Goal: Information Seeking & Learning: Find specific fact

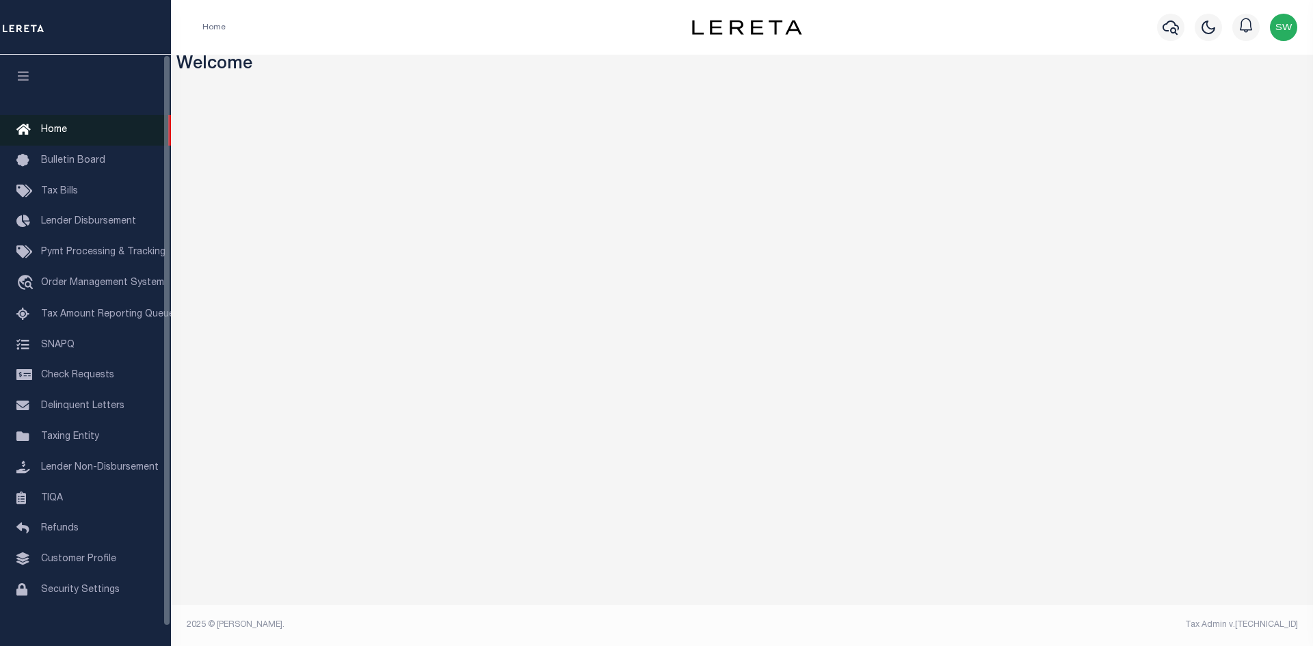
click at [55, 132] on span "Home" at bounding box center [54, 130] width 26 height 10
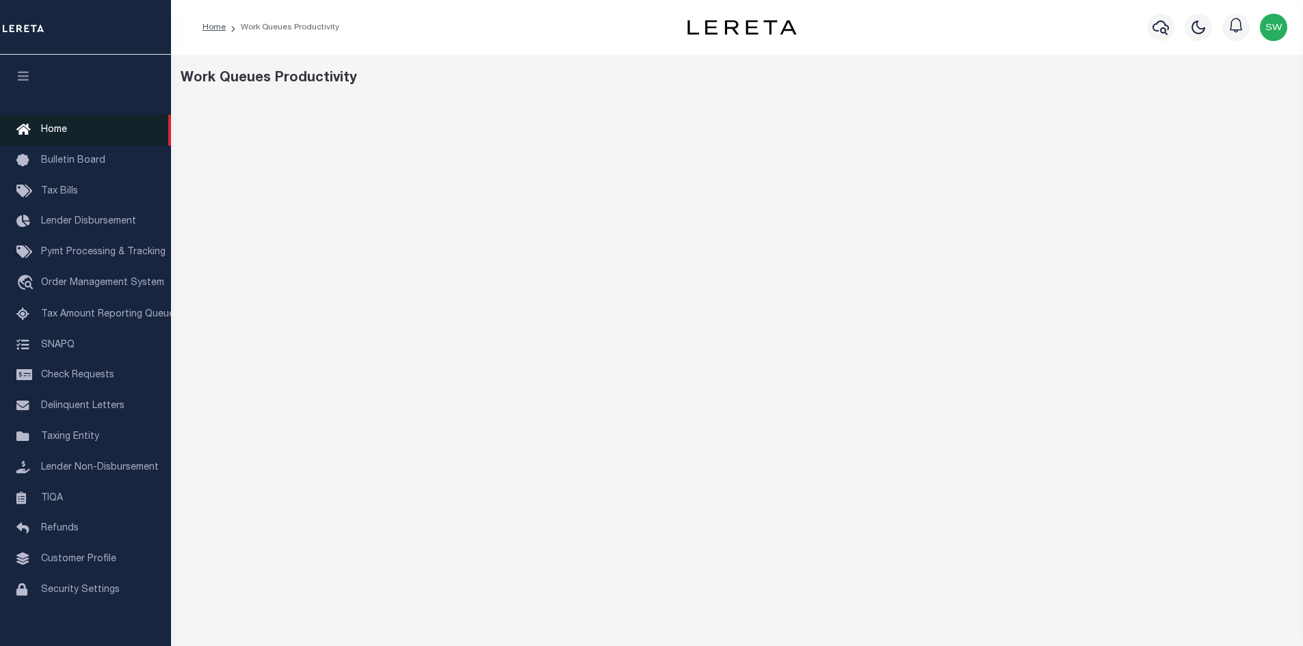
click at [54, 127] on span "Home" at bounding box center [54, 130] width 26 height 10
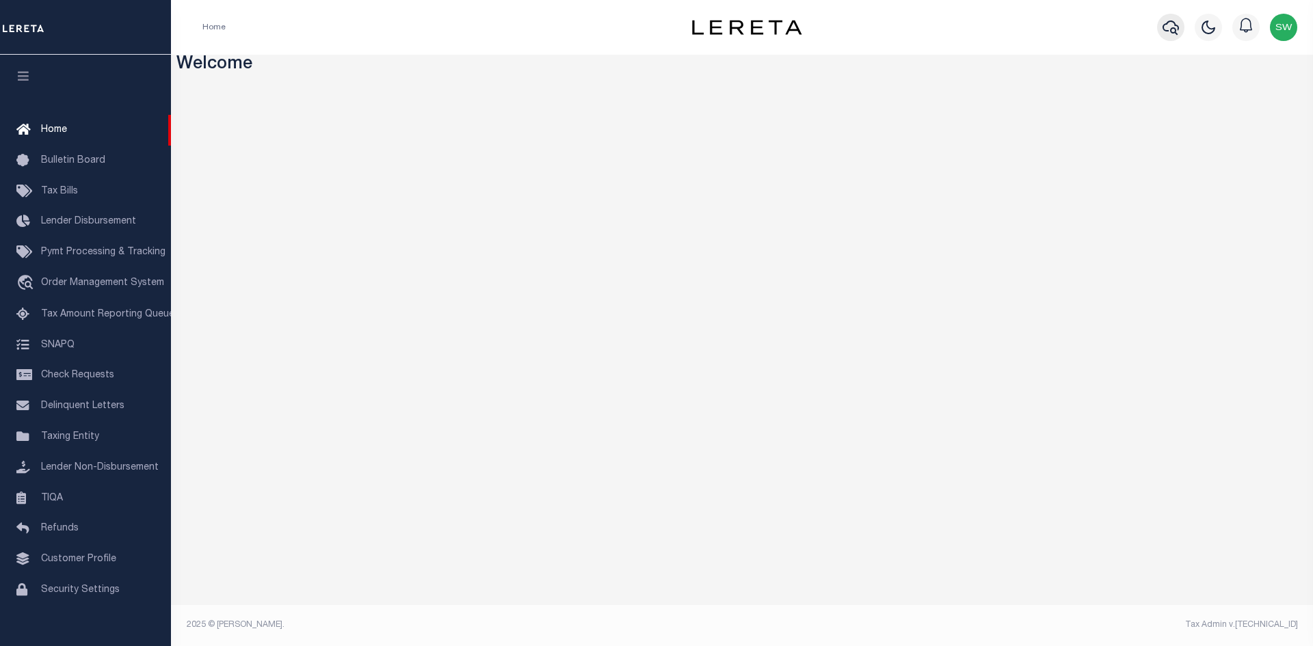
click at [1168, 29] on icon "button" at bounding box center [1170, 27] width 16 height 16
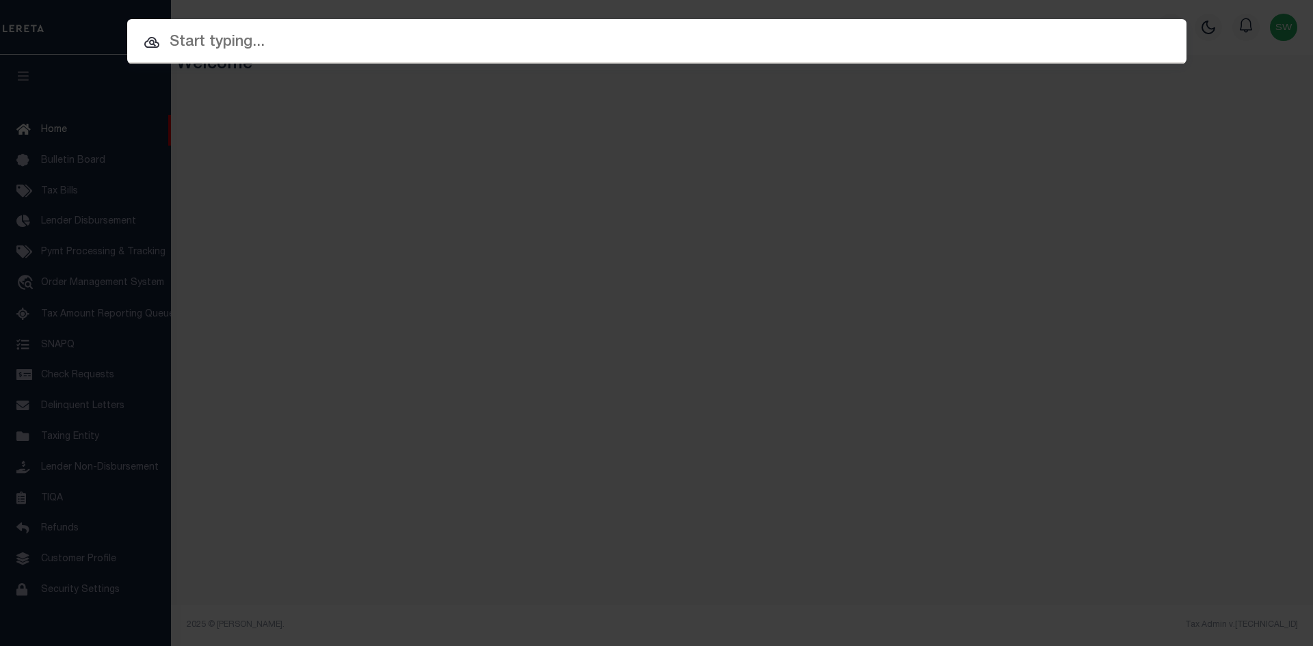
click at [220, 50] on input "text" at bounding box center [656, 43] width 1059 height 24
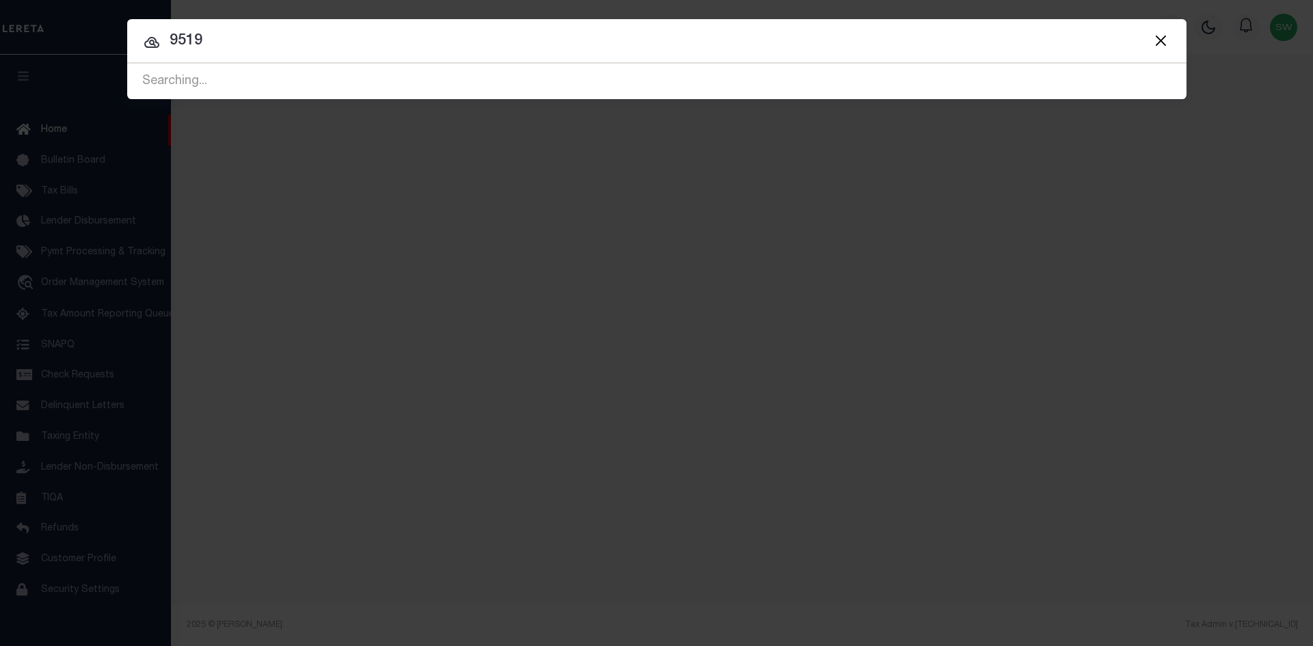
type input "9519"
click at [269, 40] on input "9519" at bounding box center [656, 41] width 1059 height 24
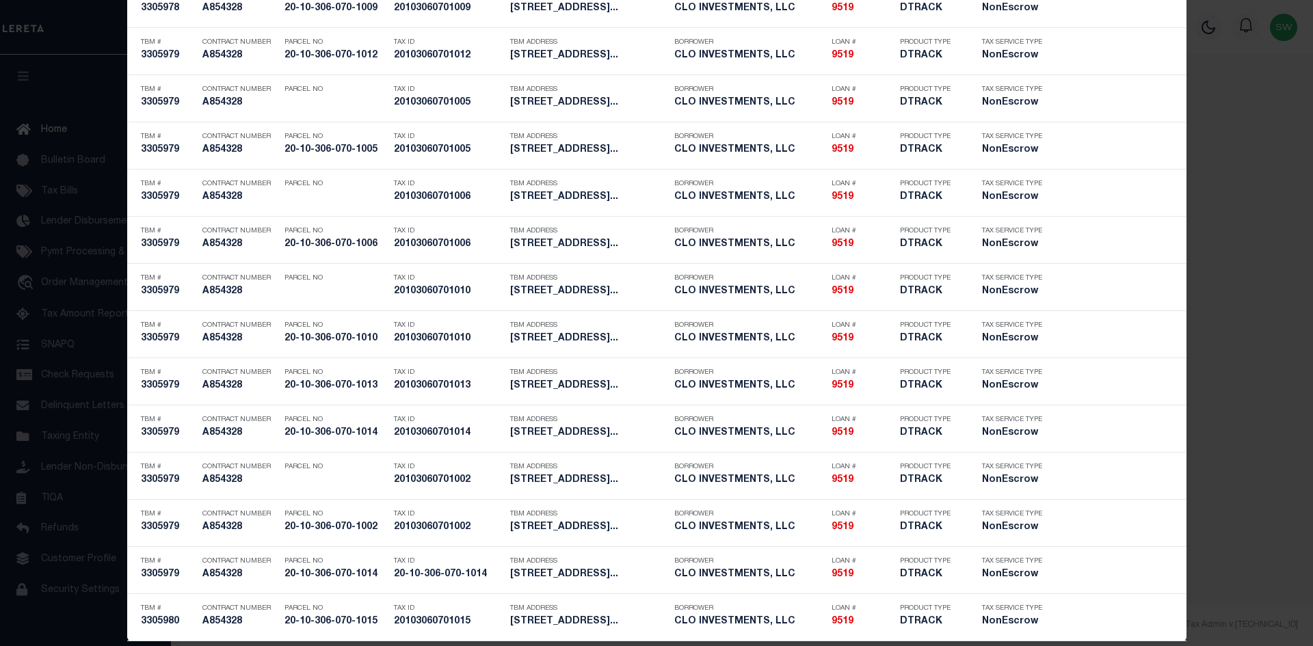
scroll to position [3161, 0]
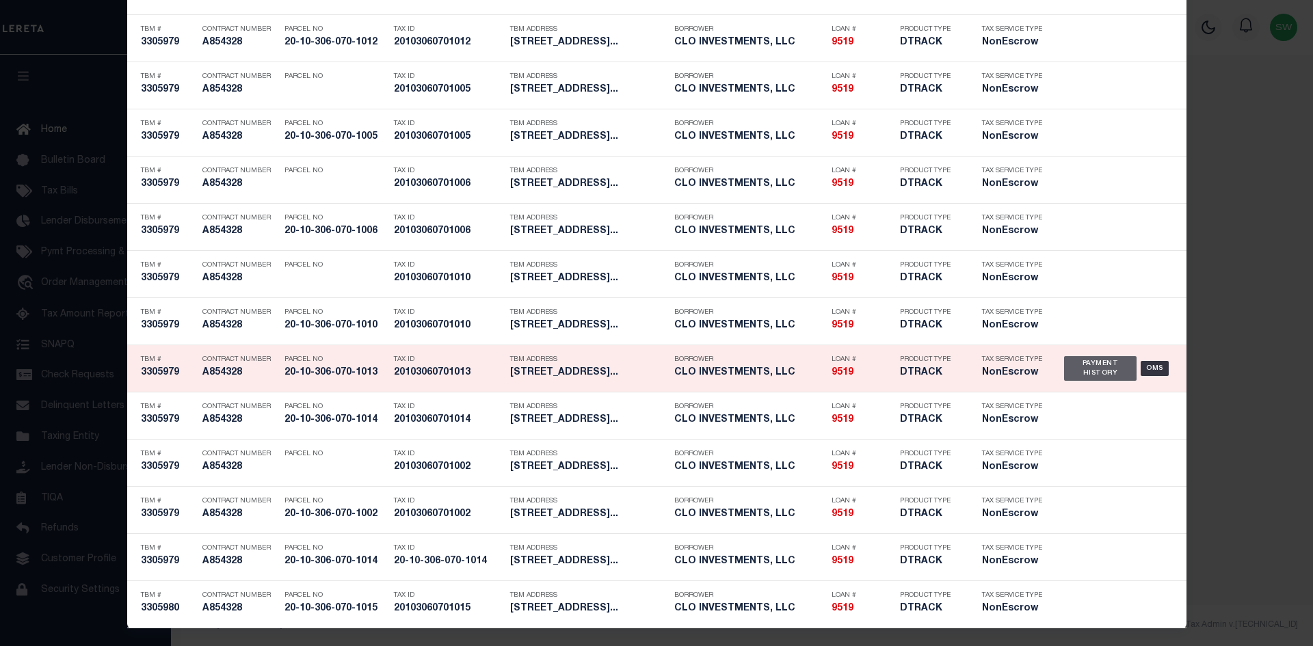
click at [1084, 379] on div "Payment History" at bounding box center [1100, 368] width 73 height 25
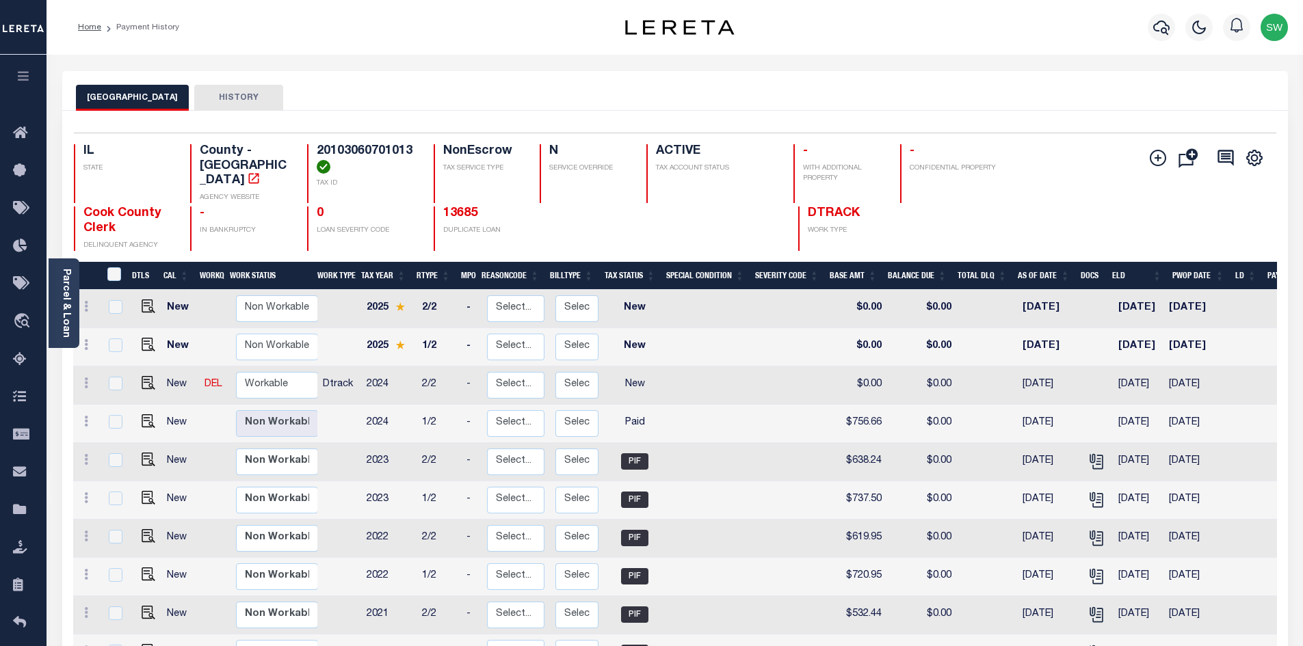
click at [441, 72] on div "COOK COUNTY HISTORY" at bounding box center [674, 91] width 1225 height 40
click at [1043, 60] on div "Parcel & Loan Loan Details 9519 LOAN NO ACTIVE" at bounding box center [675, 449] width 1246 height 788
click at [1165, 31] on icon "button" at bounding box center [1161, 27] width 16 height 16
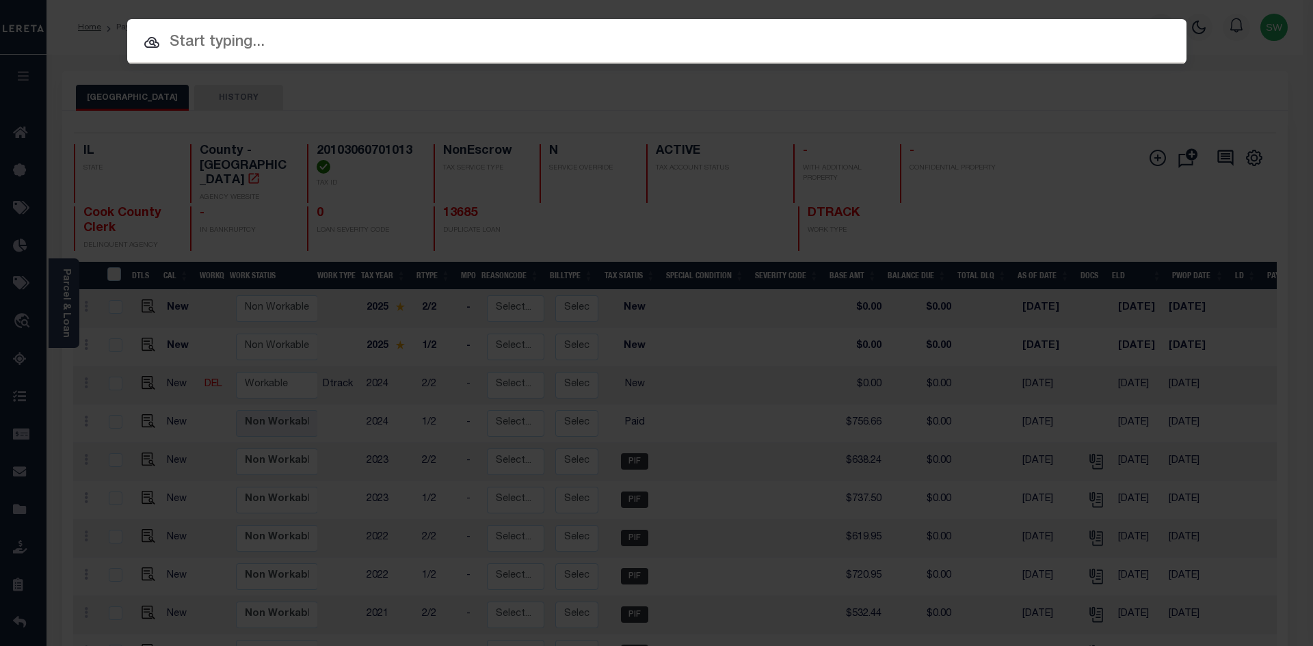
click at [255, 40] on input "text" at bounding box center [656, 43] width 1059 height 24
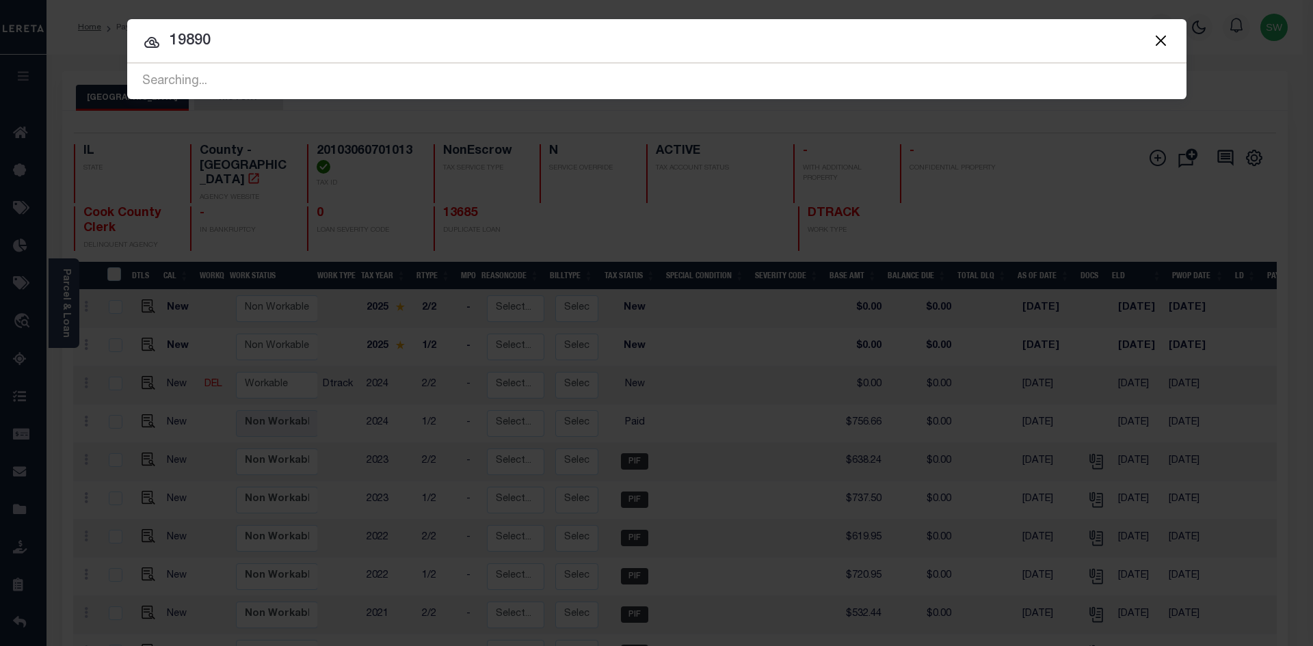
type input "19890"
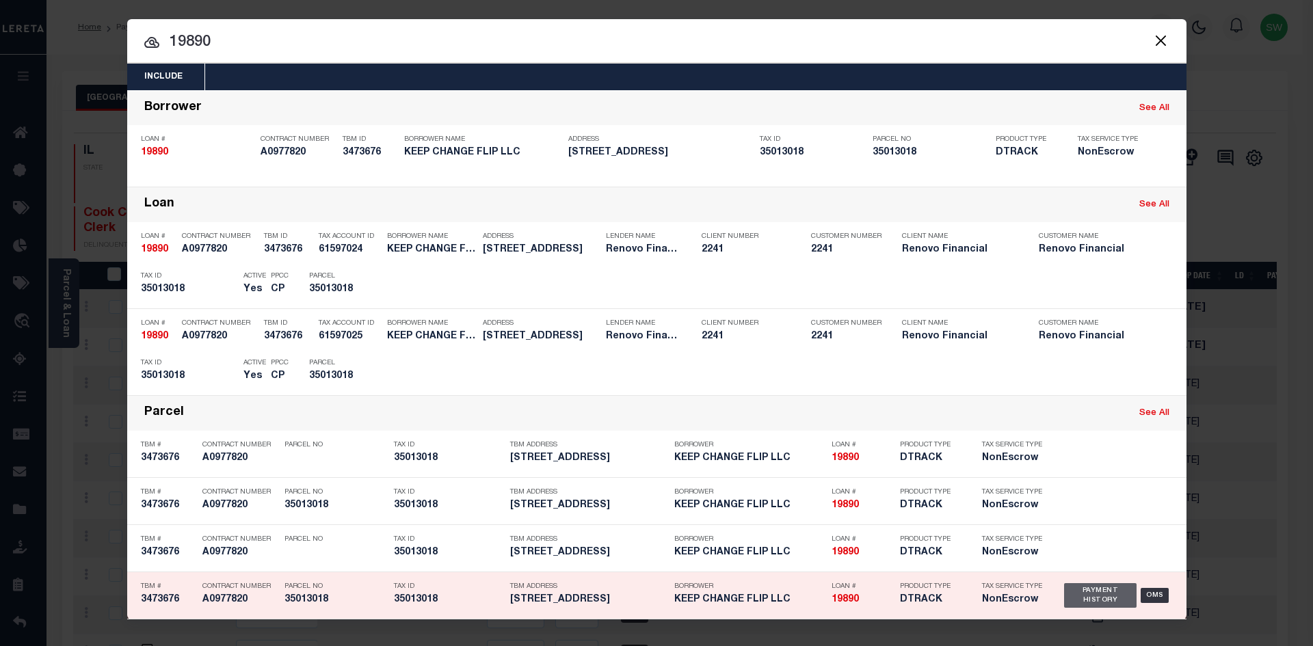
click at [1085, 593] on div "Payment History" at bounding box center [1100, 595] width 73 height 25
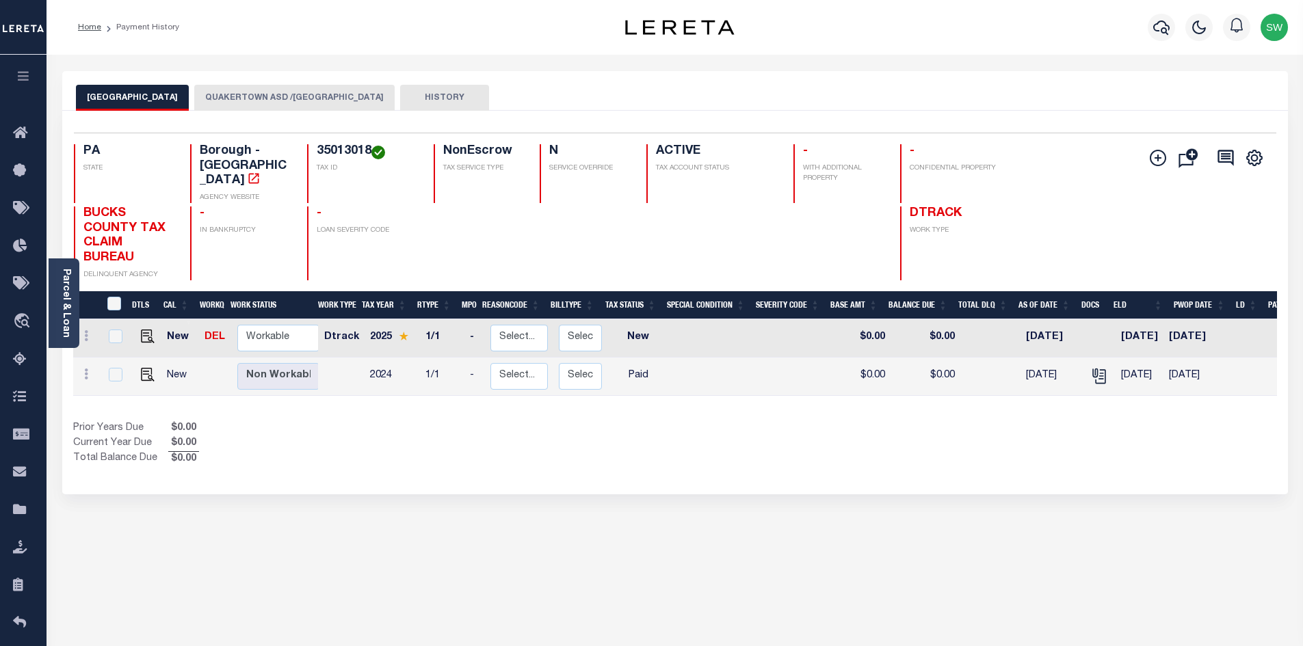
click at [719, 450] on div "Show Tax Lines before Bill Release Date Prior Years Due $0.00 Current Year Due …" at bounding box center [675, 444] width 1204 height 46
click at [397, 400] on div "DTLS CAL WorkQ Work Status Work Type Tax Year RType MPO ReasonCode BillType Tax…" at bounding box center [675, 379] width 1204 height 176
click at [408, 421] on div "Prior Years Due $0.00 Current Year Due $0.00 Total Balance Due $0.00" at bounding box center [374, 444] width 602 height 46
click at [1090, 367] on icon "" at bounding box center [1099, 376] width 18 height 18
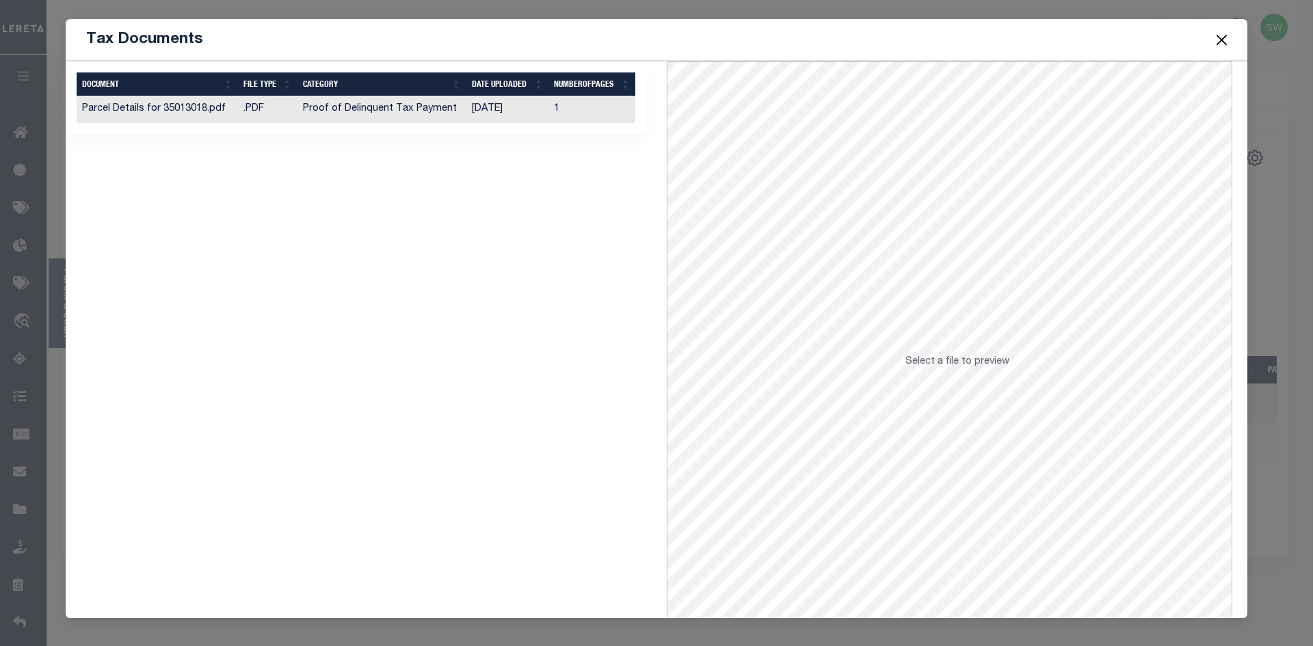
click at [455, 109] on td "Proof of Delinquent Tax Payment" at bounding box center [381, 109] width 169 height 27
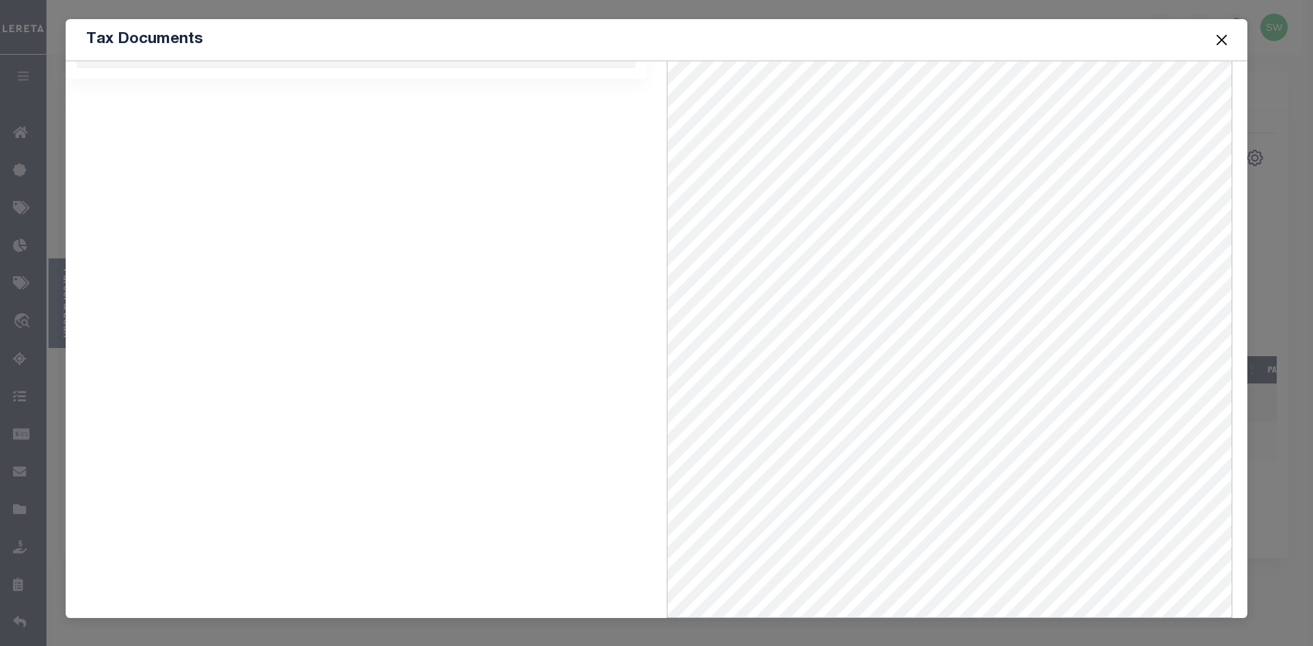
scroll to position [59, 0]
click at [1223, 42] on button "Close" at bounding box center [1222, 40] width 18 height 18
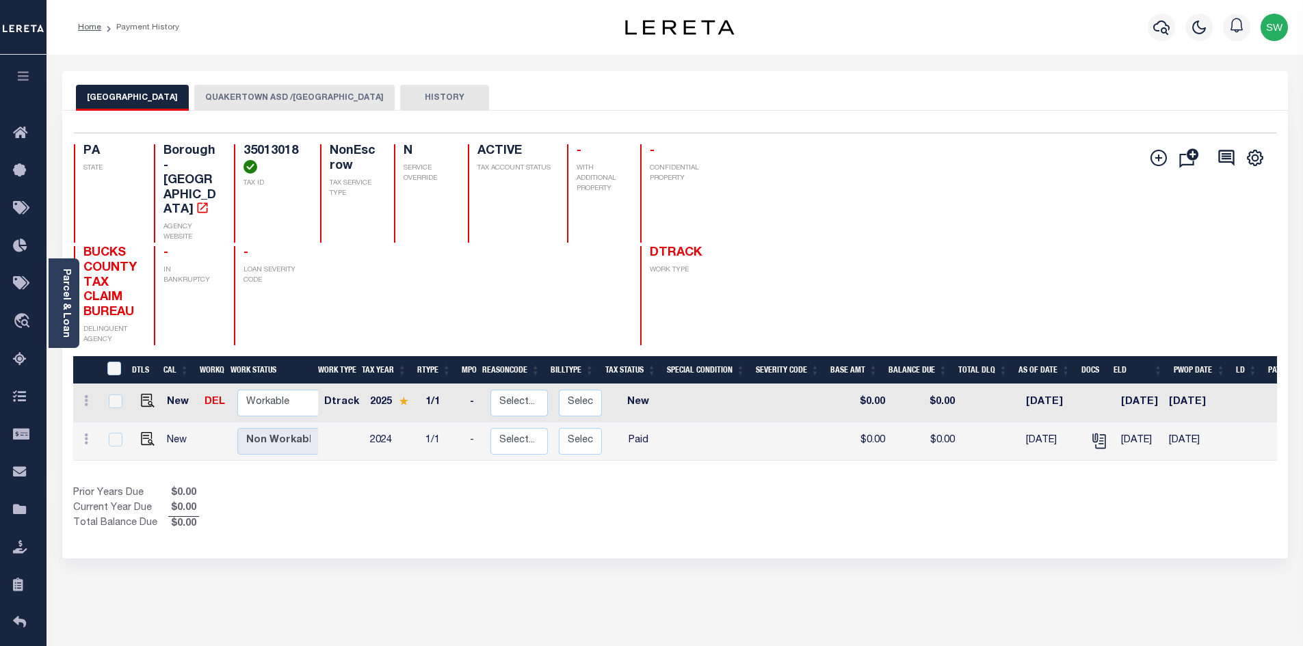
click at [628, 492] on div "Prior Years Due $0.00 Current Year Due $0.00 Total Balance Due $0.00" at bounding box center [374, 509] width 602 height 46
drag, startPoint x: 293, startPoint y: 150, endPoint x: 224, endPoint y: 150, distance: 69.1
click at [224, 150] on div "PA STATE Borough - PA AGENCY WEBSITE 35013018 TAX ID NonEscrow TAX SERVICE TYPE…" at bounding box center [392, 193] width 637 height 98
copy h4 "35013018"
click at [274, 101] on button "QUAKERTOWN ASD /QUAKERTOWN" at bounding box center [294, 98] width 200 height 26
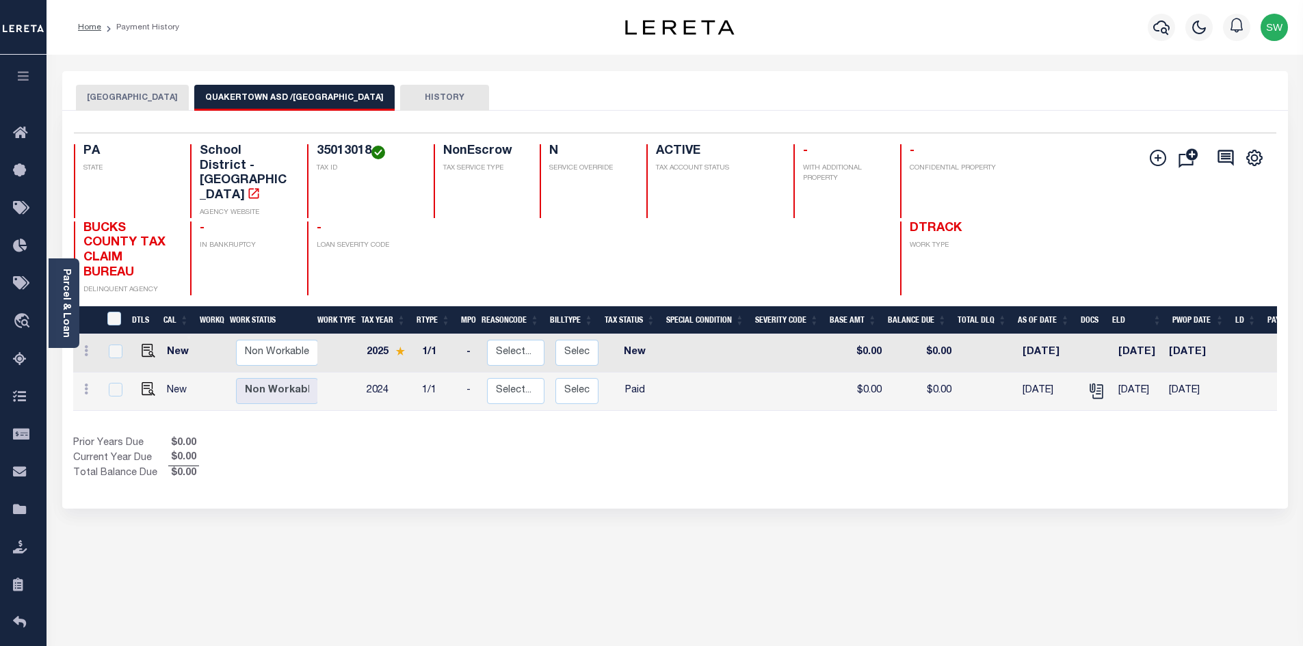
click at [294, 101] on button "QUAKERTOWN ASD /QUAKERTOWN" at bounding box center [294, 98] width 200 height 26
click at [172, 101] on button "QUAKERTOWN BOROUGH" at bounding box center [132, 98] width 113 height 26
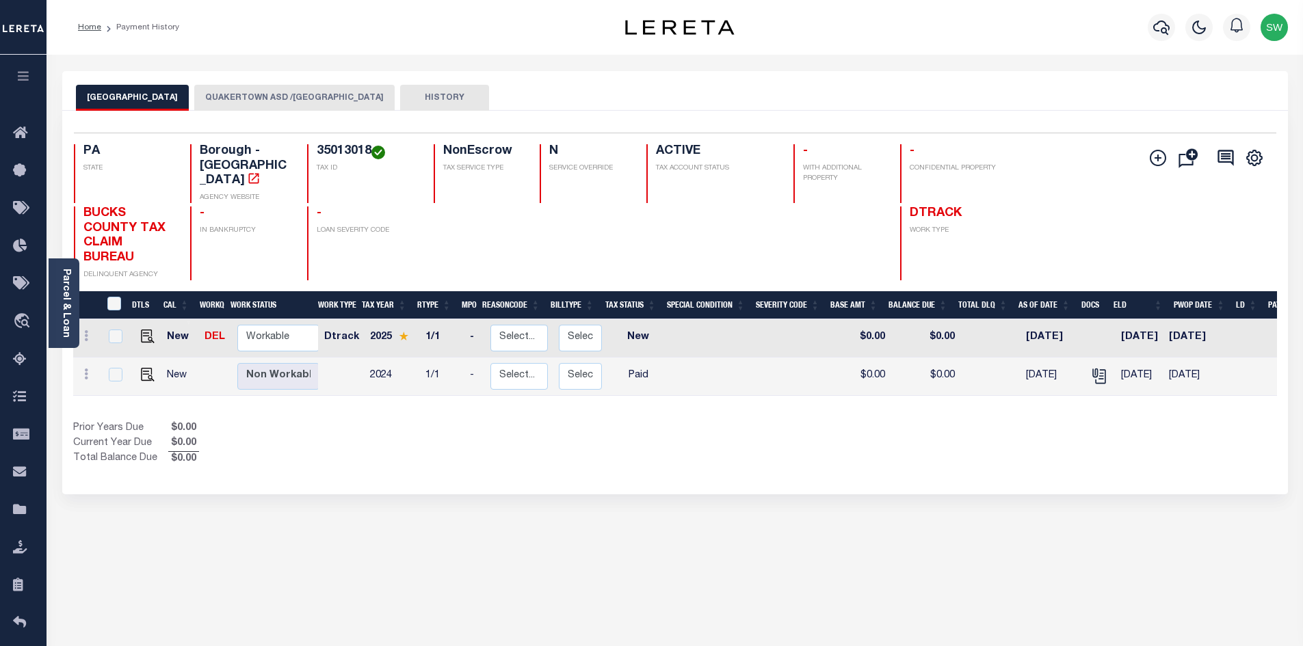
click at [1031, 421] on div "Show Tax Lines before Bill Release Date Prior Years Due $0.00 Current Year Due …" at bounding box center [675, 444] width 1204 height 46
click at [1095, 370] on icon "" at bounding box center [1100, 377] width 10 height 14
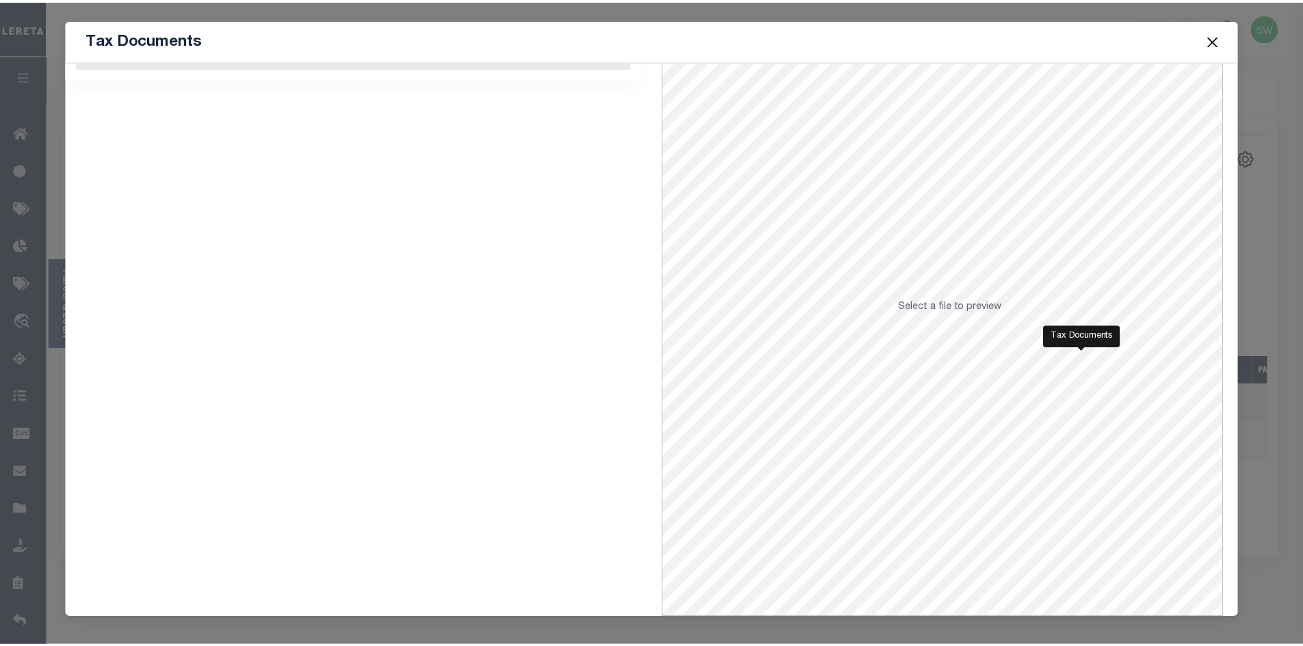
scroll to position [0, 0]
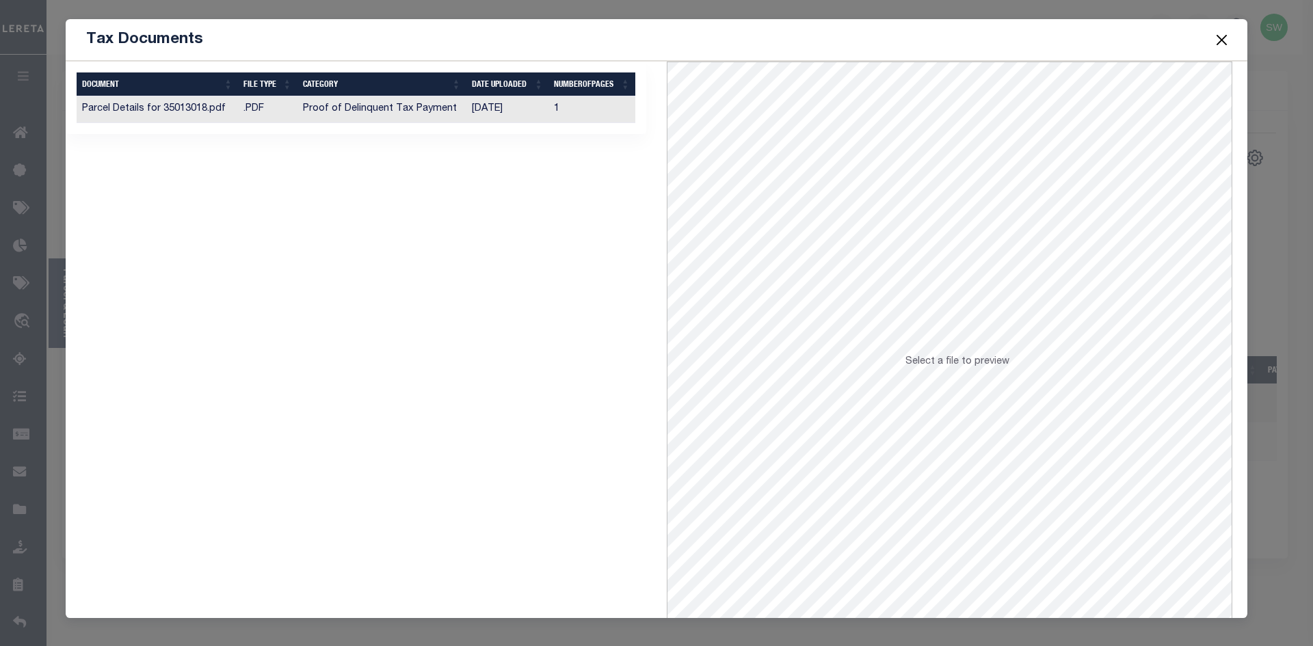
click at [474, 116] on td "08/25/2025" at bounding box center [507, 109] width 83 height 27
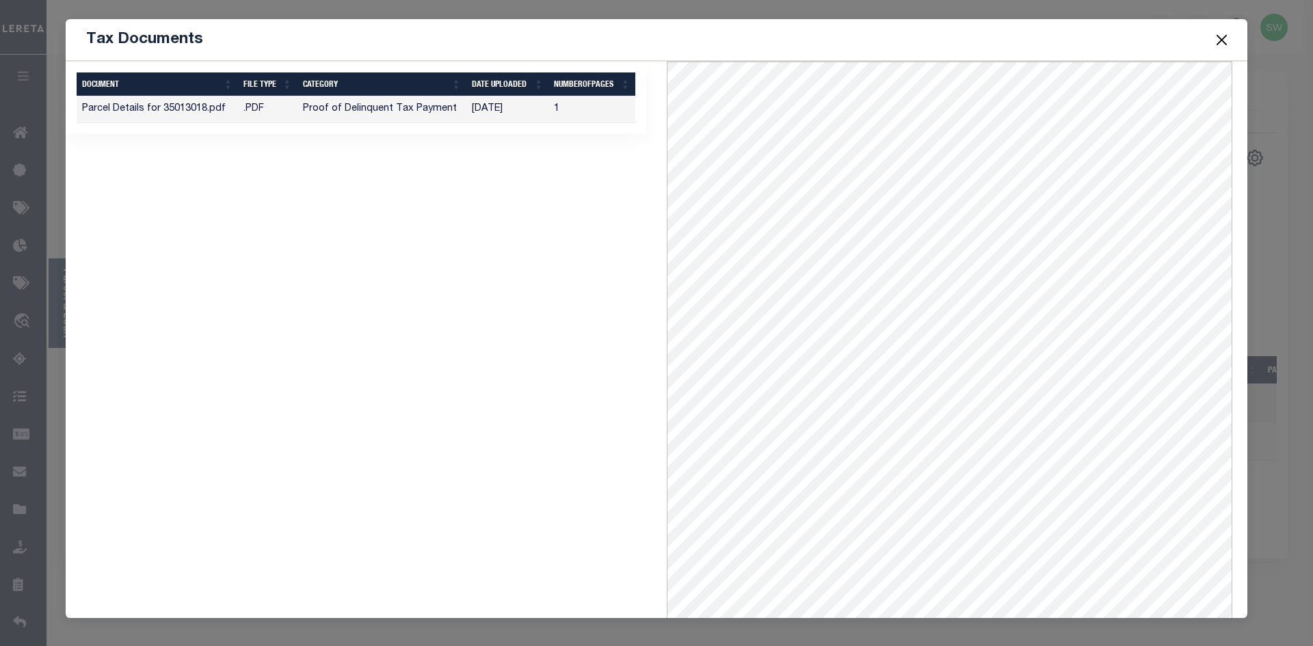
click at [1222, 38] on button "Close" at bounding box center [1222, 40] width 18 height 18
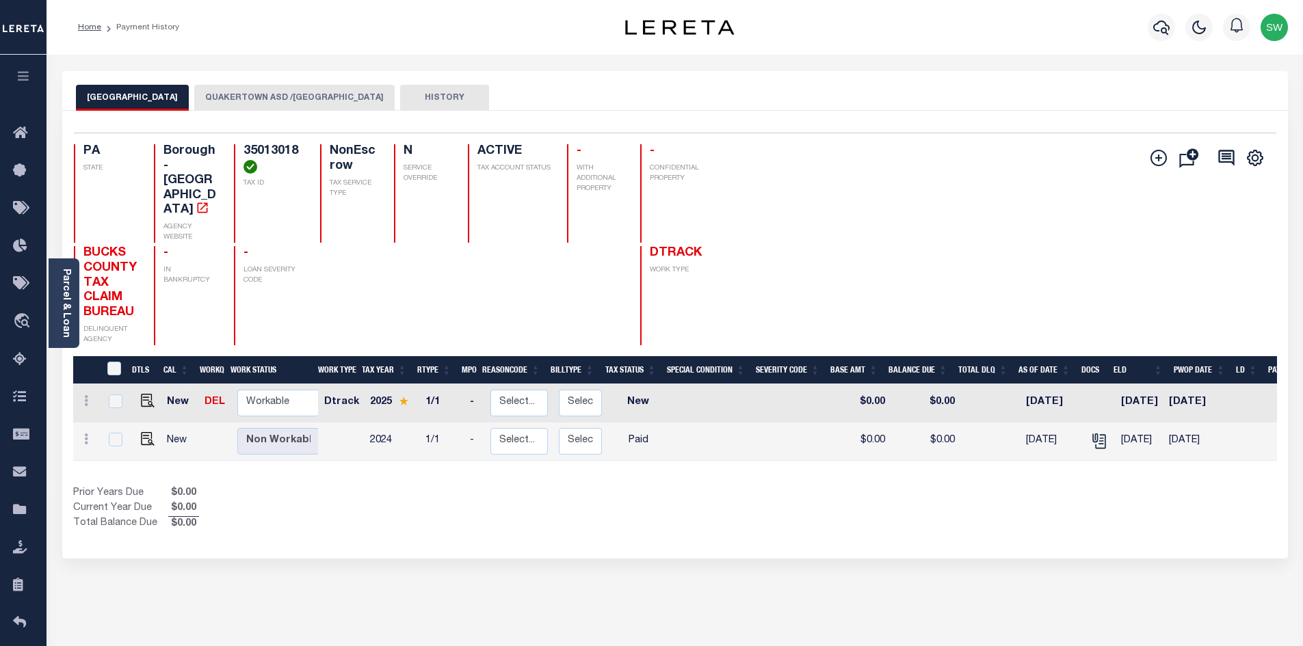
click at [760, 490] on div "Show Tax Lines before Bill Release Date Prior Years Due $0.00 Current Year Due …" at bounding box center [675, 509] width 1204 height 46
click at [68, 291] on link "Parcel & Loan" at bounding box center [66, 303] width 10 height 69
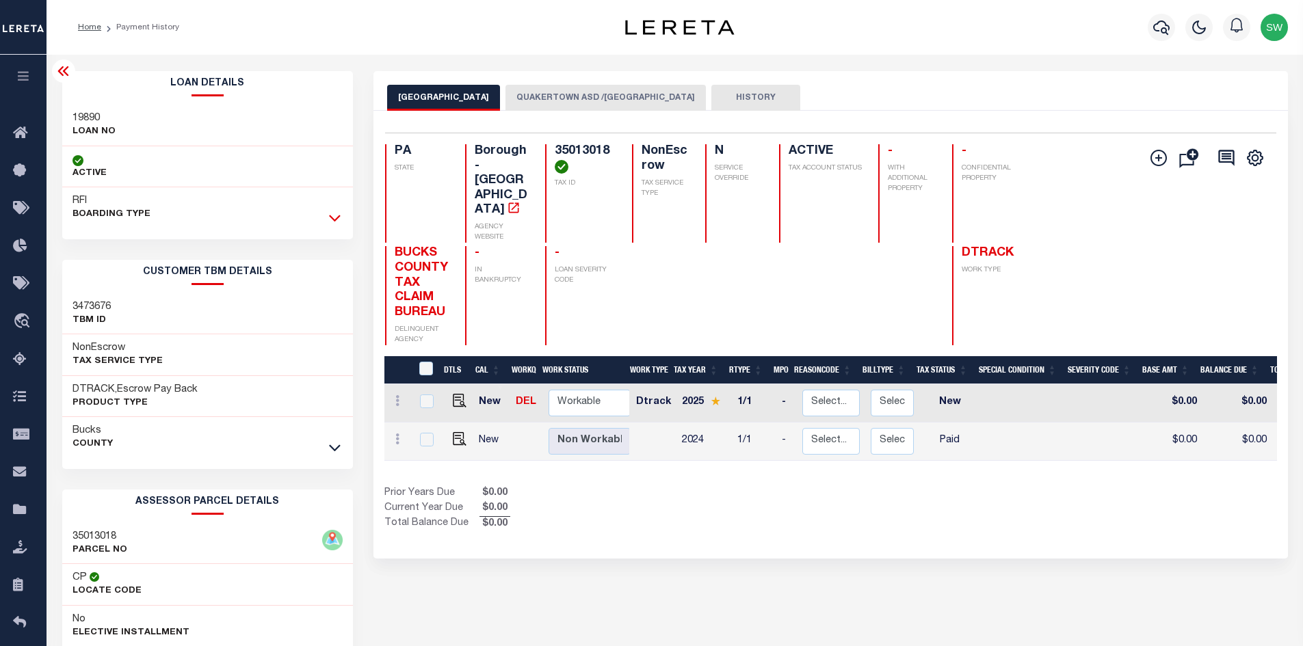
click at [338, 213] on icon at bounding box center [335, 218] width 12 height 14
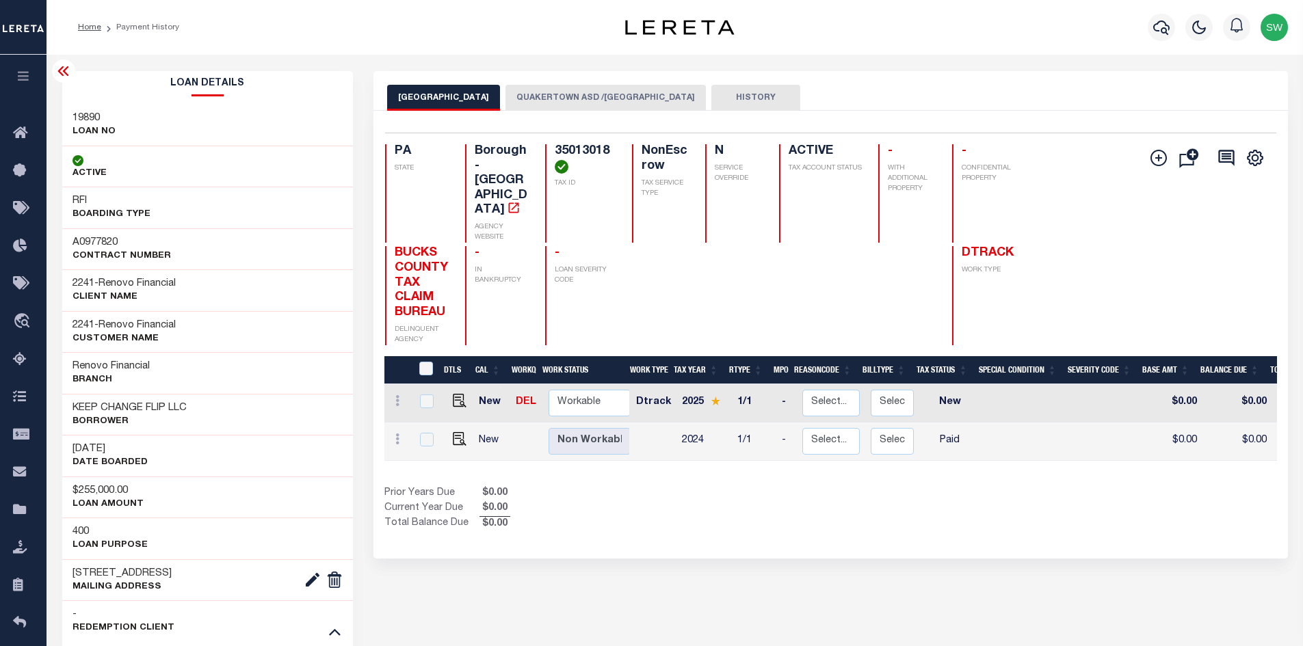
click at [598, 93] on button "QUAKERTOWN ASD /QUAKERTOWN" at bounding box center [605, 98] width 200 height 26
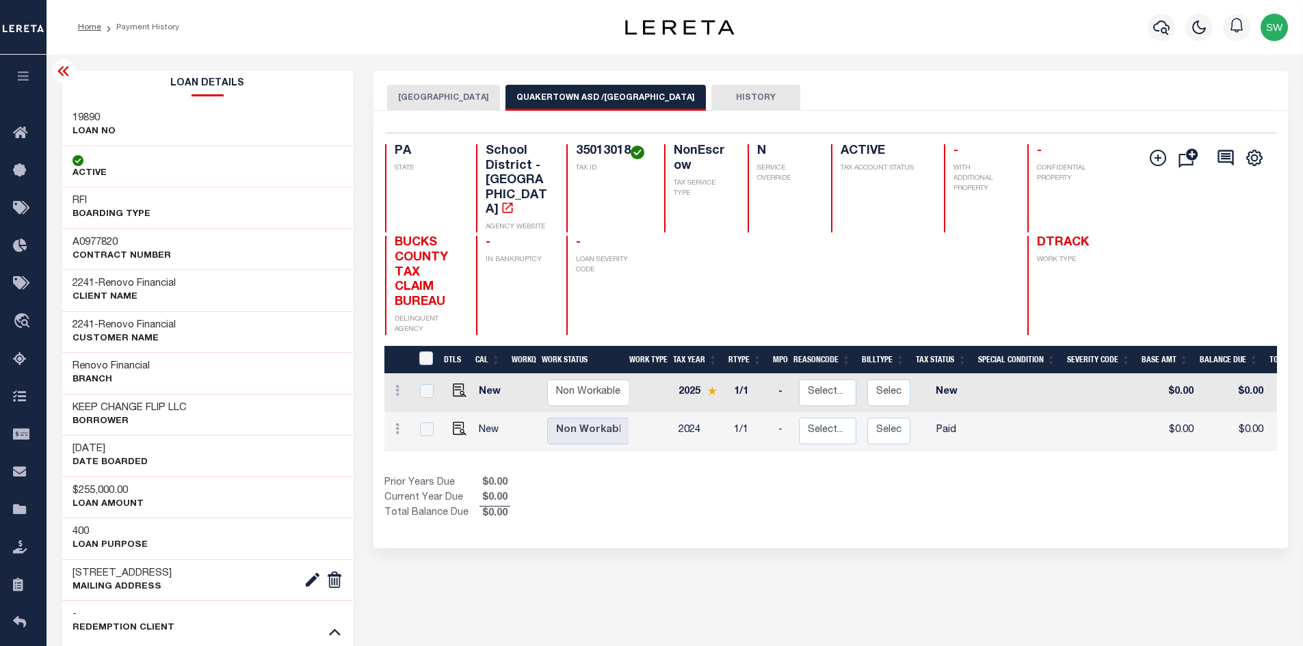
click at [457, 100] on button "QUAKERTOWN BOROUGH" at bounding box center [443, 98] width 113 height 26
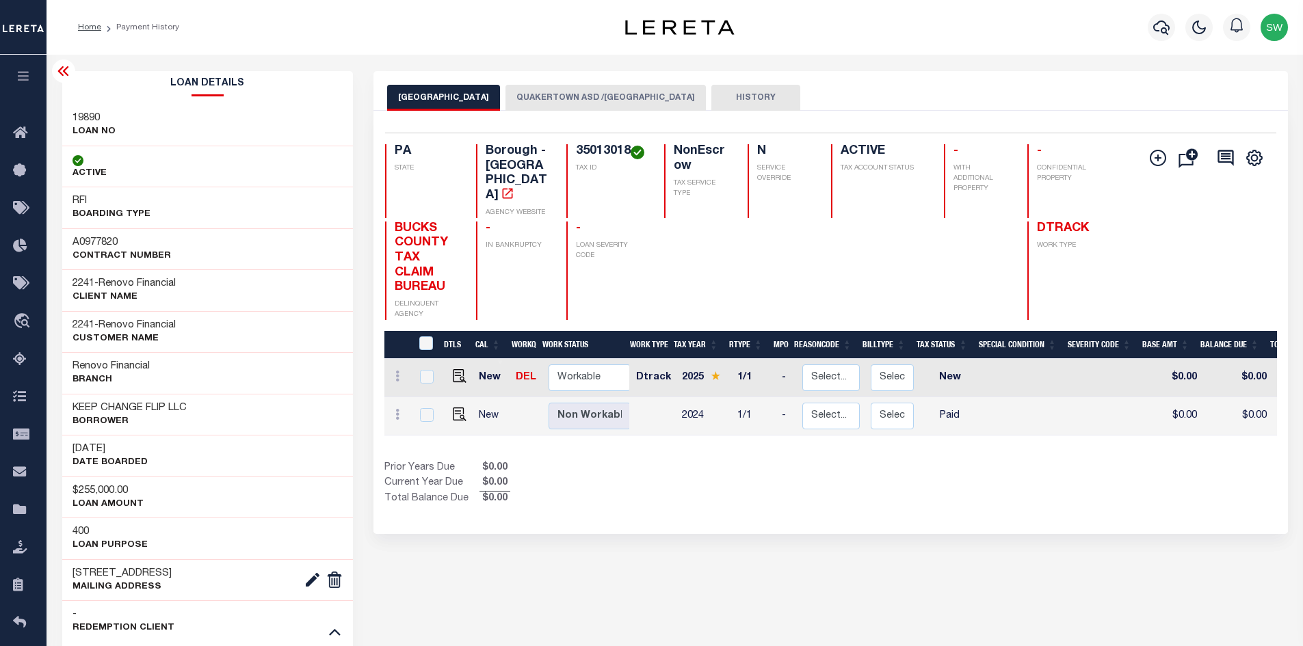
click at [630, 104] on button "QUAKERTOWN ASD /QUAKERTOWN" at bounding box center [605, 98] width 200 height 26
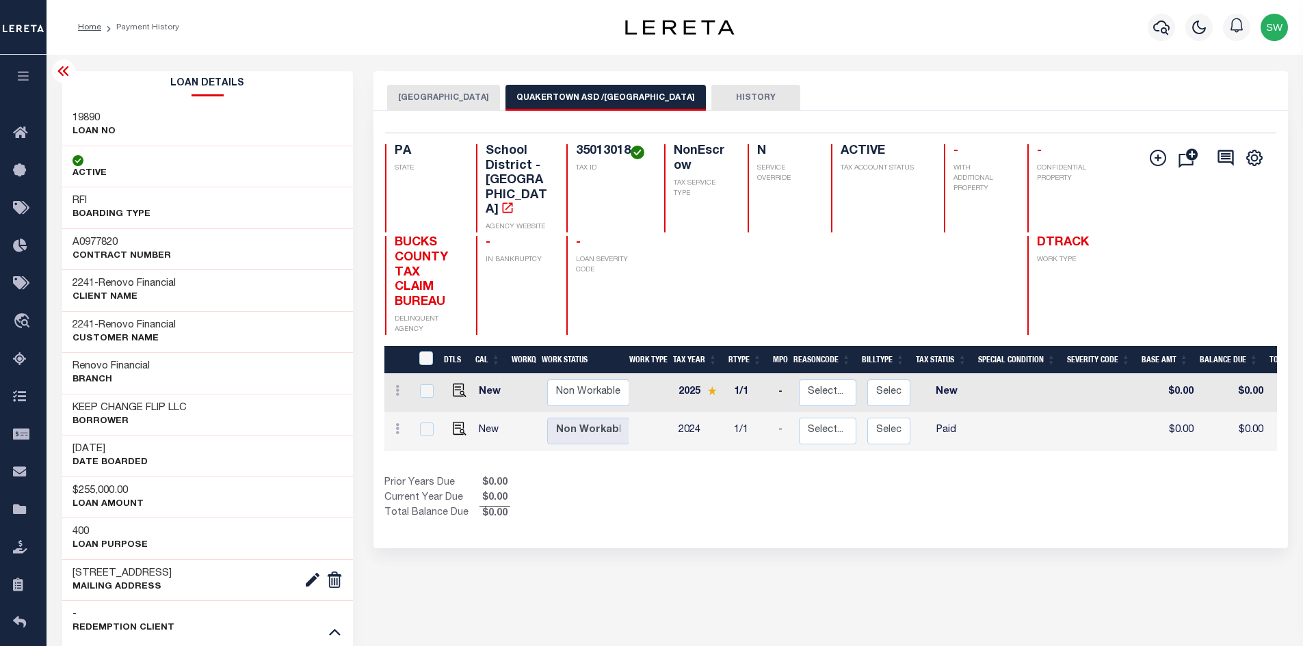
click at [661, 497] on div "Selected 2 Results 1 Items per page 25 50 100 PA STATE 35013018" at bounding box center [830, 330] width 914 height 438
click at [472, 96] on button "QUAKERTOWN BOROUGH" at bounding box center [443, 98] width 113 height 26
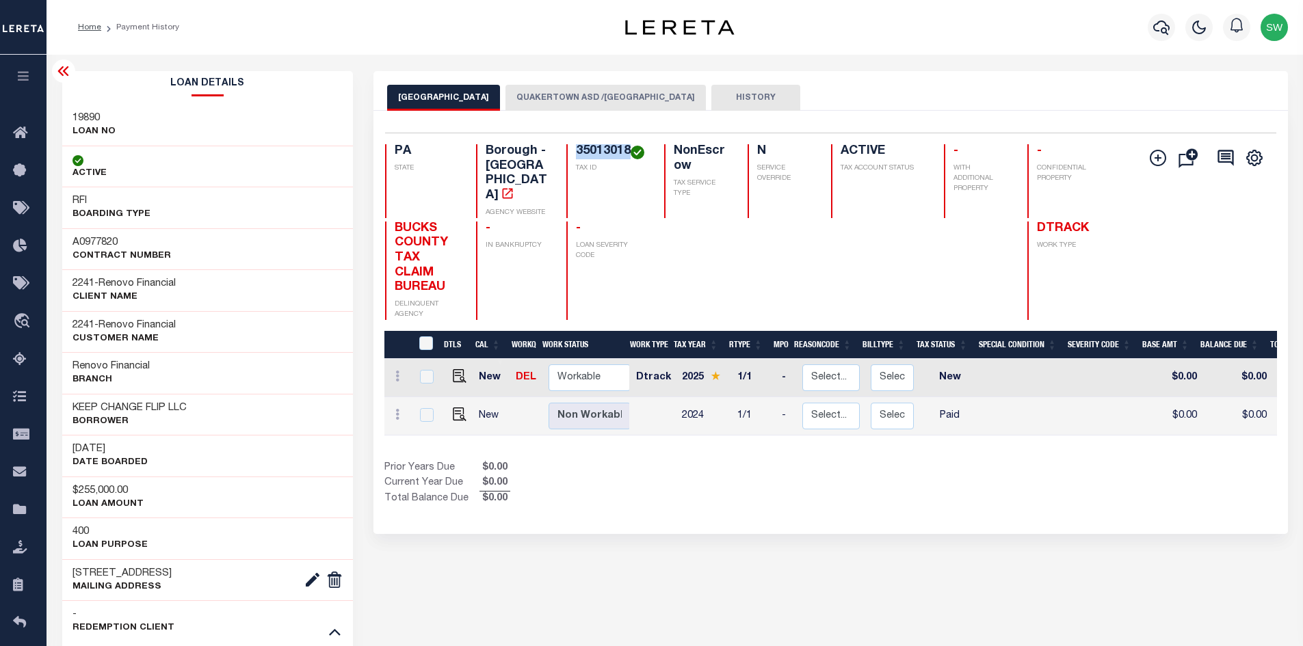
drag, startPoint x: 629, startPoint y: 152, endPoint x: 576, endPoint y: 150, distance: 53.4
click at [576, 150] on h4 "35013018" at bounding box center [612, 151] width 72 height 15
copy h4 "35013018"
drag, startPoint x: 912, startPoint y: 465, endPoint x: 894, endPoint y: 446, distance: 26.6
click at [905, 461] on div "Show Tax Lines before Bill Release Date Prior Years Due $0.00 Current Year Due …" at bounding box center [830, 484] width 892 height 46
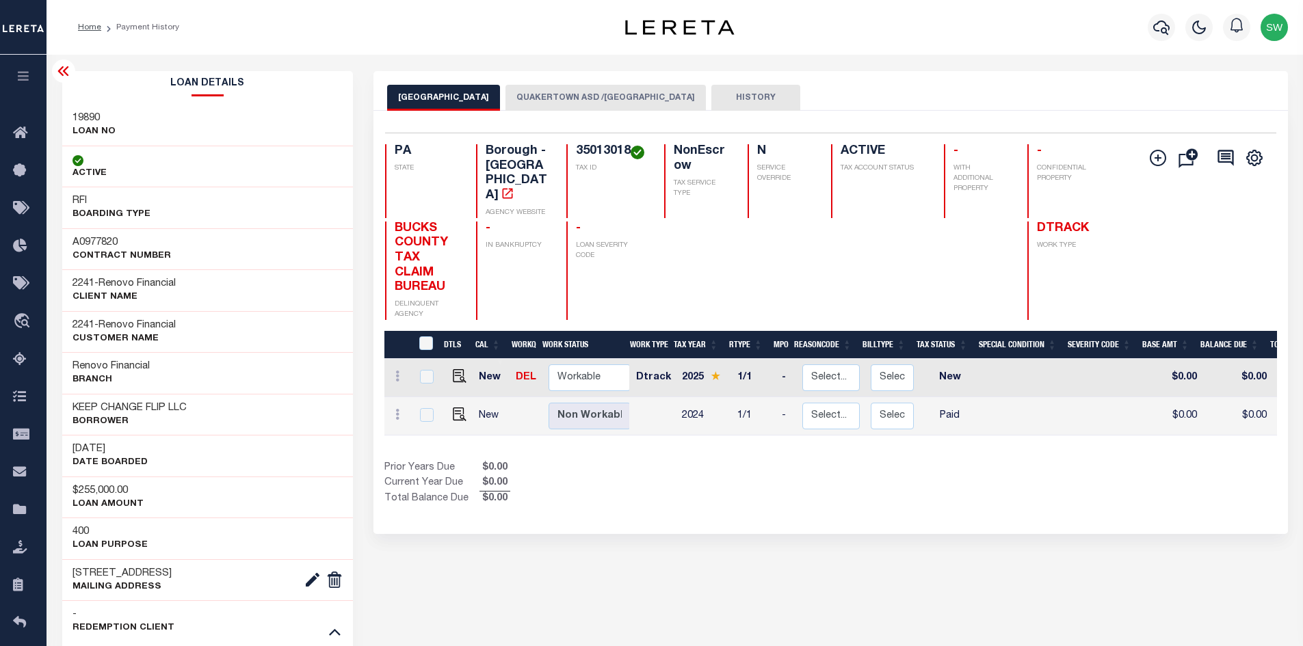
click at [617, 101] on button "QUAKERTOWN ASD /QUAKERTOWN" at bounding box center [605, 98] width 200 height 26
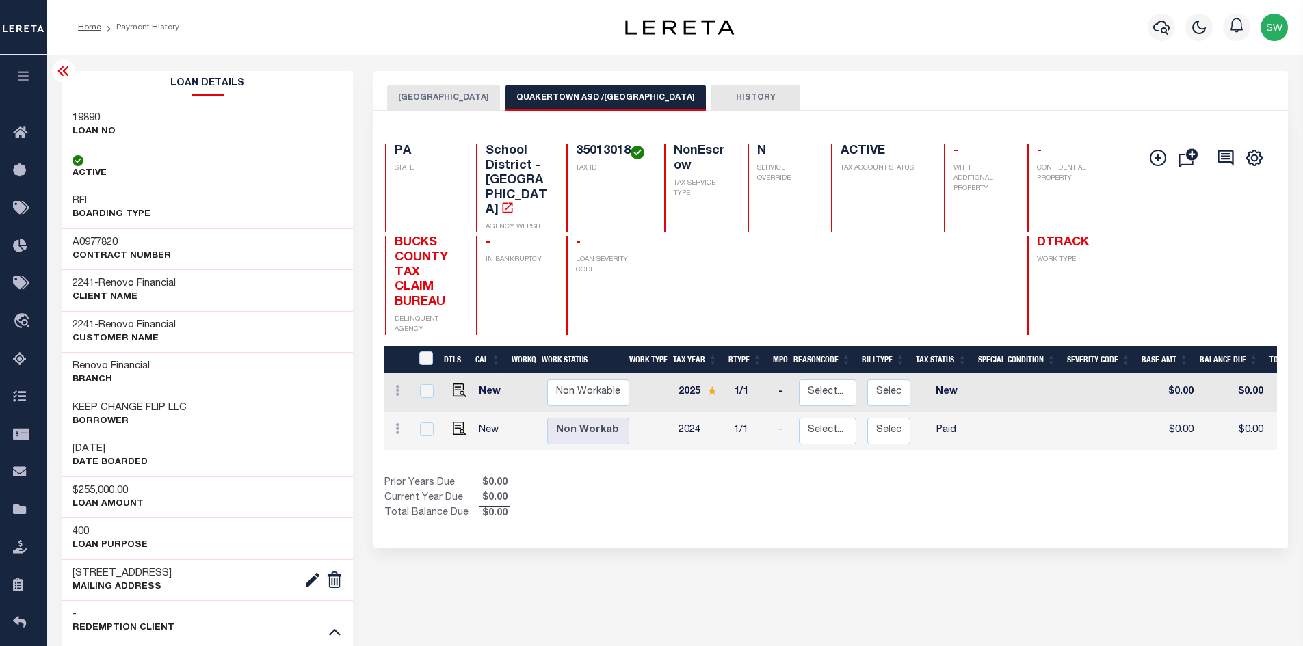
click at [477, 103] on button "QUAKERTOWN BOROUGH" at bounding box center [443, 98] width 113 height 26
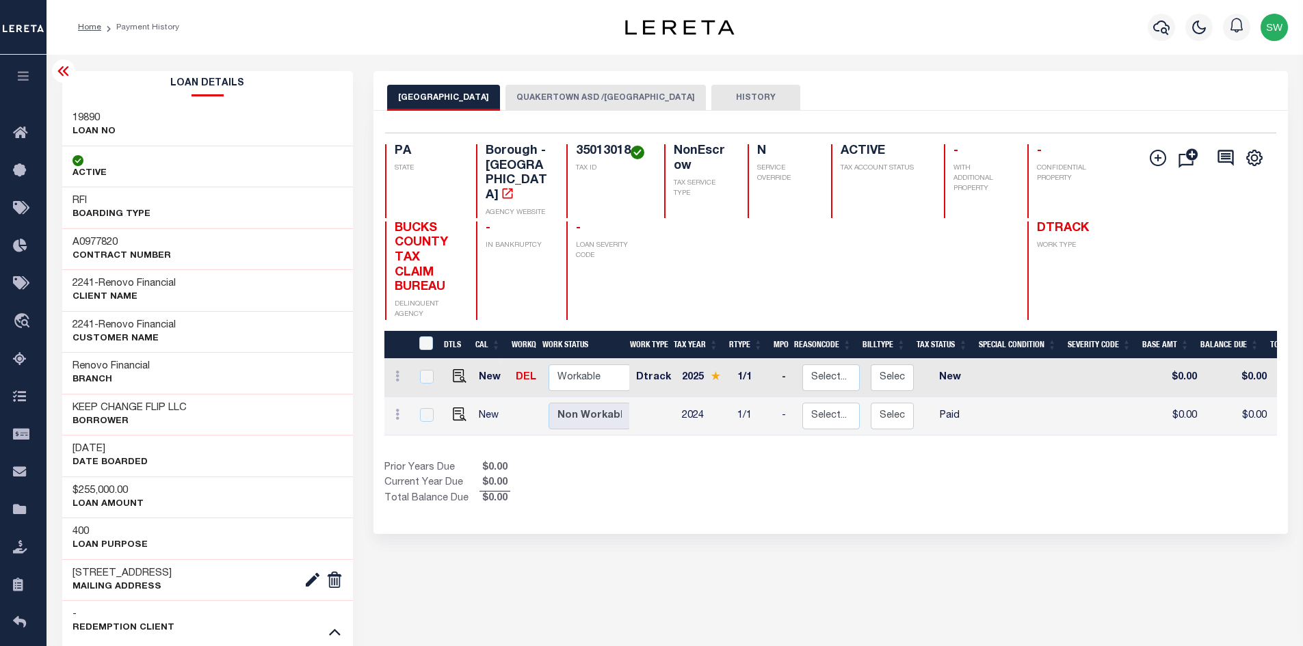
click at [564, 96] on button "QUAKERTOWN ASD /QUAKERTOWN" at bounding box center [605, 98] width 200 height 26
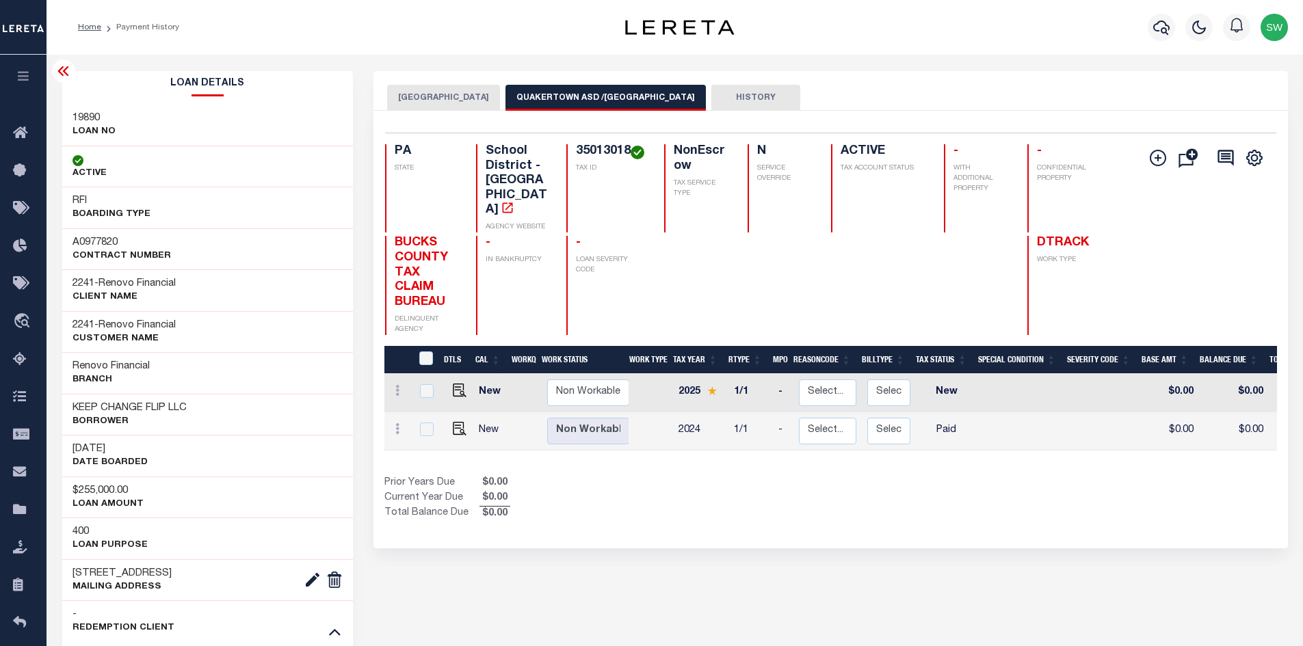
click at [477, 94] on button "QUAKERTOWN BOROUGH" at bounding box center [443, 98] width 113 height 26
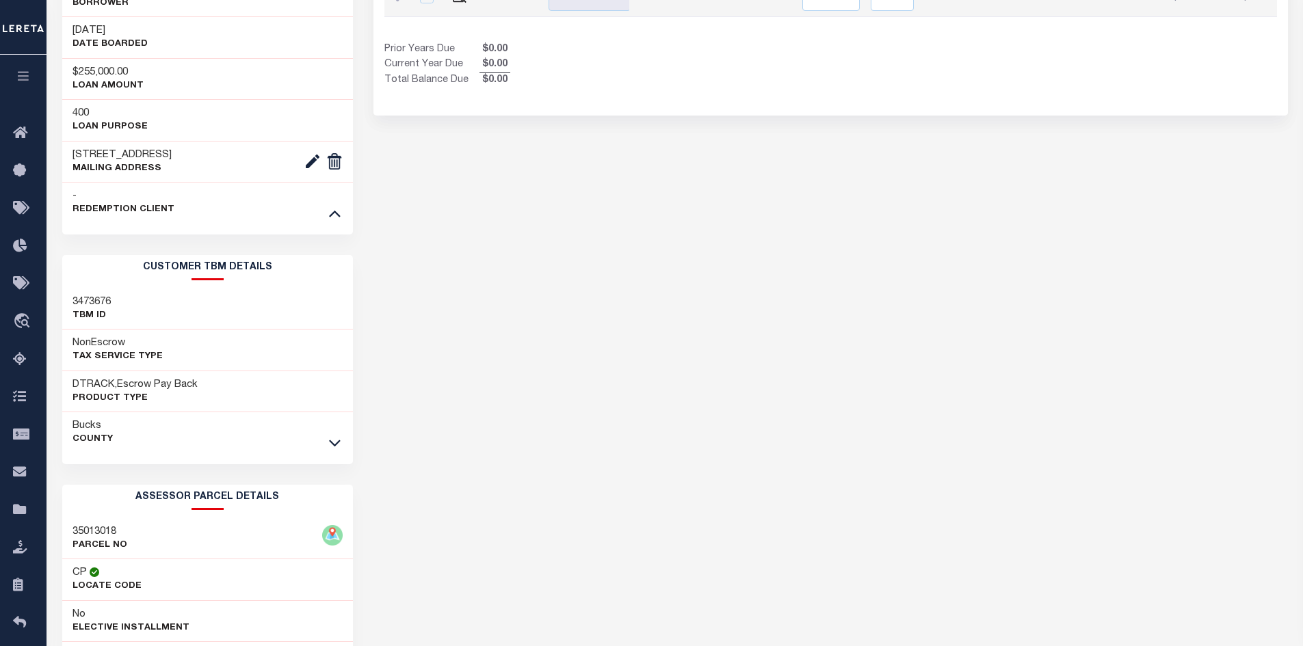
scroll to position [421, 0]
click at [335, 440] on icon at bounding box center [335, 440] width 12 height 14
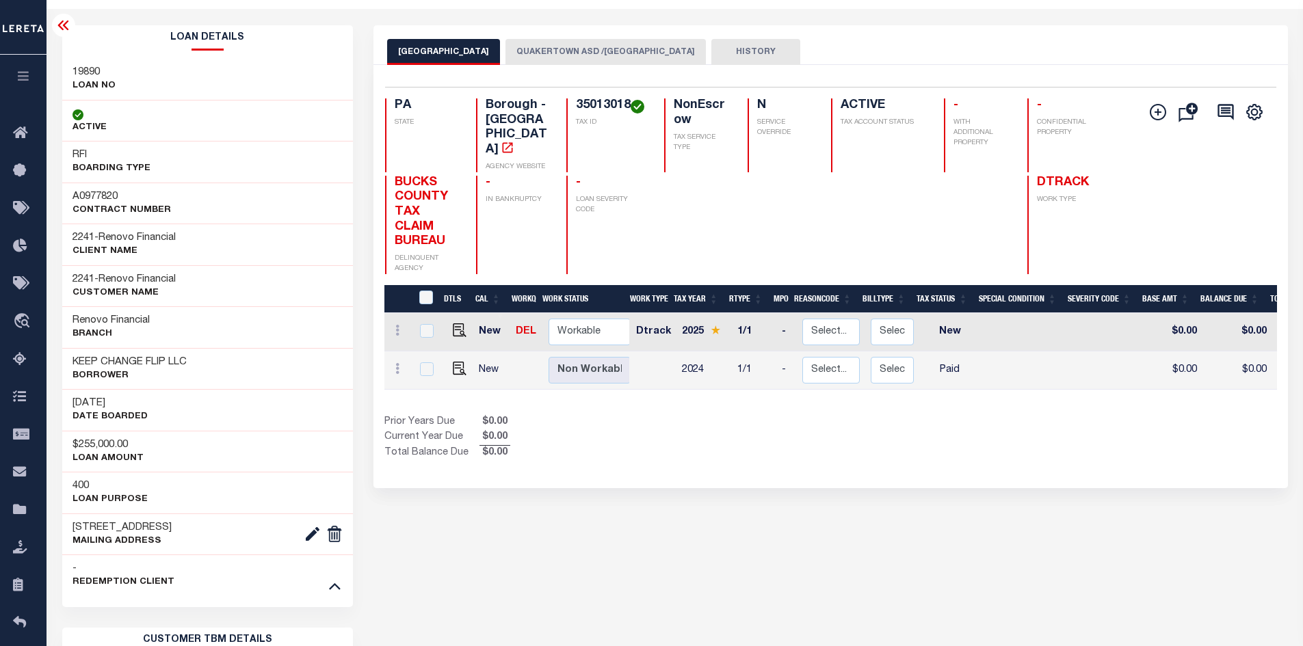
scroll to position [40, 0]
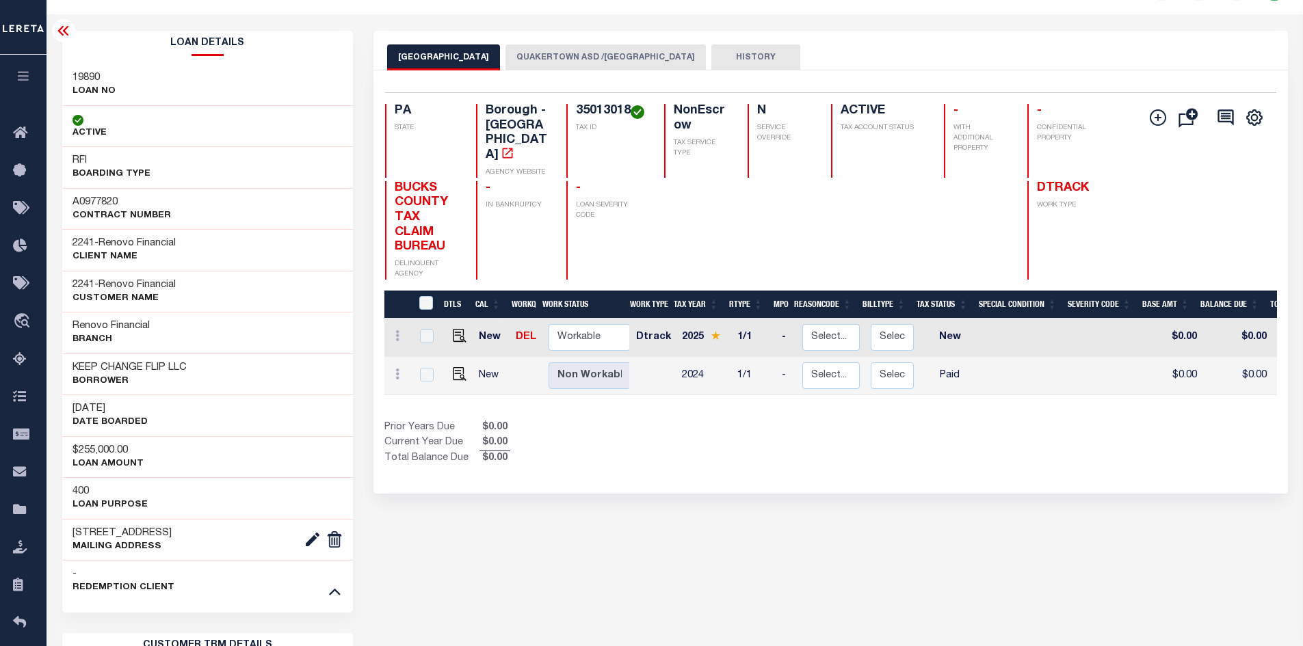
click at [596, 62] on button "QUAKERTOWN ASD /QUAKERTOWN" at bounding box center [605, 57] width 200 height 26
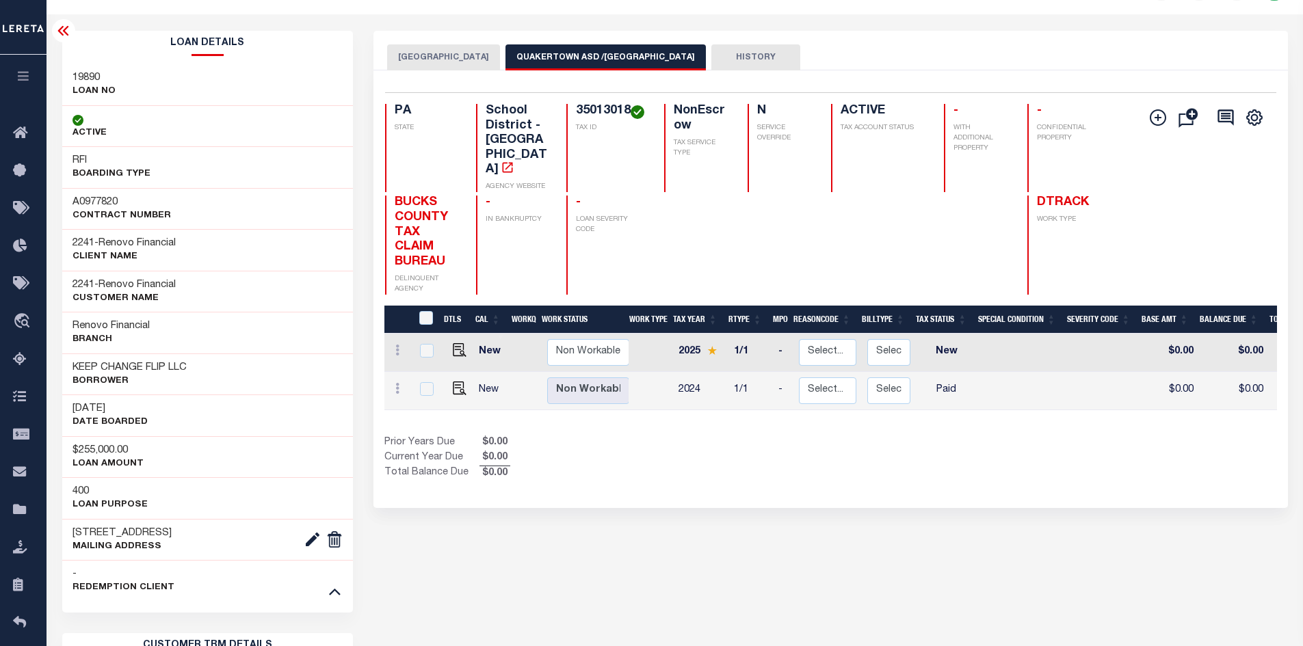
click at [479, 63] on button "QUAKERTOWN BOROUGH" at bounding box center [443, 57] width 113 height 26
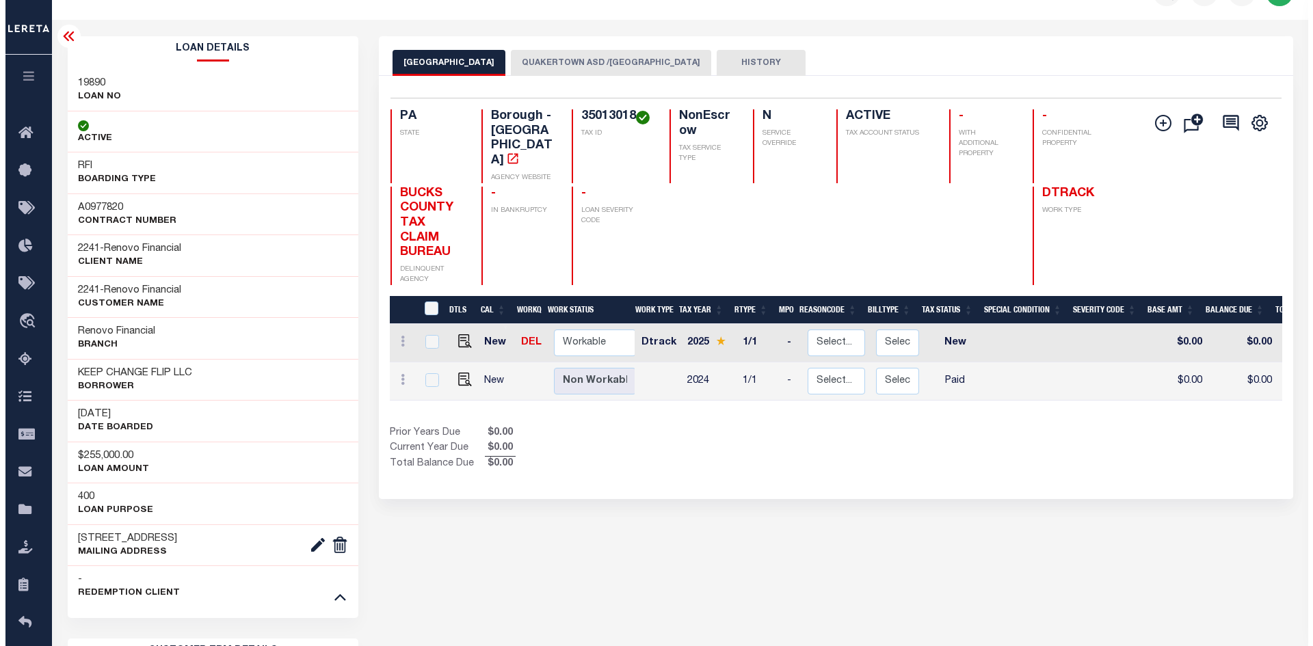
scroll to position [0, 0]
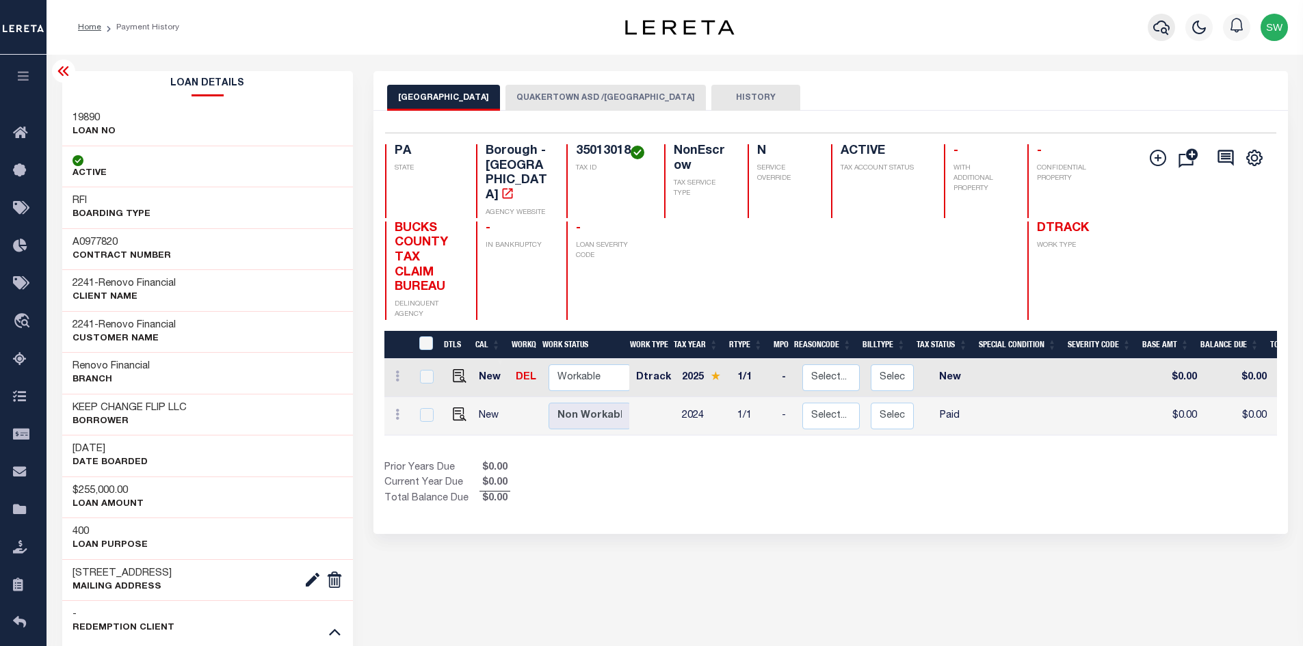
click at [1167, 29] on icon "button" at bounding box center [1161, 27] width 16 height 16
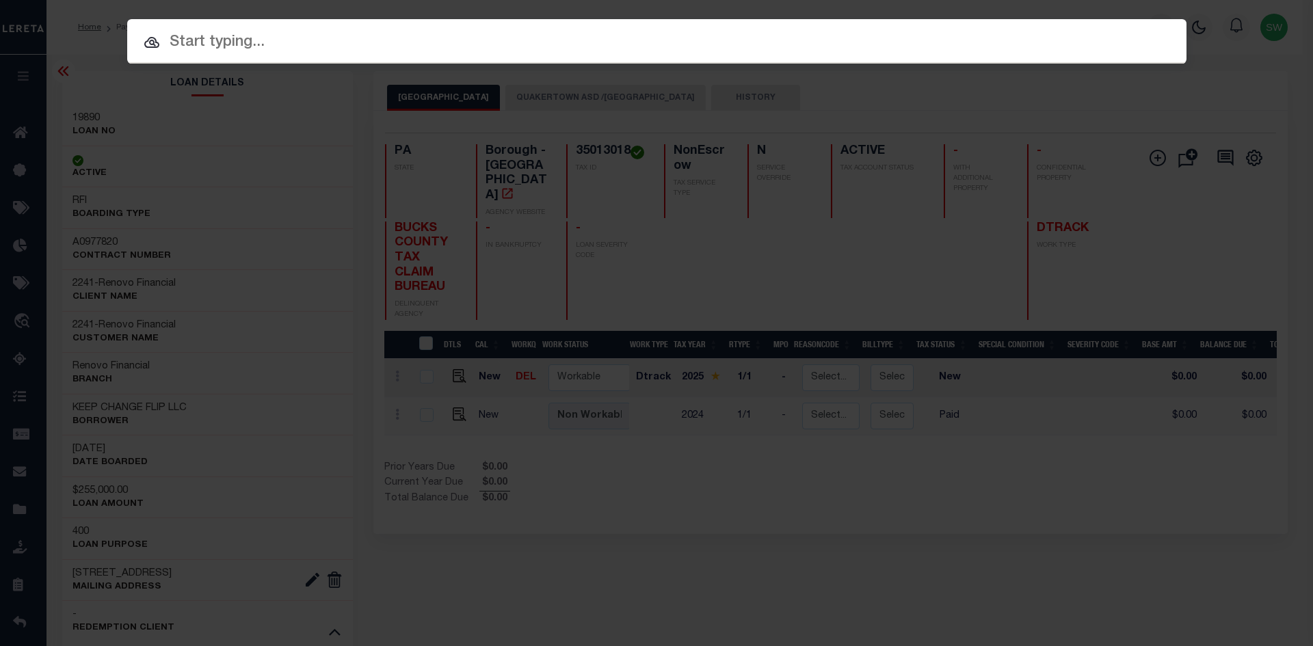
click at [238, 46] on input "text" at bounding box center [656, 43] width 1059 height 24
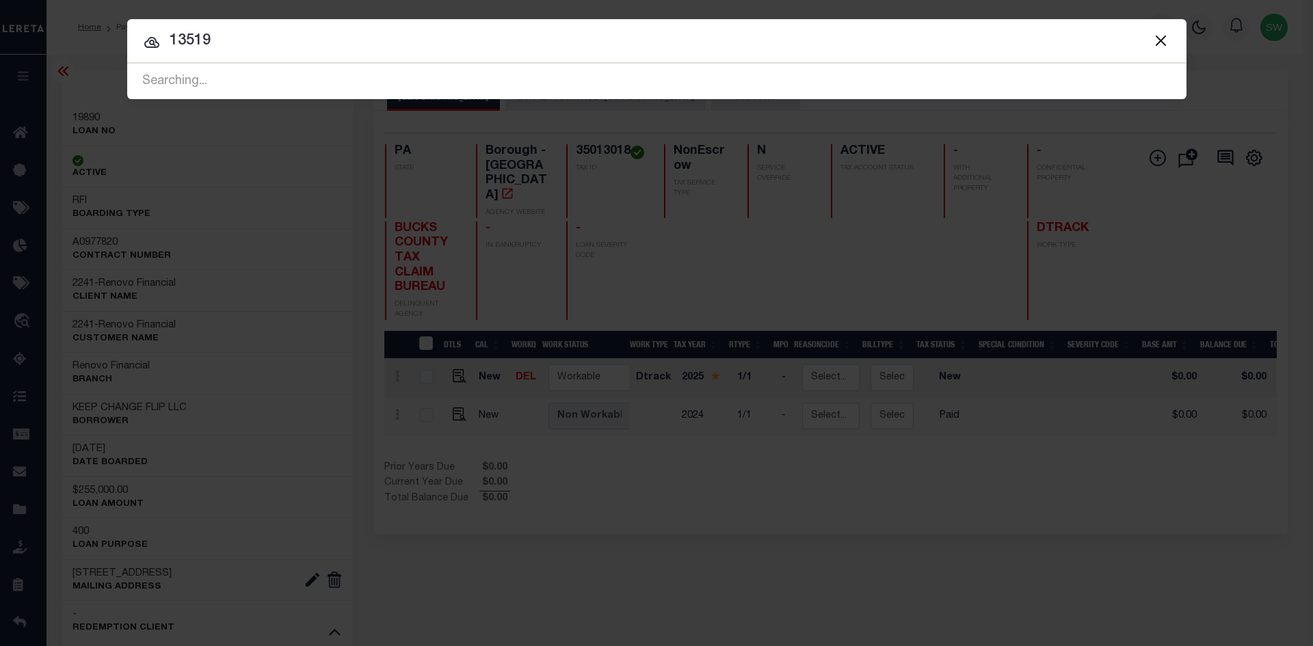
type input "13519"
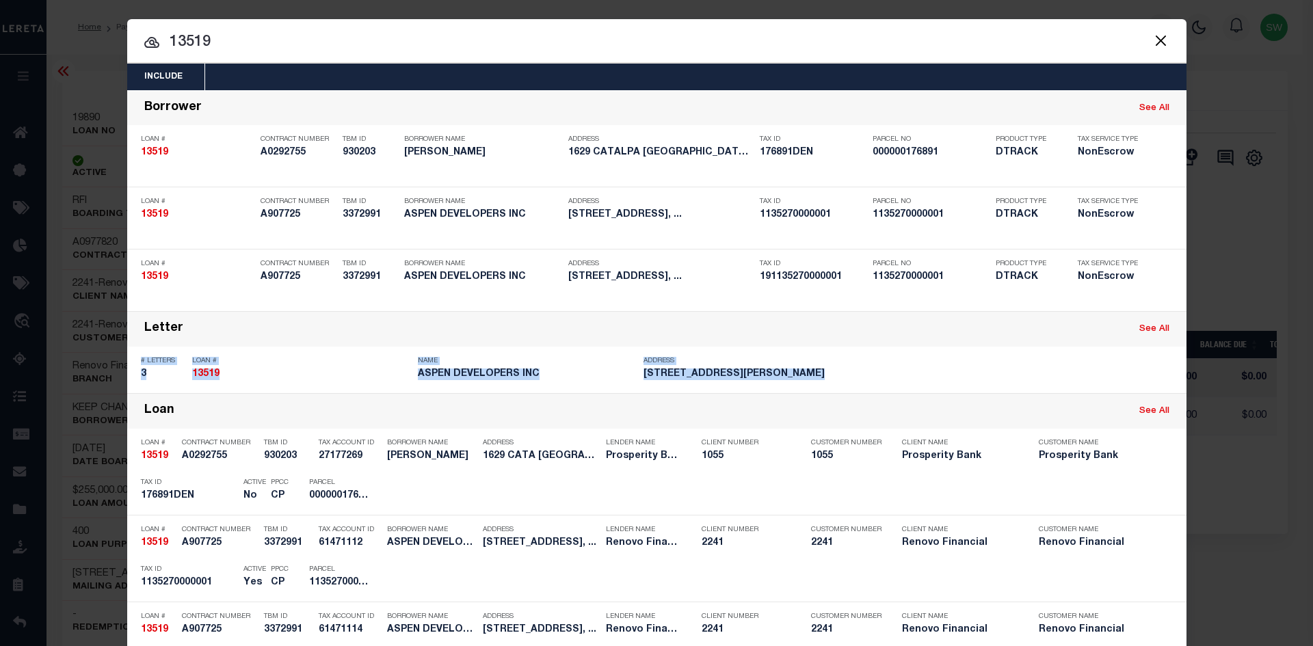
drag, startPoint x: 1302, startPoint y: 335, endPoint x: 1305, endPoint y: 362, distance: 26.8
click at [1302, 362] on div "Include Loans TBM Customers Borrowers Payments (Lender Non-Disb) Payments (Lend…" at bounding box center [656, 323] width 1313 height 646
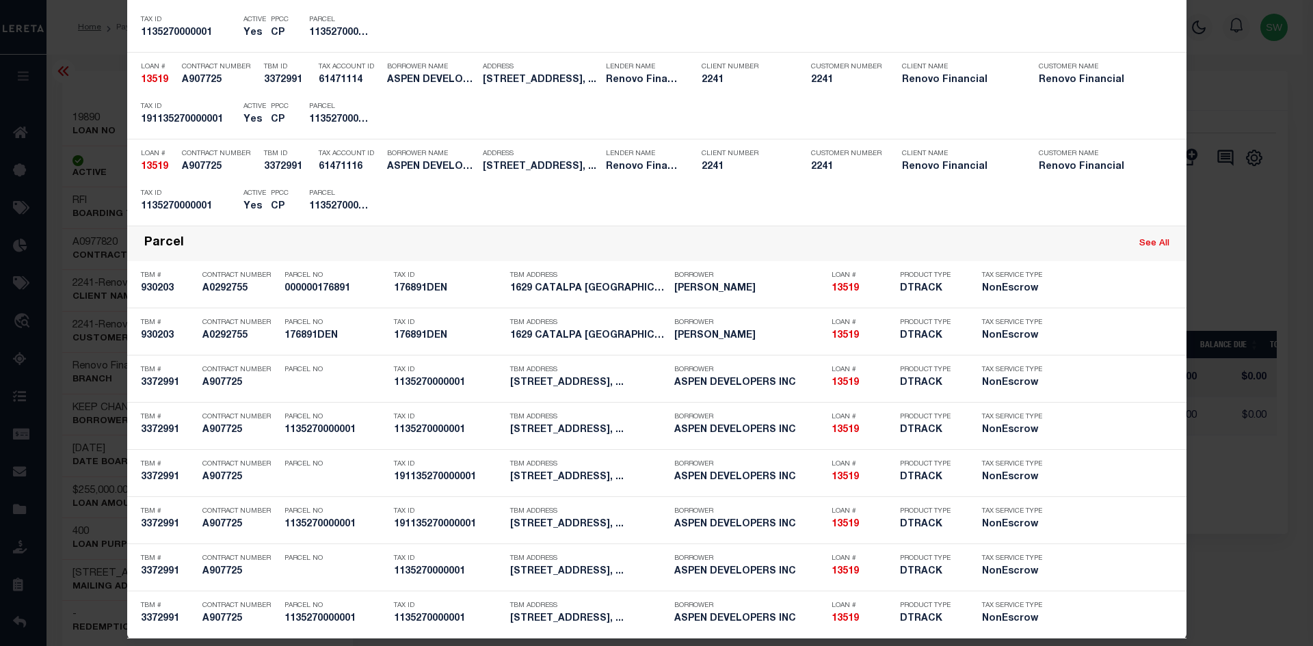
scroll to position [564, 0]
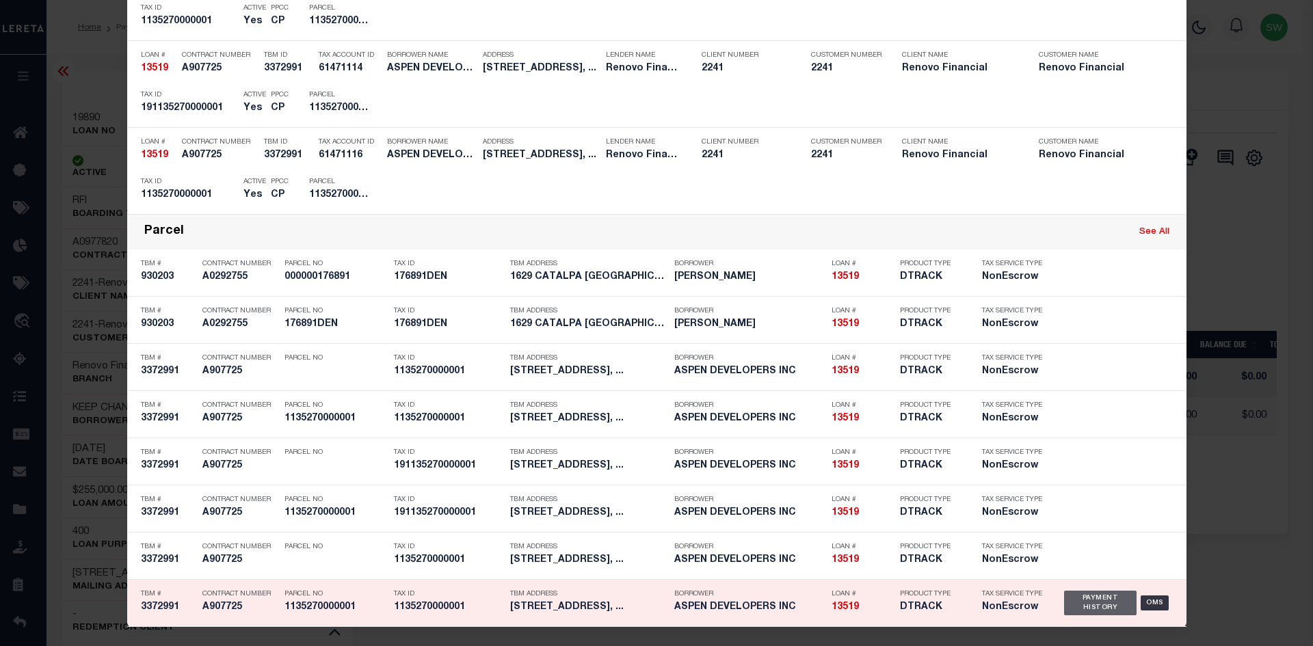
click at [1102, 609] on div "Payment History" at bounding box center [1100, 603] width 73 height 25
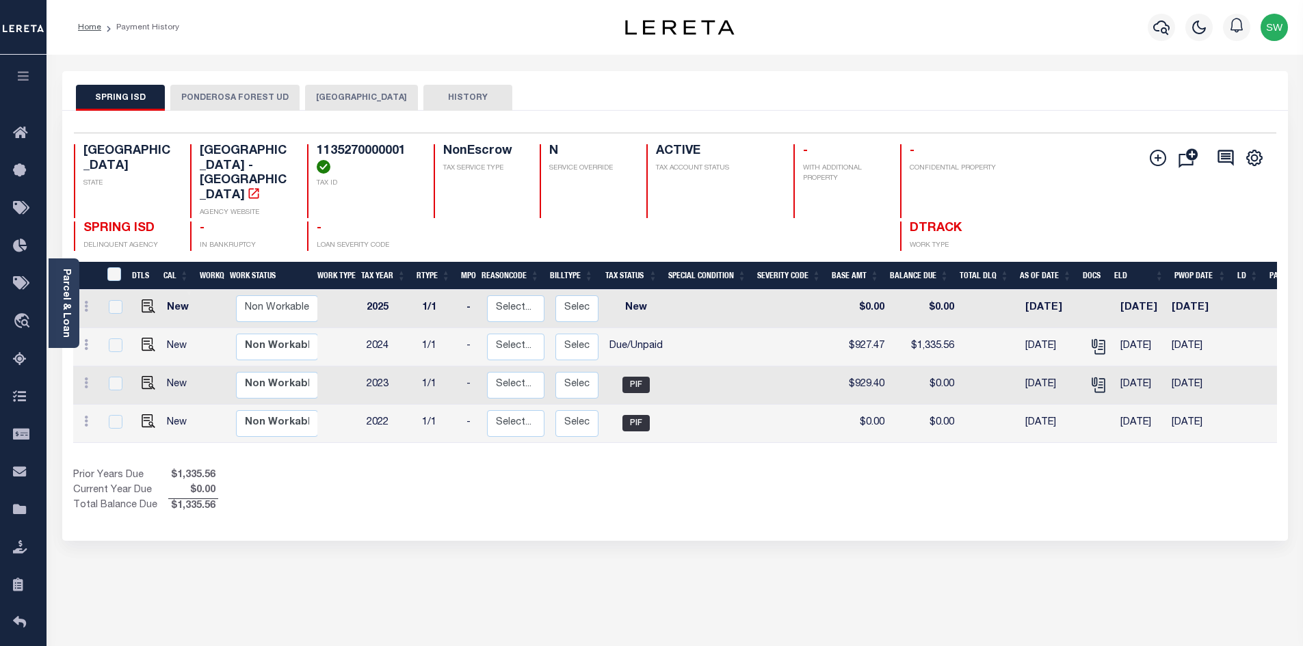
click at [738, 468] on div "Show Tax Lines before Bill Release Date Prior Years Due $1,335.56 Current Year …" at bounding box center [675, 491] width 1204 height 46
click at [244, 99] on button "PONDEROSA FOREST UD" at bounding box center [234, 98] width 129 height 26
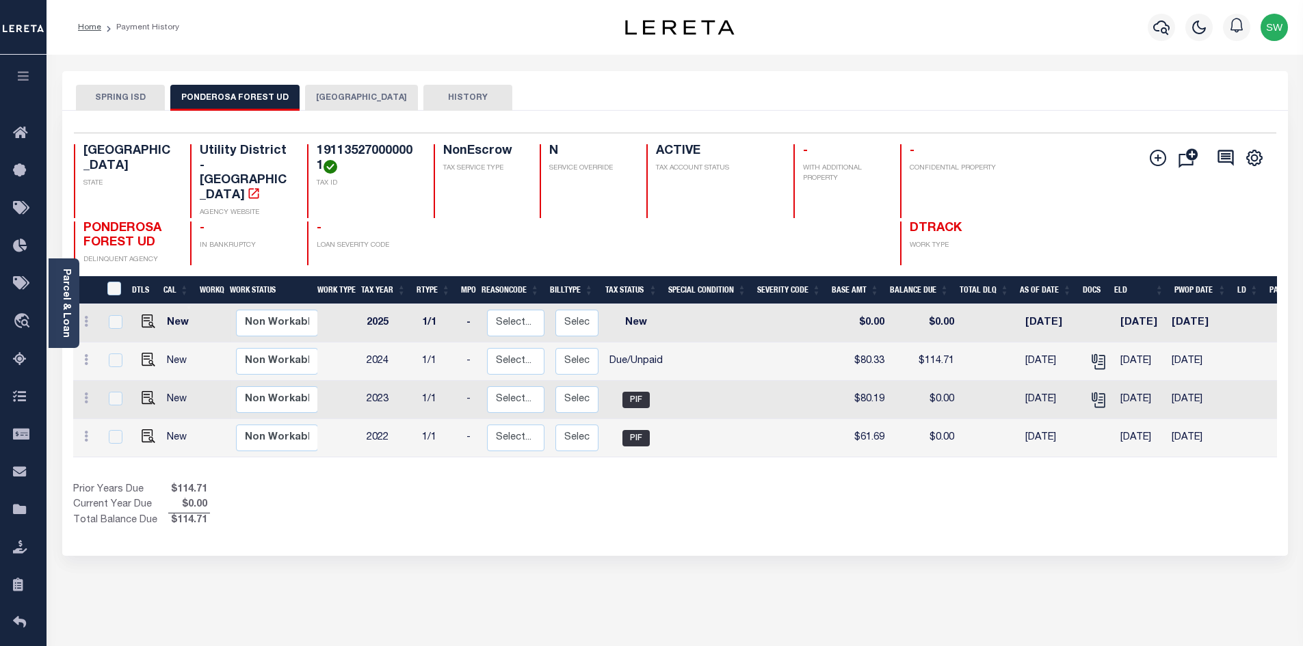
click at [324, 98] on button "[GEOGRAPHIC_DATA]" at bounding box center [361, 98] width 113 height 26
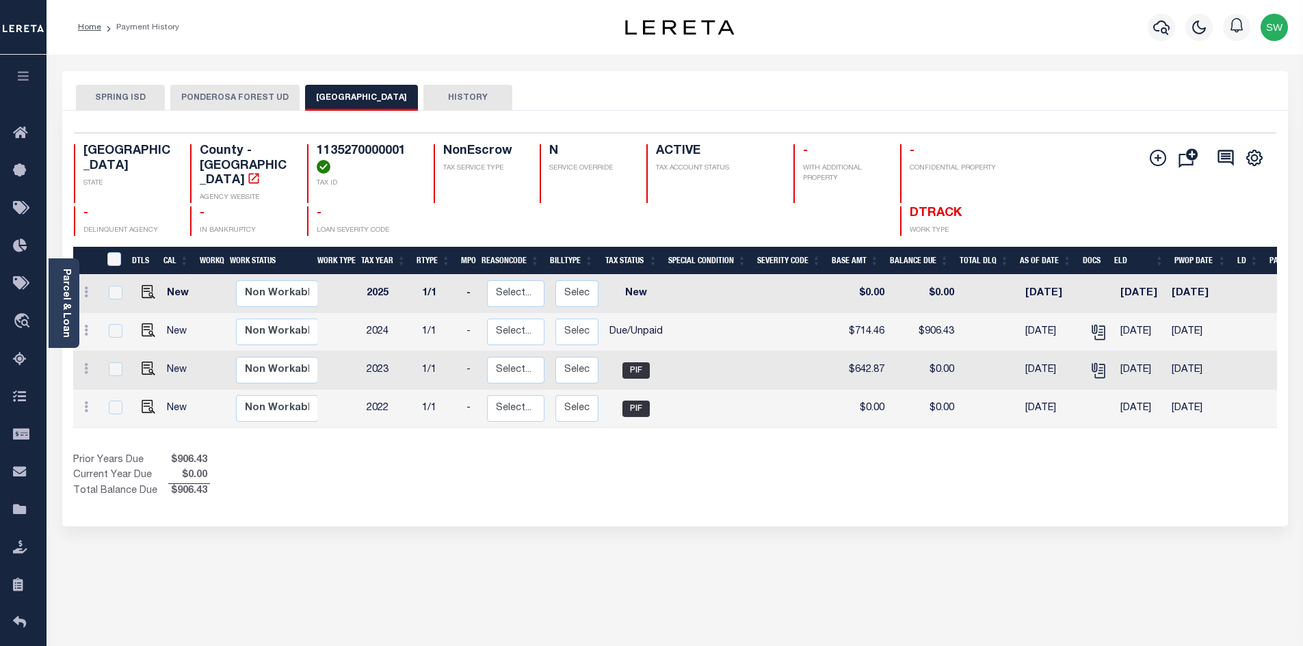
click at [151, 103] on button "SPRING ISD" at bounding box center [120, 98] width 89 height 26
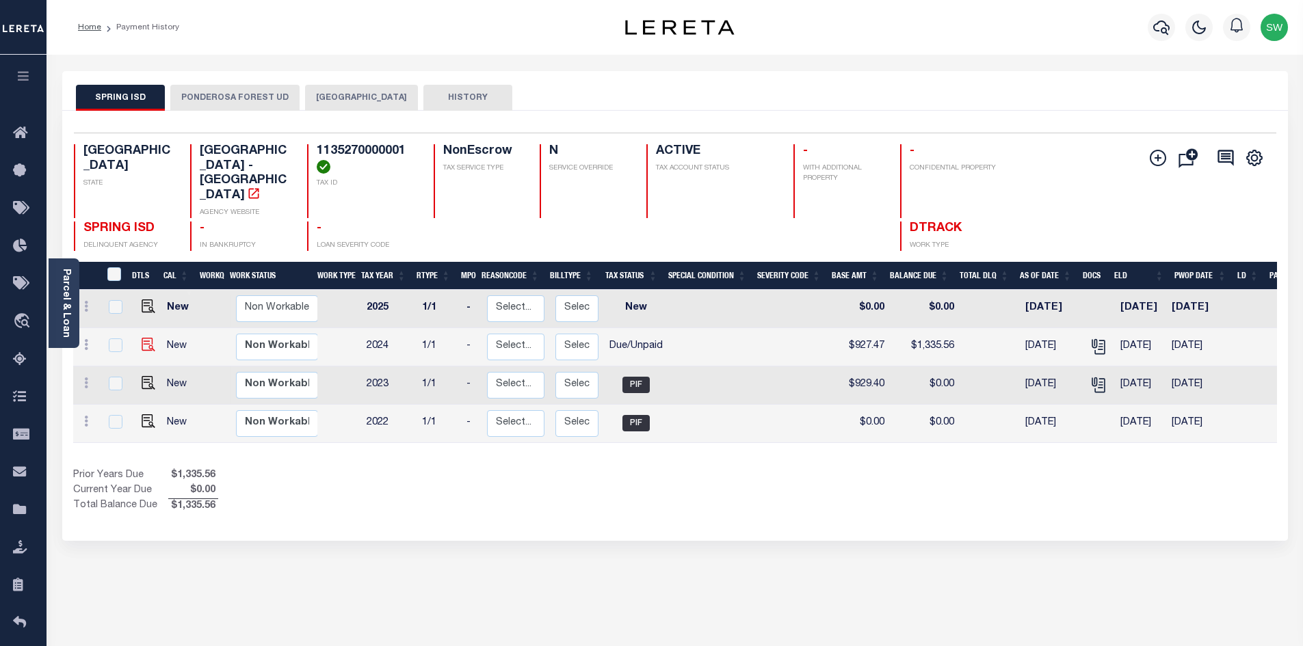
click at [146, 338] on img at bounding box center [149, 345] width 14 height 14
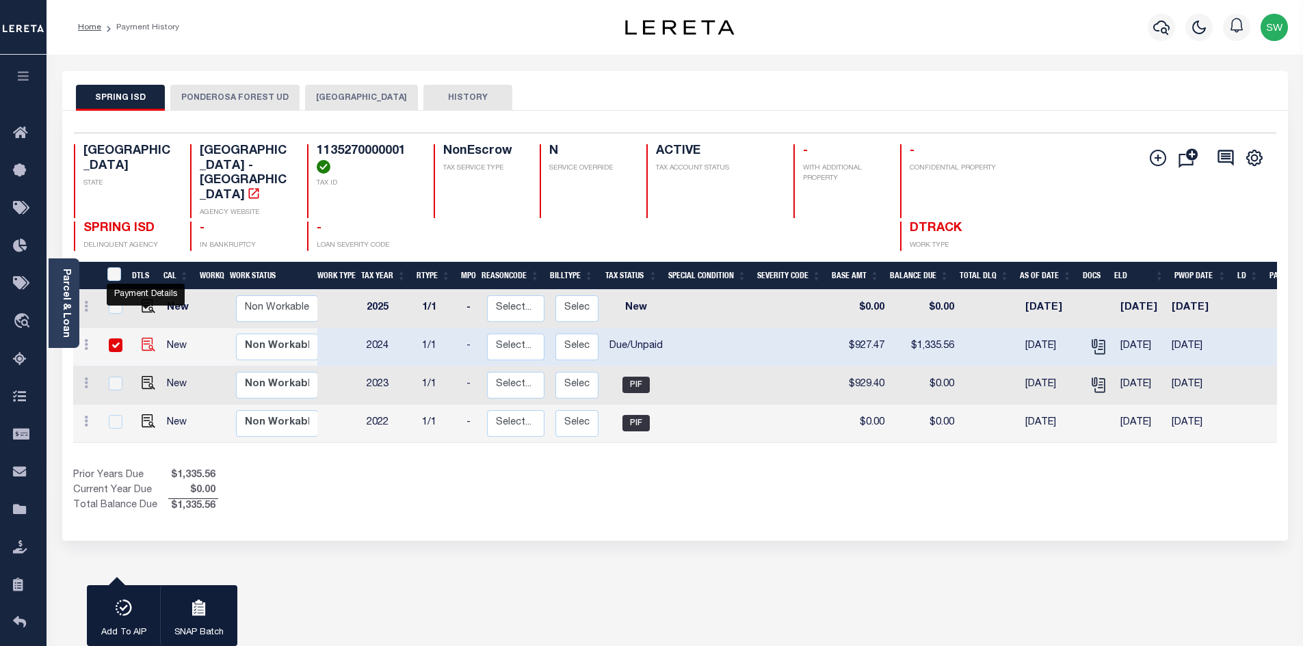
checkbox input "true"
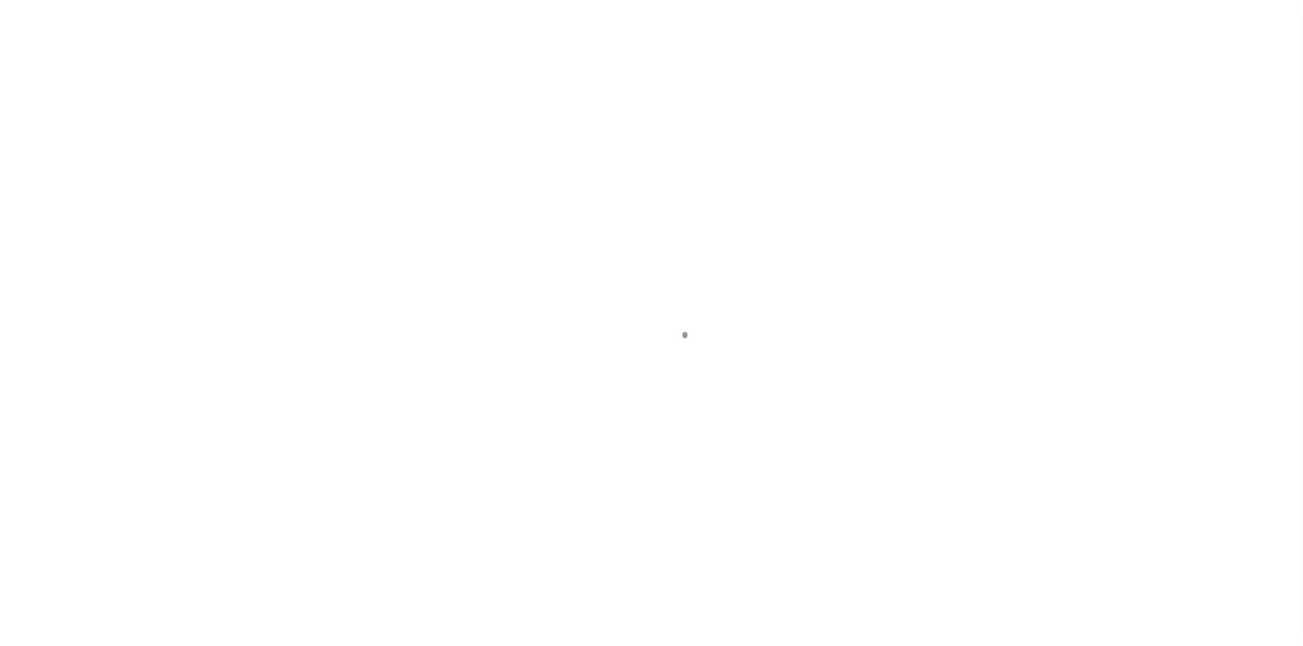
select select "DUE"
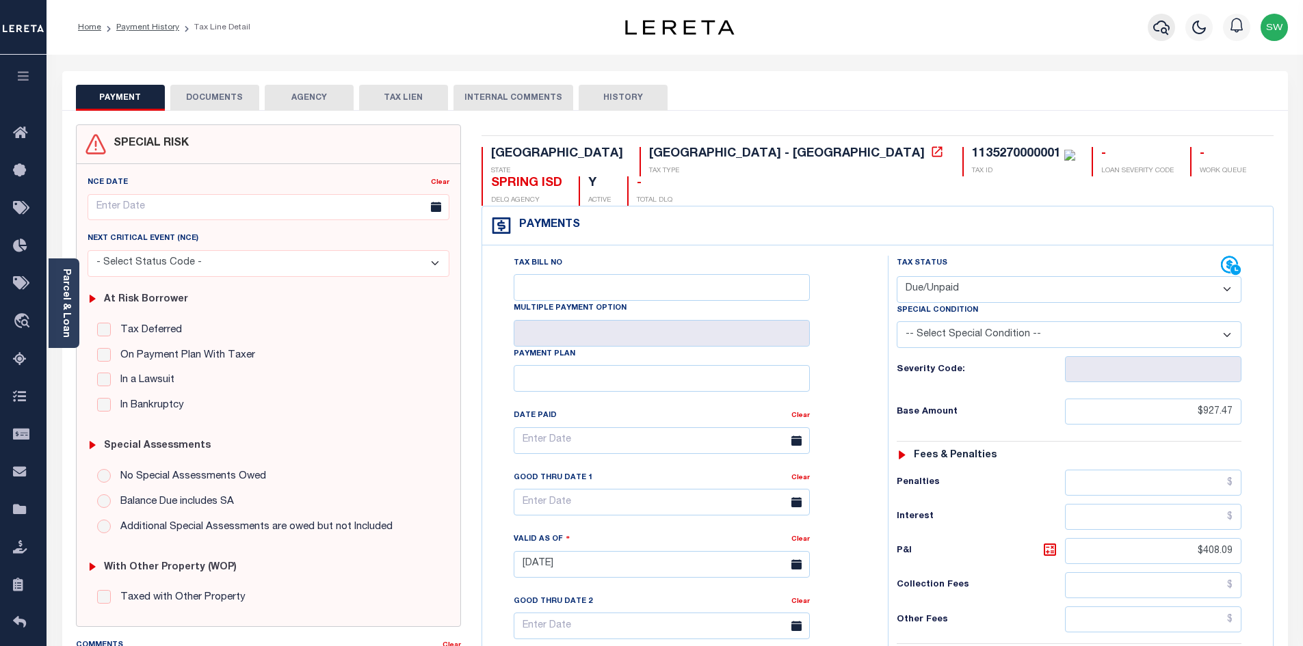
click at [1157, 27] on icon "button" at bounding box center [1161, 27] width 16 height 16
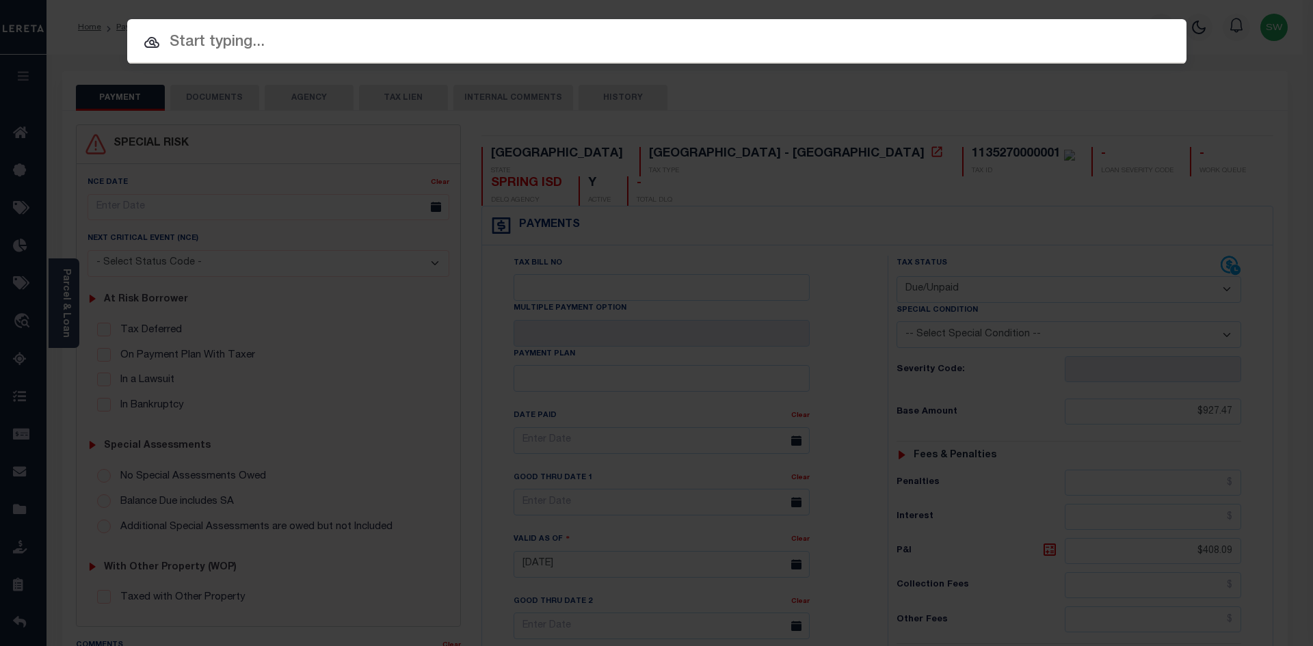
click at [220, 49] on input "text" at bounding box center [656, 43] width 1059 height 24
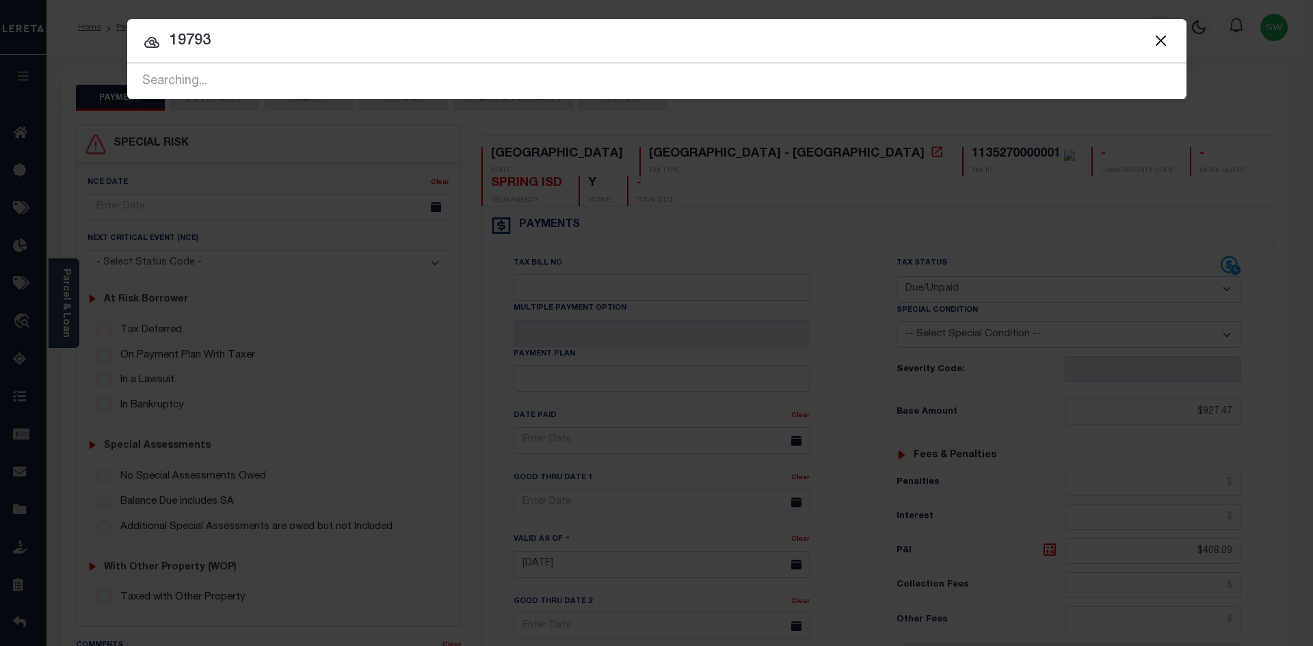
type input "19793"
click at [251, 50] on input "19793" at bounding box center [656, 41] width 1059 height 24
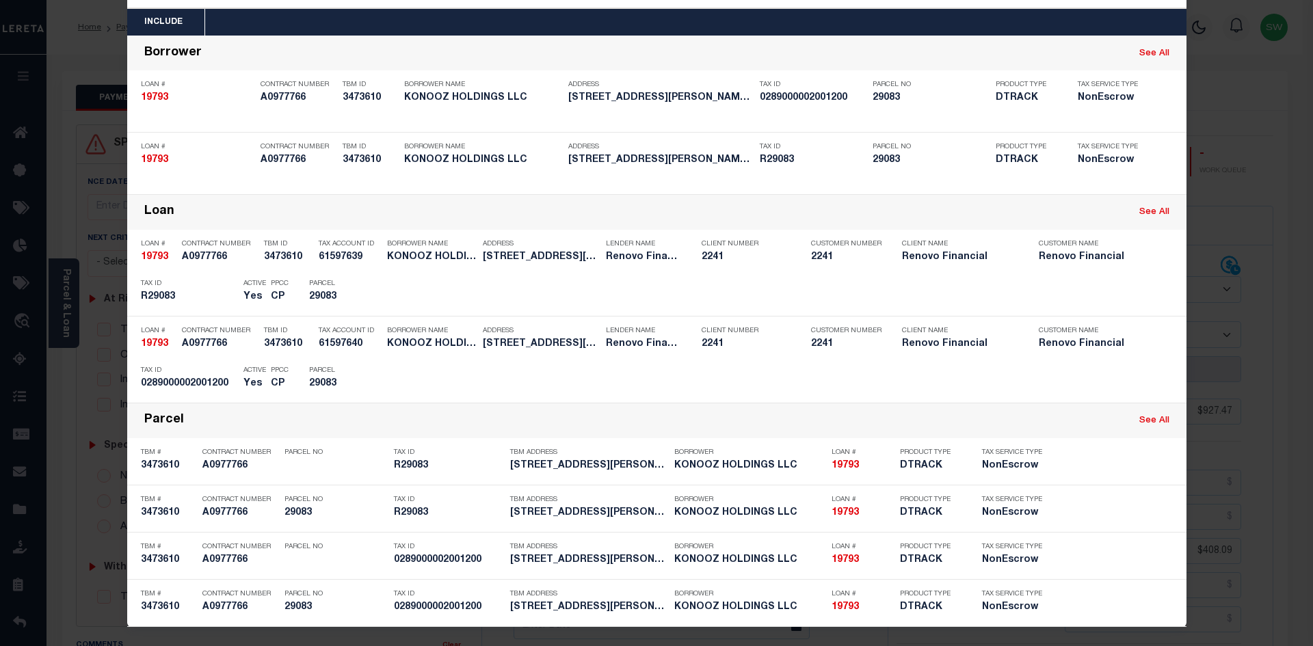
scroll to position [57, 0]
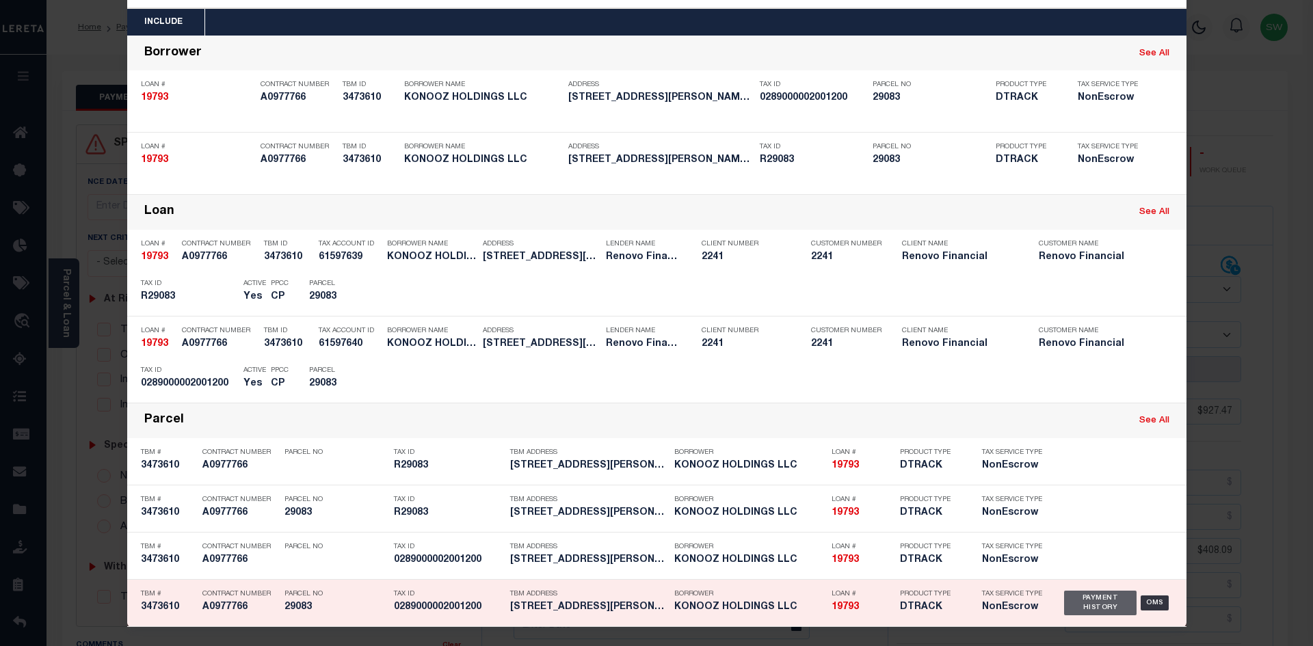
click at [1080, 608] on div "Payment History" at bounding box center [1100, 603] width 73 height 25
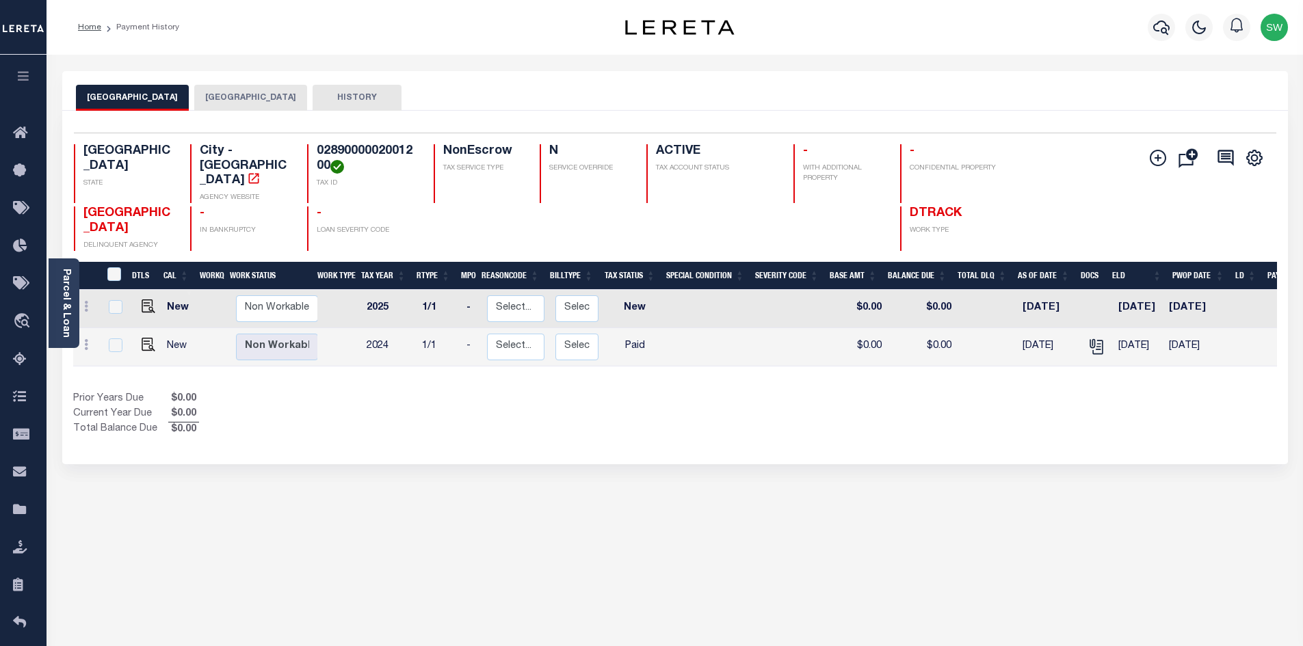
click at [625, 445] on div "Selected 2 Results 1 Items per page 25 50 100 [GEOGRAPHIC_DATA] - [GEOGRAPHIC_D…" at bounding box center [674, 288] width 1225 height 354
click at [246, 96] on button "[GEOGRAPHIC_DATA]" at bounding box center [250, 98] width 113 height 26
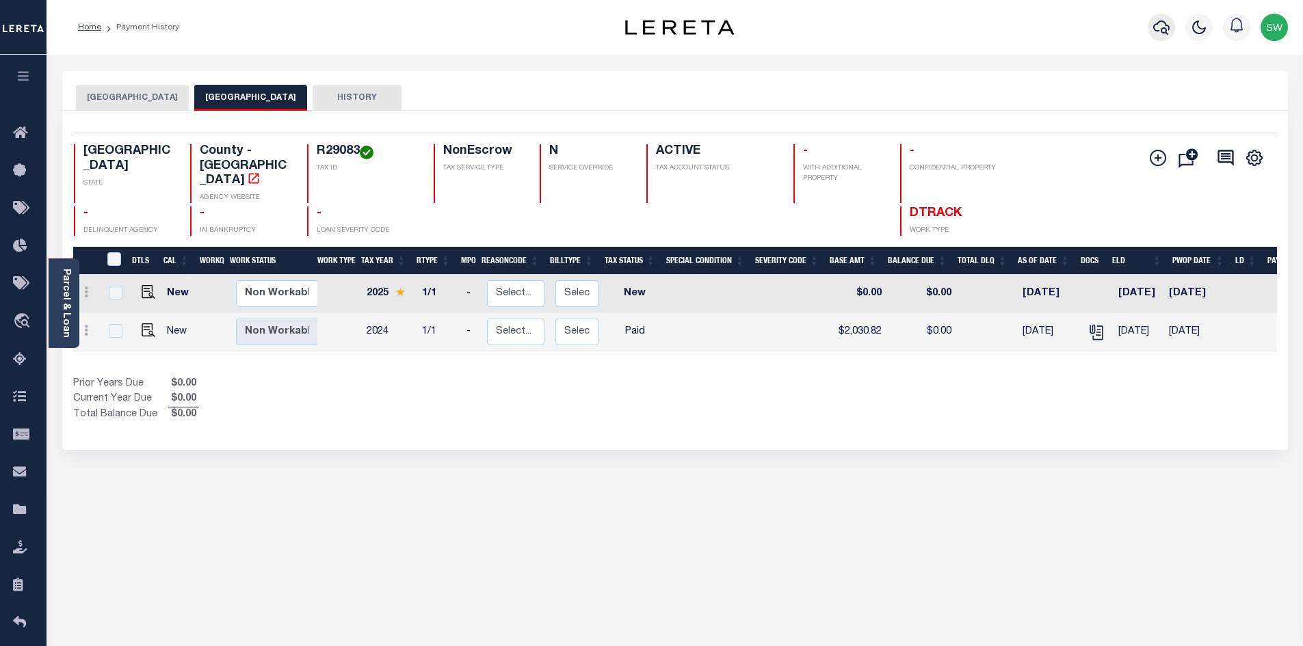
click at [1161, 32] on icon "button" at bounding box center [1161, 28] width 16 height 14
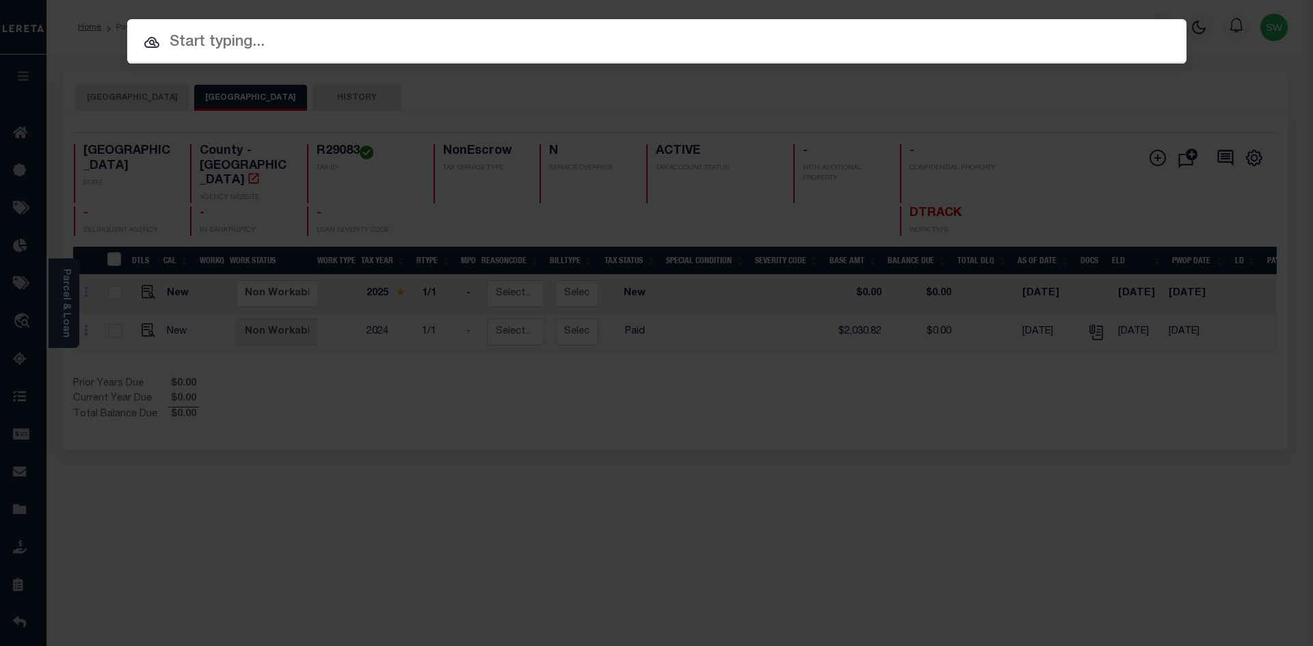
click at [269, 50] on input "text" at bounding box center [656, 43] width 1059 height 24
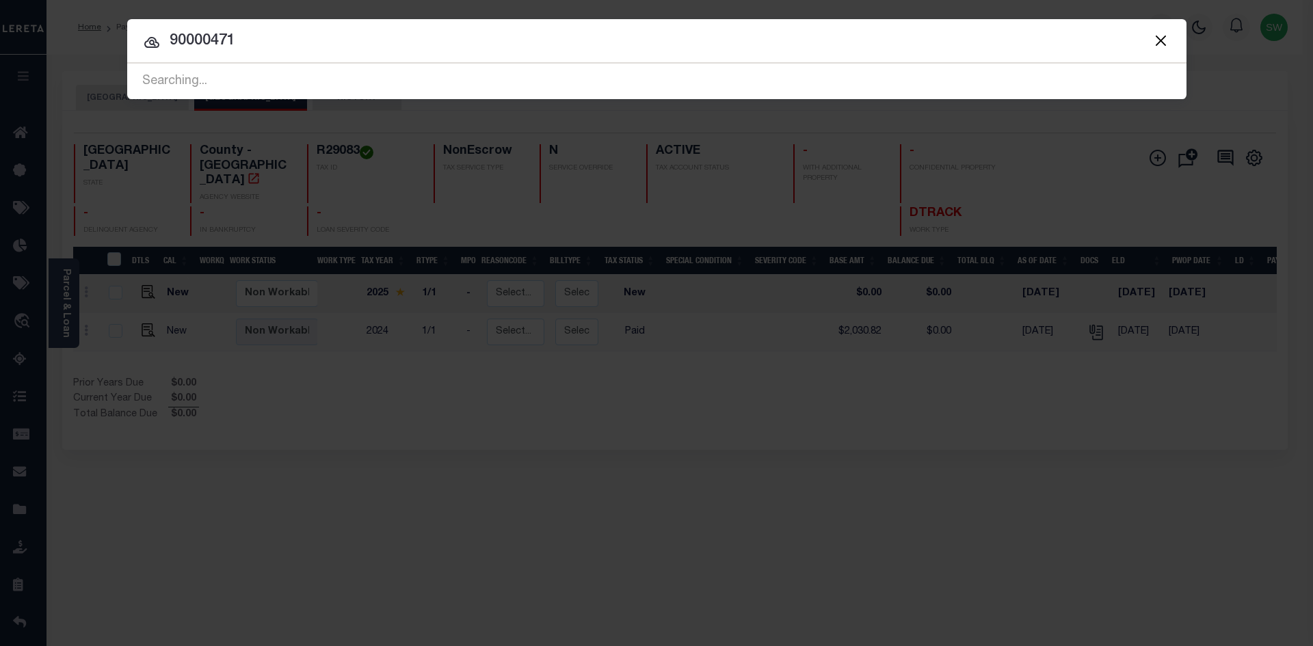
type input "90000471"
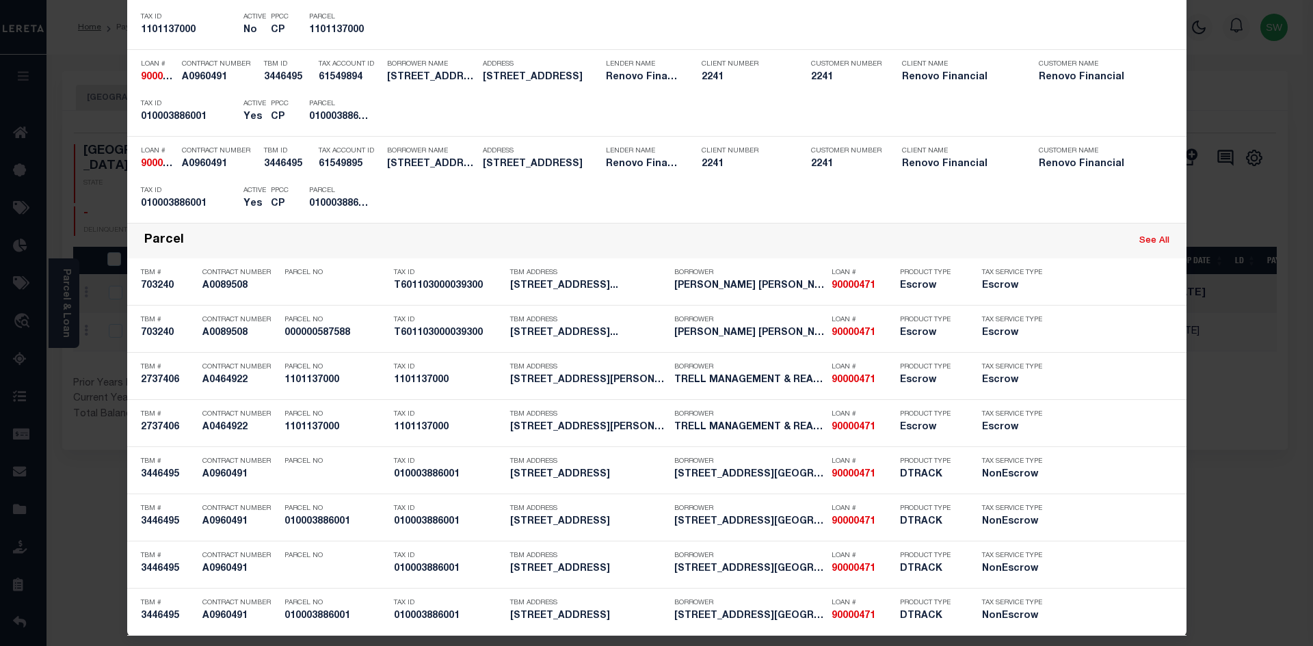
scroll to position [481, 0]
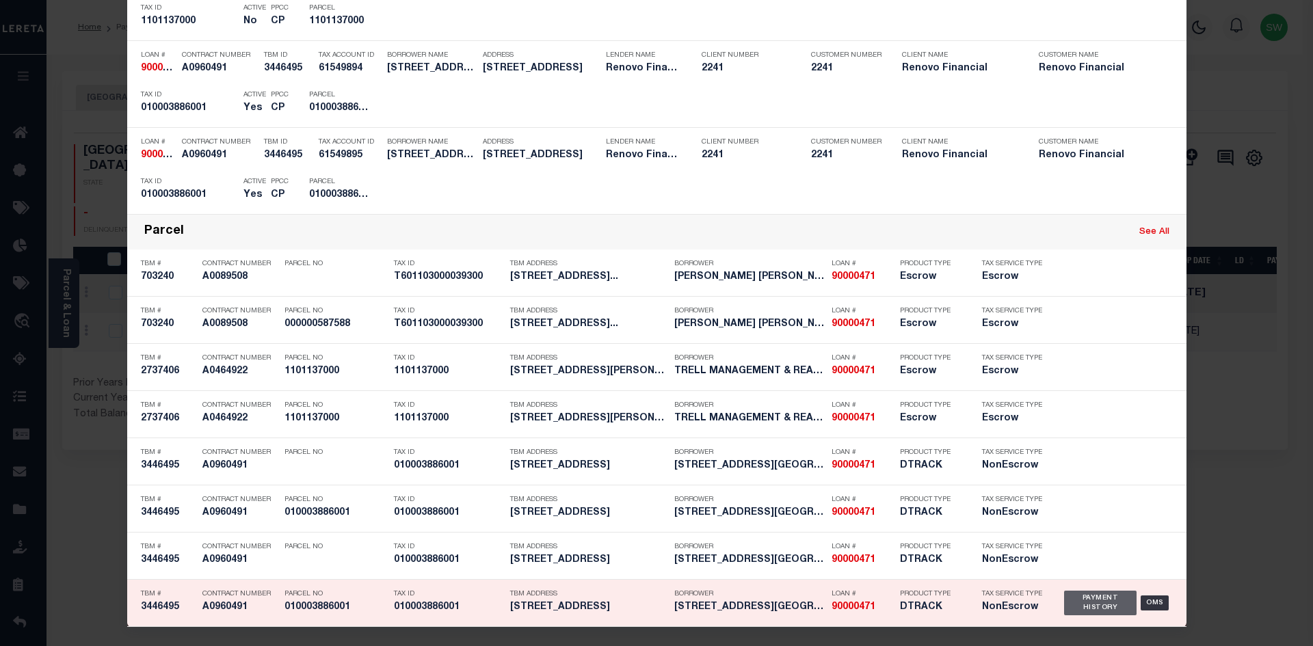
click at [1084, 596] on div "Payment History" at bounding box center [1100, 603] width 73 height 25
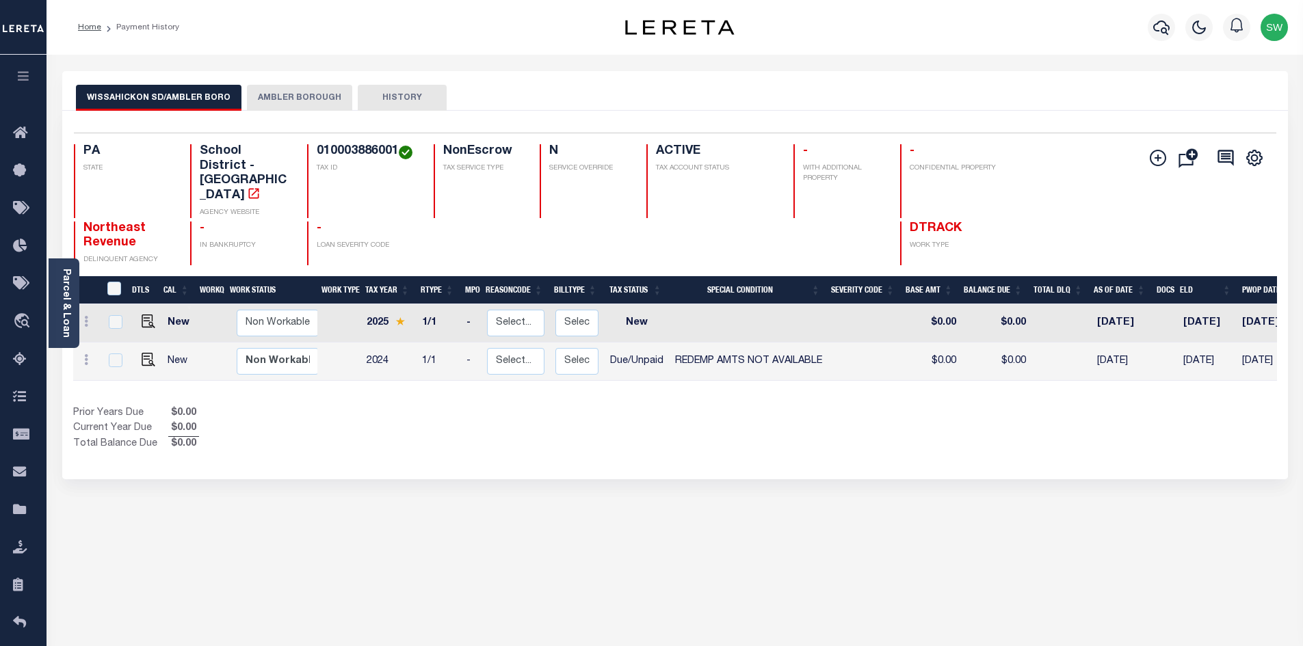
click at [598, 441] on div "Selected 2 Results 1 Items per page 25 50 100 PA STATE TAX ID N" at bounding box center [674, 295] width 1225 height 369
click at [609, 406] on div "Prior Years Due $0.00 Current Year Due $0.00 Total Balance Due $0.00" at bounding box center [374, 429] width 602 height 46
click at [607, 406] on div "Prior Years Due $0.00 Current Year Due $0.00 Total Balance Due $0.00" at bounding box center [374, 429] width 602 height 46
click at [289, 88] on button "AMBLER BOROUGH" at bounding box center [299, 98] width 105 height 26
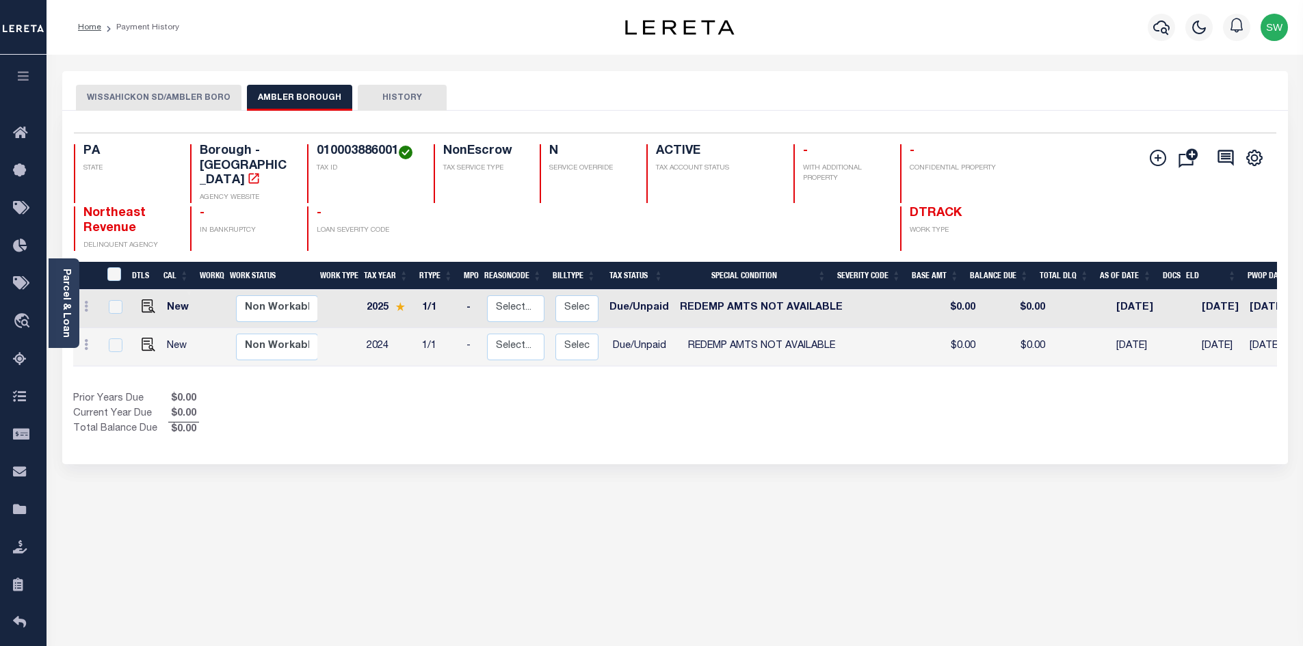
click at [740, 392] on div "Show Tax Lines before Bill Release Date Prior Years Due $0.00 Current Year Due …" at bounding box center [675, 415] width 1204 height 46
click at [1159, 31] on icon "button" at bounding box center [1161, 27] width 16 height 16
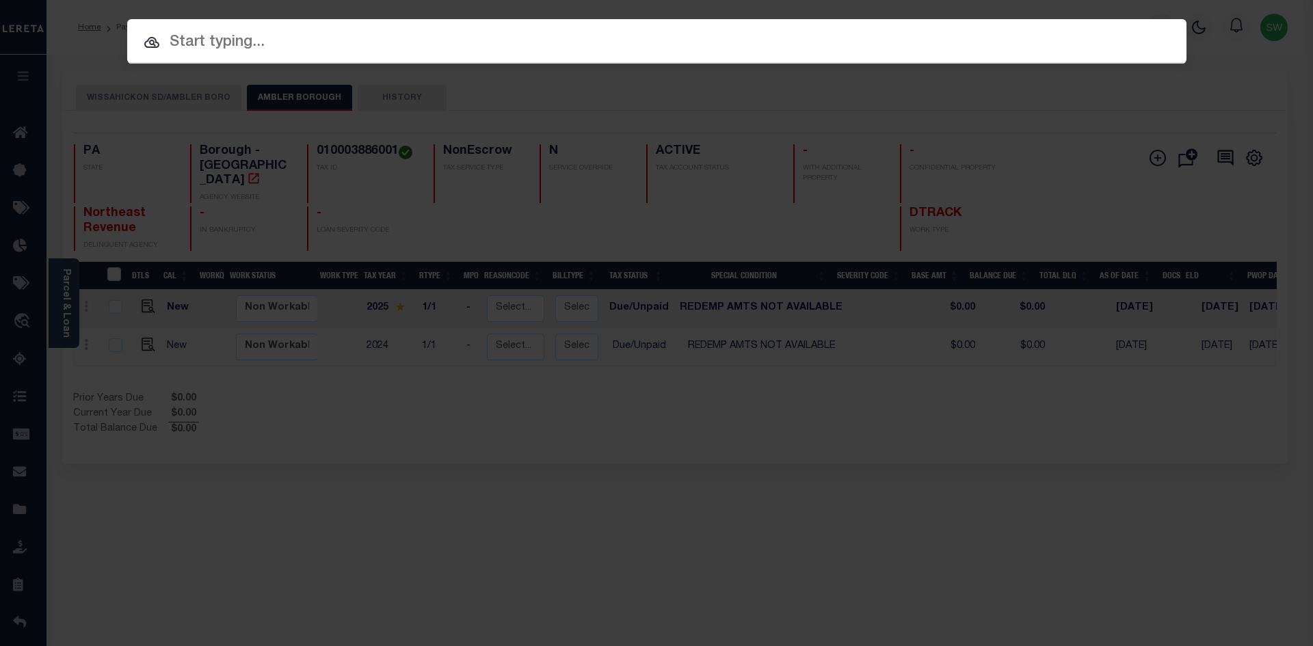
click at [223, 41] on input "text" at bounding box center [656, 43] width 1059 height 24
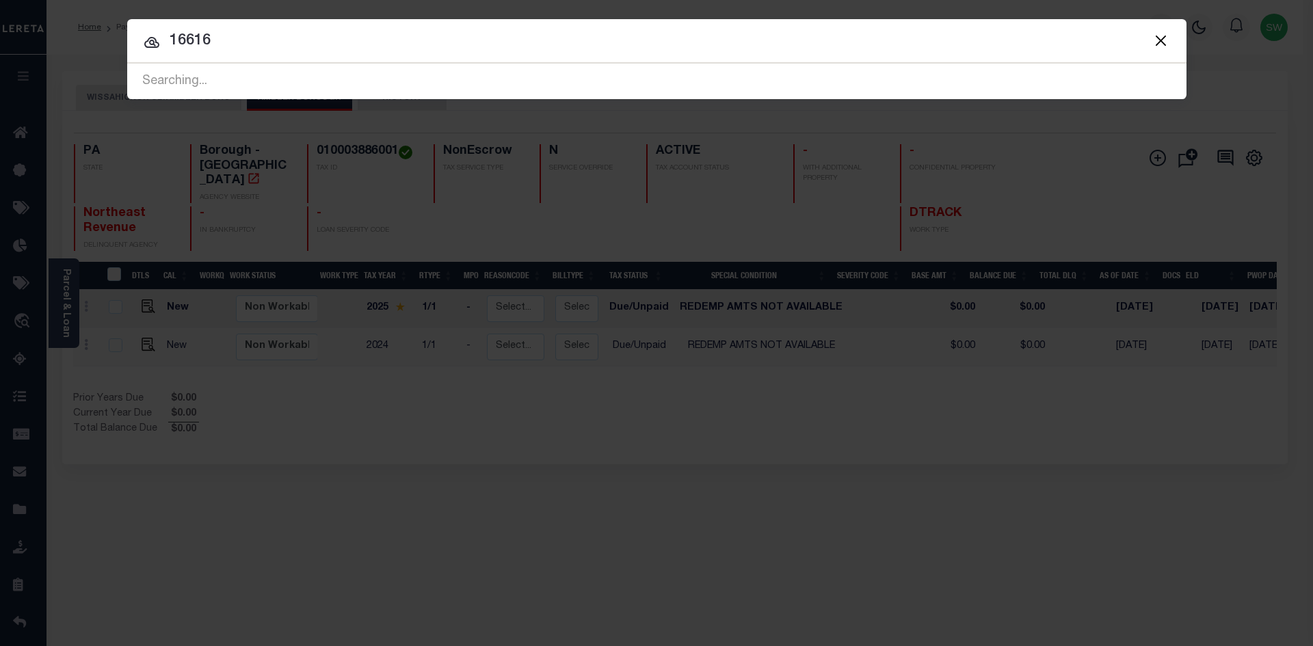
type input "16616"
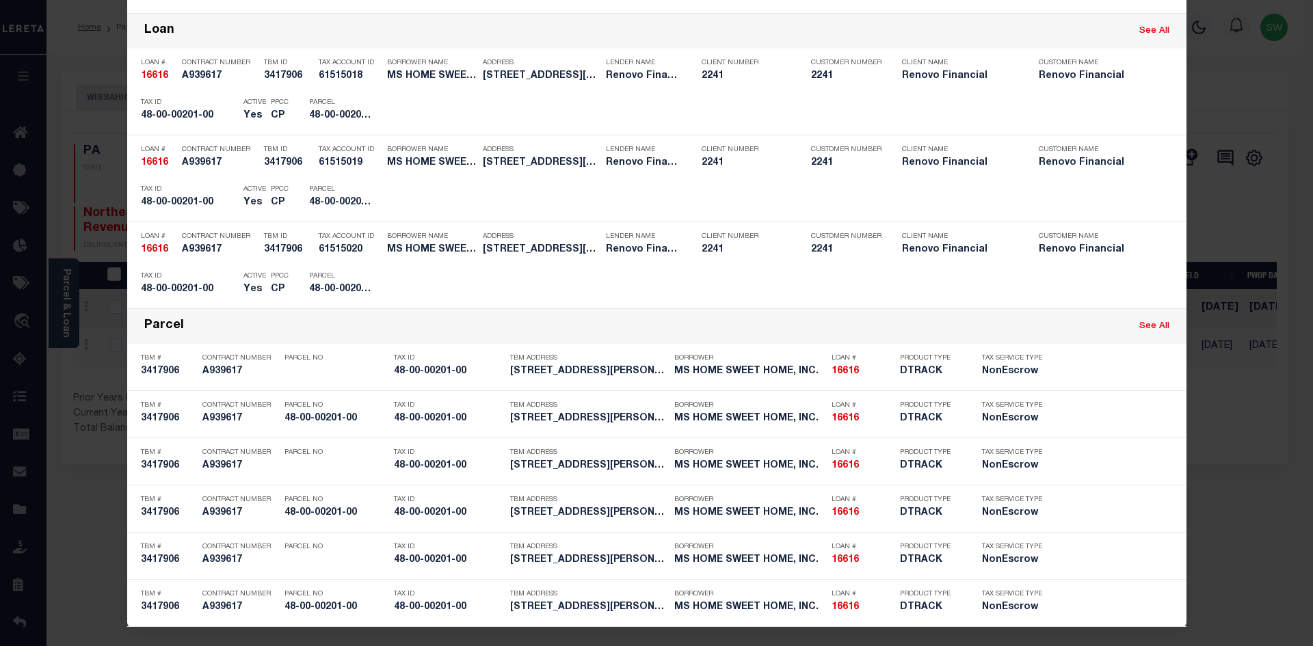
scroll to position [176, 0]
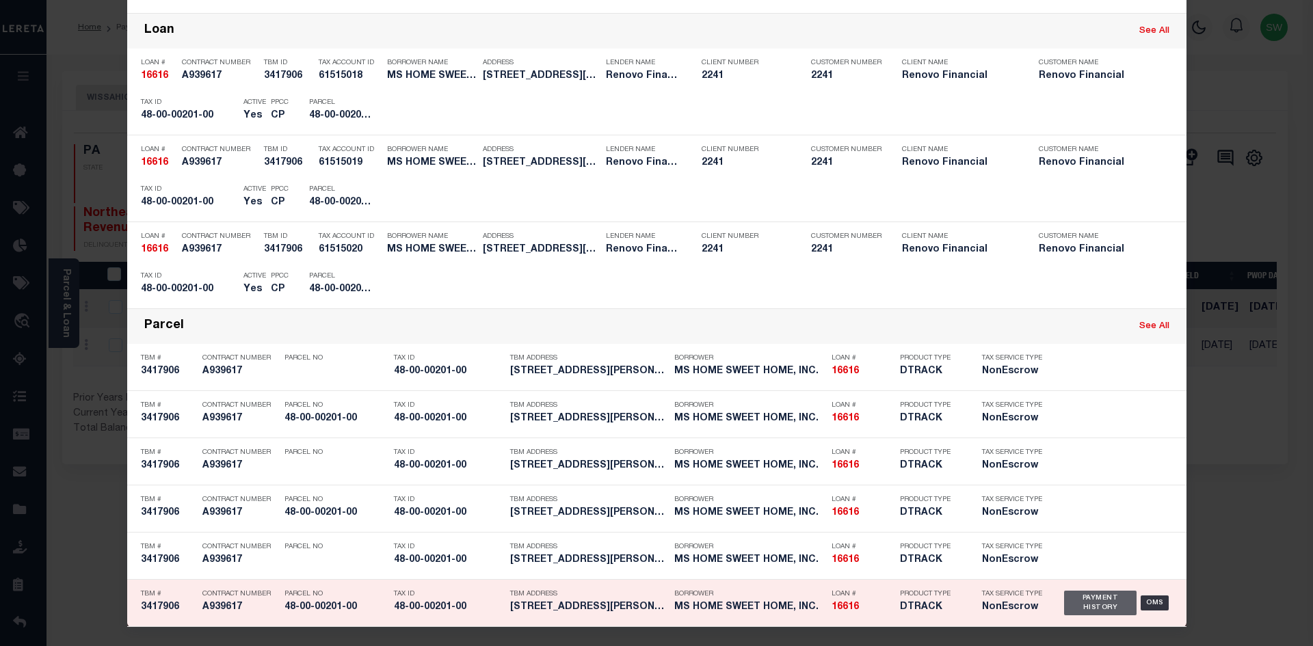
click at [1110, 604] on div "Payment History" at bounding box center [1100, 603] width 73 height 25
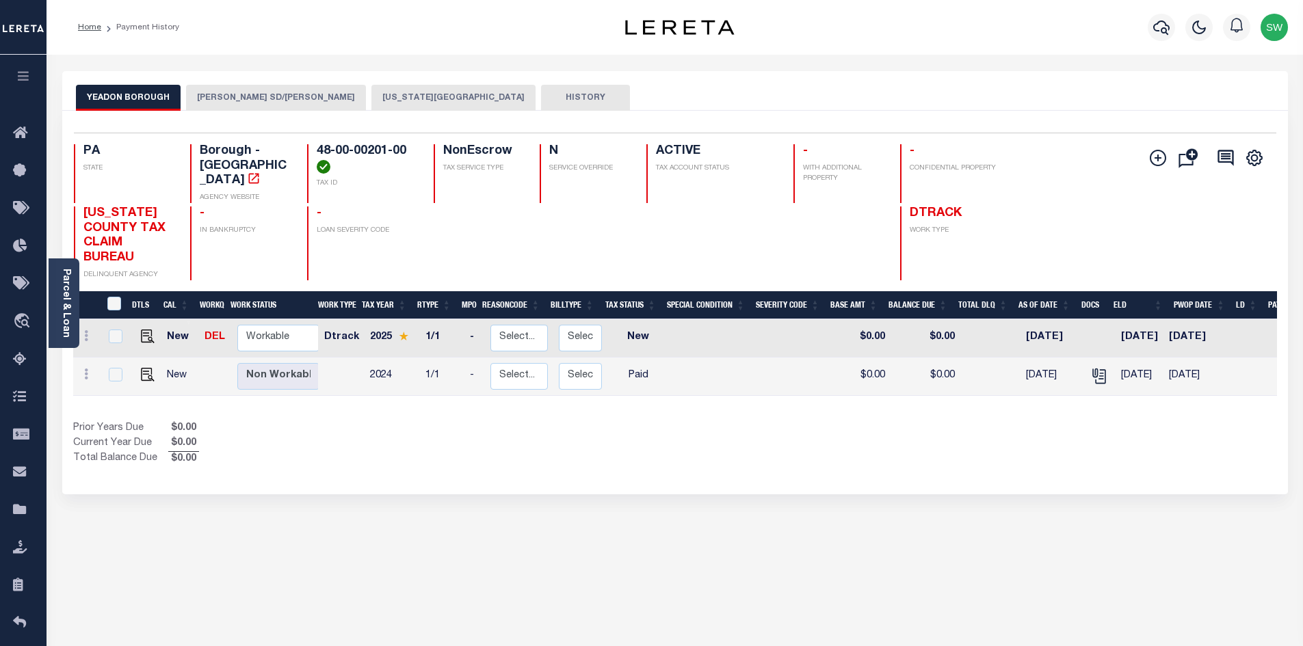
click at [655, 433] on div "Prior Years Due $0.00 Current Year Due $0.00 Total Balance Due $0.00" at bounding box center [374, 444] width 602 height 46
click at [1090, 367] on icon "" at bounding box center [1099, 376] width 18 height 18
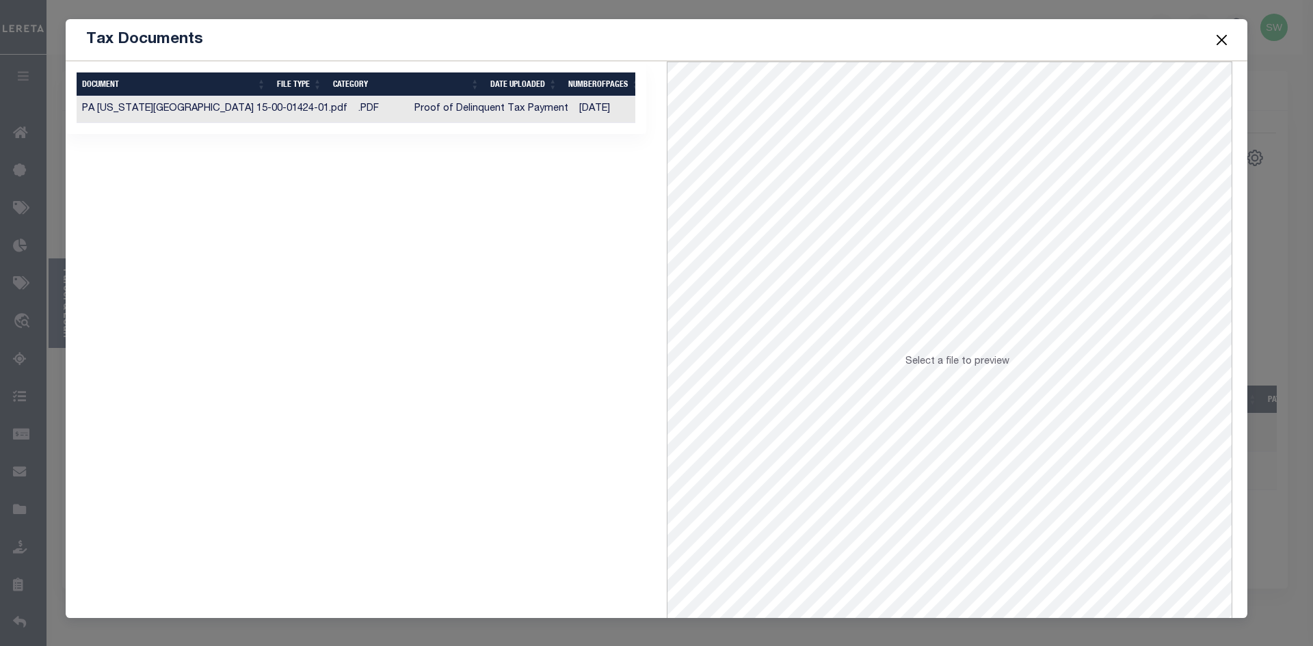
click at [469, 110] on td "Proof of Delinquent Tax Payment" at bounding box center [491, 109] width 165 height 27
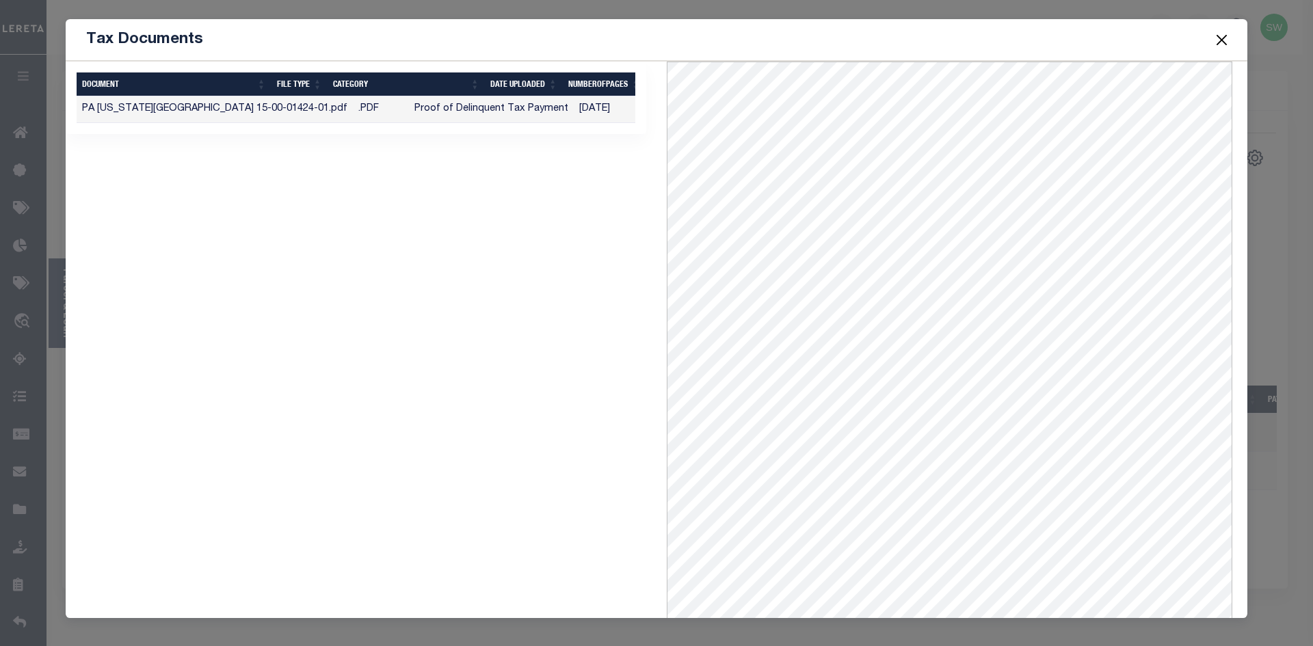
drag, startPoint x: 1219, startPoint y: 40, endPoint x: 1212, endPoint y: 48, distance: 10.7
click at [1216, 41] on button "Close" at bounding box center [1222, 40] width 18 height 18
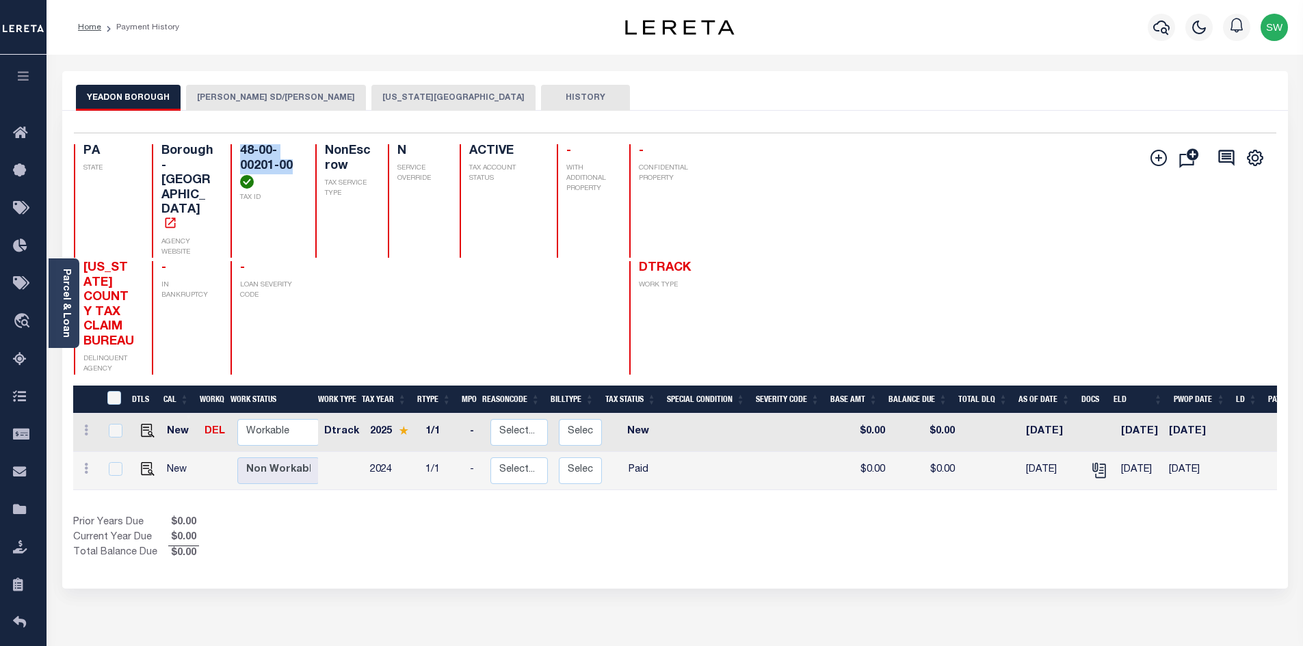
drag, startPoint x: 237, startPoint y: 148, endPoint x: 285, endPoint y: 170, distance: 52.4
click at [285, 170] on h4 "48-00-00201-00" at bounding box center [269, 166] width 59 height 44
copy h4 "48-00-00201-00"
click at [883, 518] on div "Show Tax Lines before Bill Release Date Prior Years Due $0.00 Current Year Due …" at bounding box center [675, 539] width 1204 height 46
click at [417, 98] on button "[US_STATE][GEOGRAPHIC_DATA]" at bounding box center [453, 98] width 164 height 26
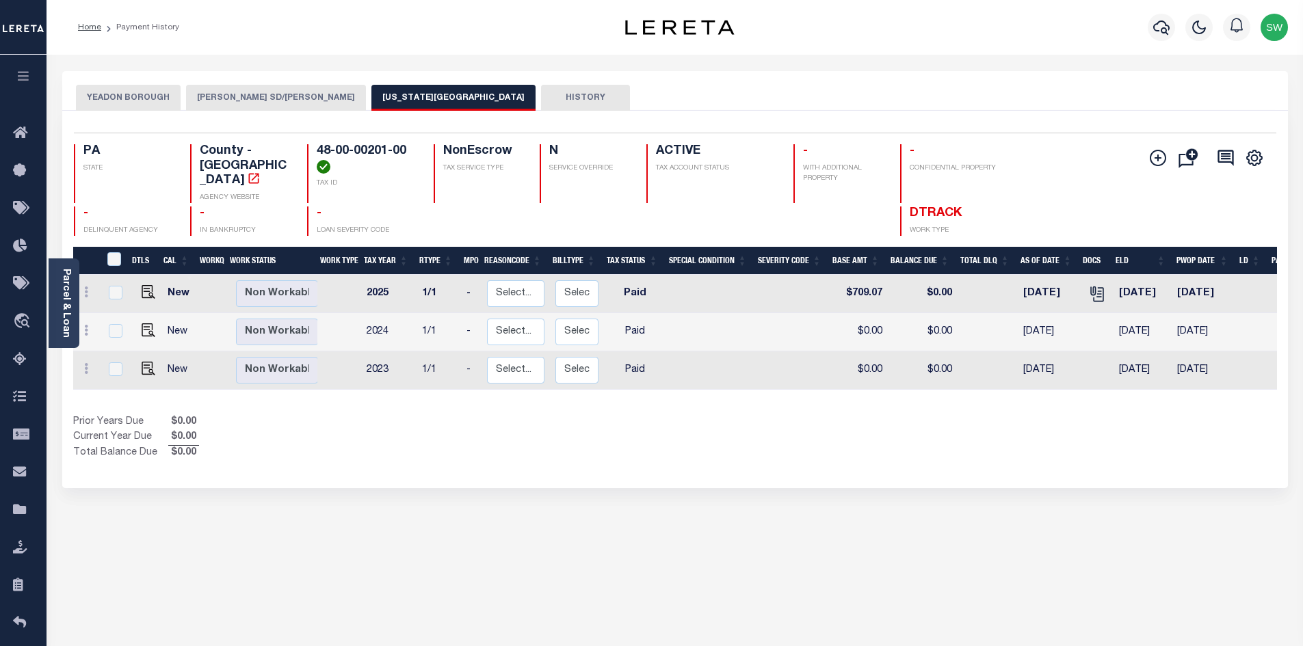
click at [253, 104] on button "[PERSON_NAME] SD/[PERSON_NAME]" at bounding box center [276, 98] width 180 height 26
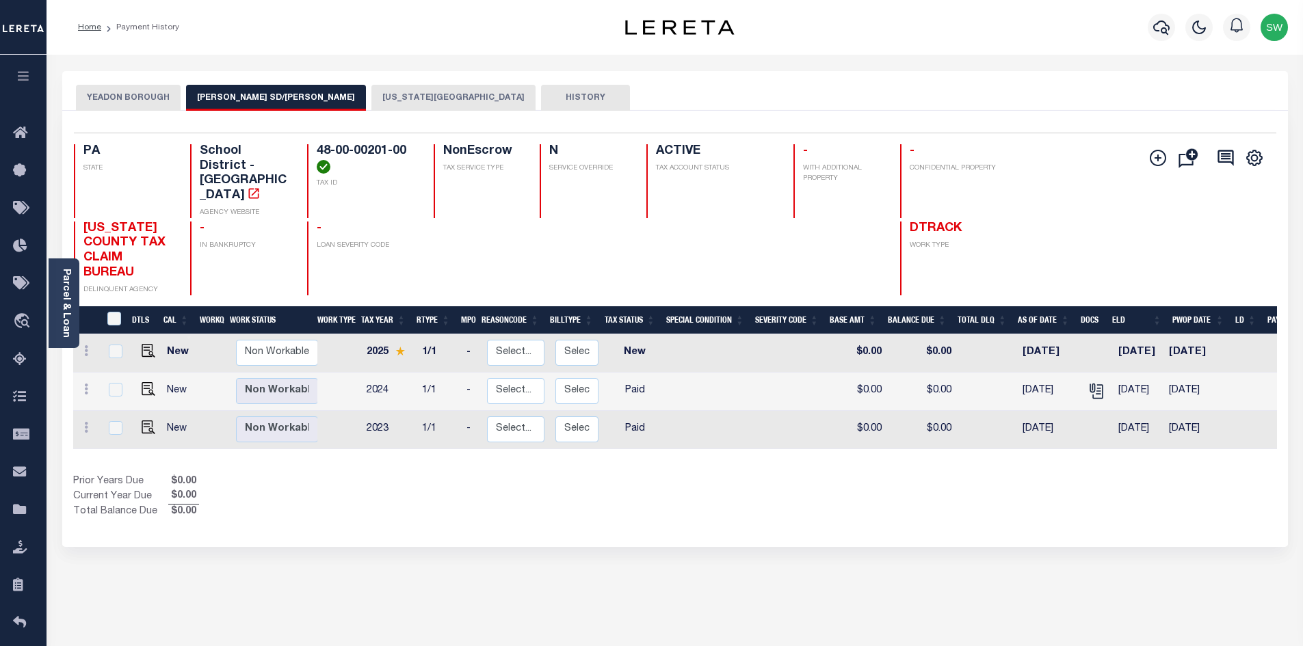
click at [150, 100] on button "YEADON BOROUGH" at bounding box center [128, 98] width 105 height 26
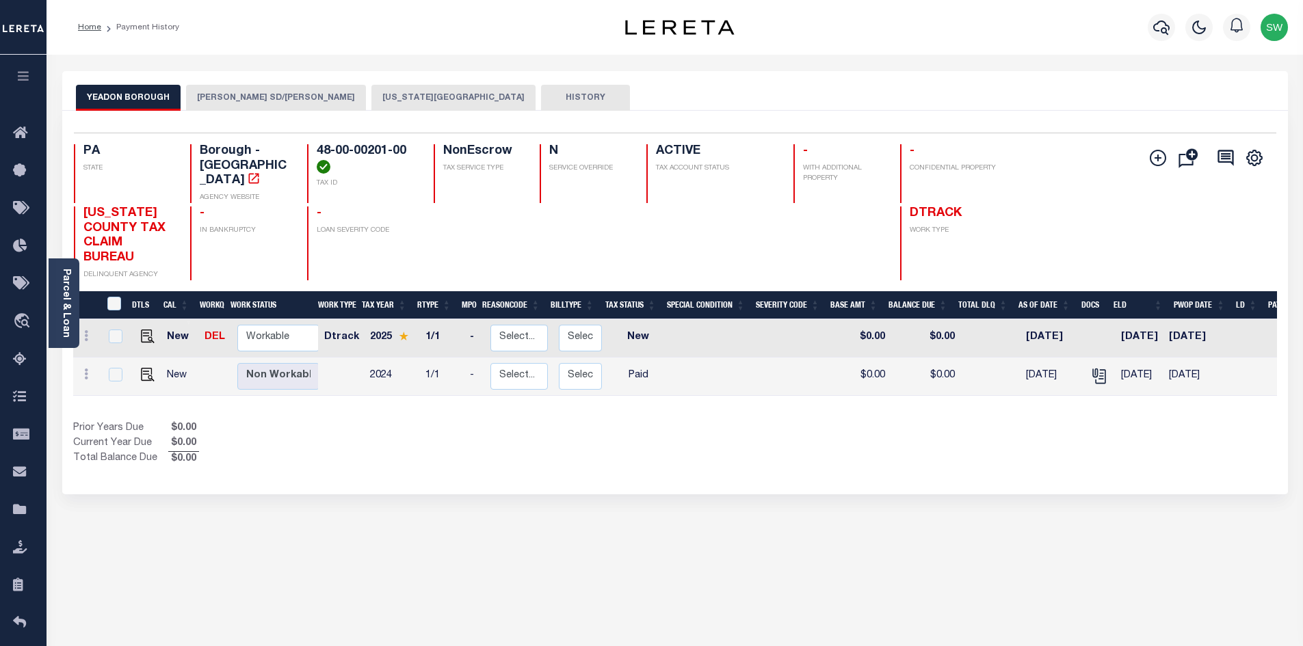
click at [588, 442] on div "Prior Years Due $0.00 Current Year Due $0.00 Total Balance Due $0.00" at bounding box center [374, 444] width 602 height 46
click at [68, 308] on link "Parcel & Loan" at bounding box center [66, 303] width 10 height 69
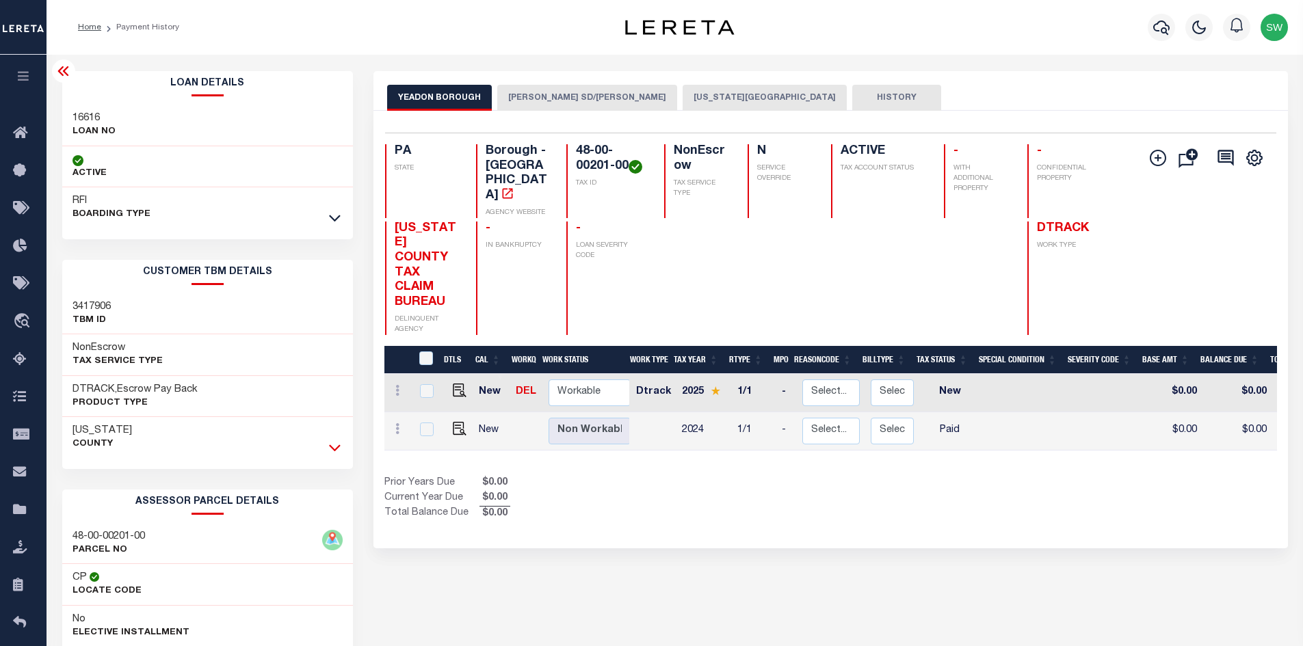
click at [332, 448] on icon at bounding box center [335, 447] width 12 height 14
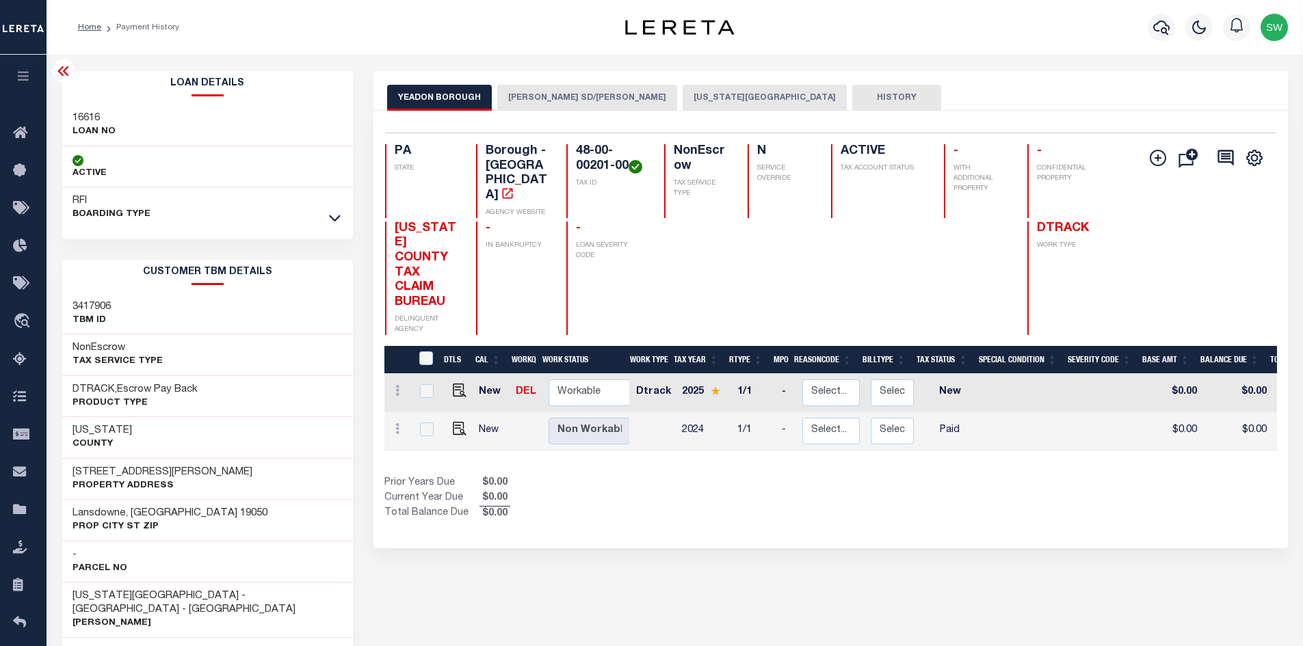
click at [542, 100] on button "[PERSON_NAME] SD/[PERSON_NAME]" at bounding box center [587, 98] width 180 height 26
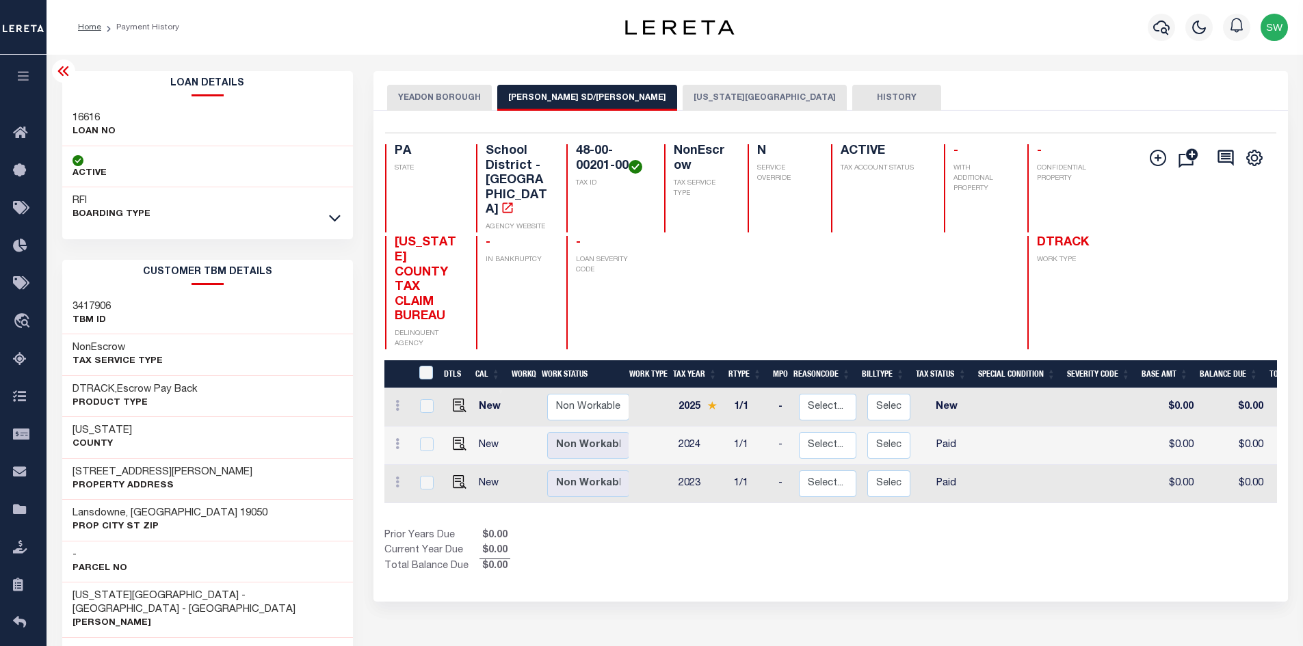
click at [439, 94] on button "YEADON BOROUGH" at bounding box center [439, 98] width 105 height 26
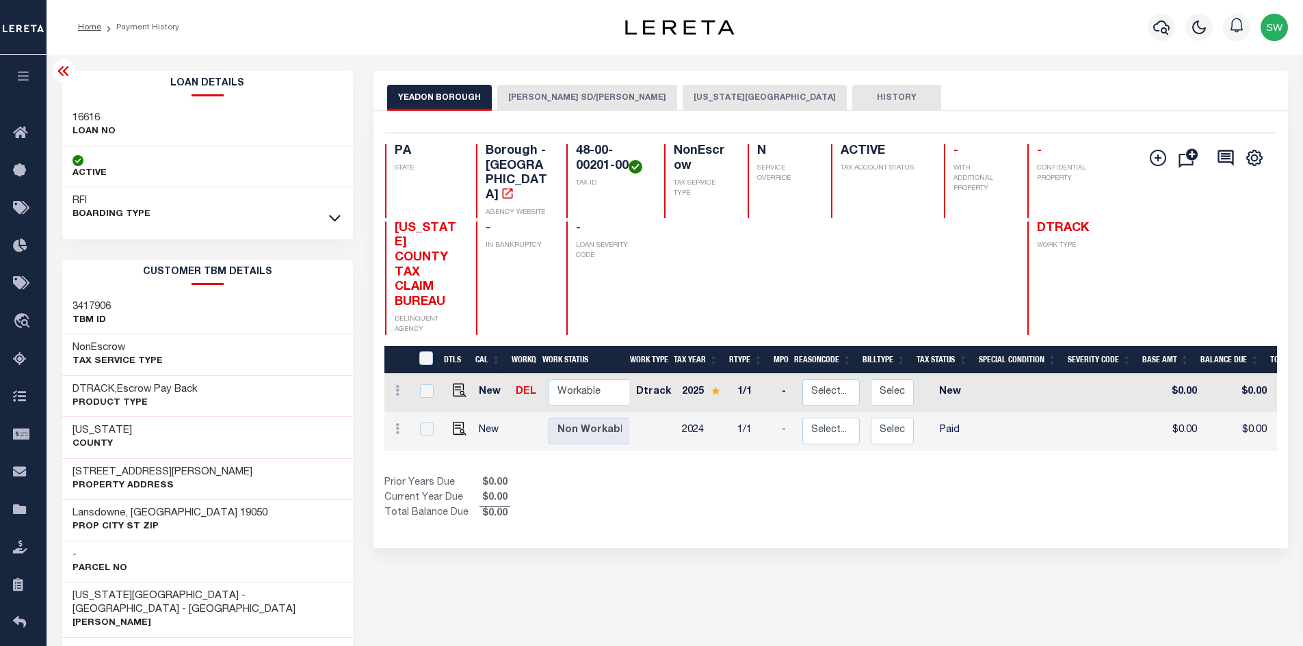
click at [581, 101] on button "[PERSON_NAME] SD/[PERSON_NAME]" at bounding box center [587, 98] width 180 height 26
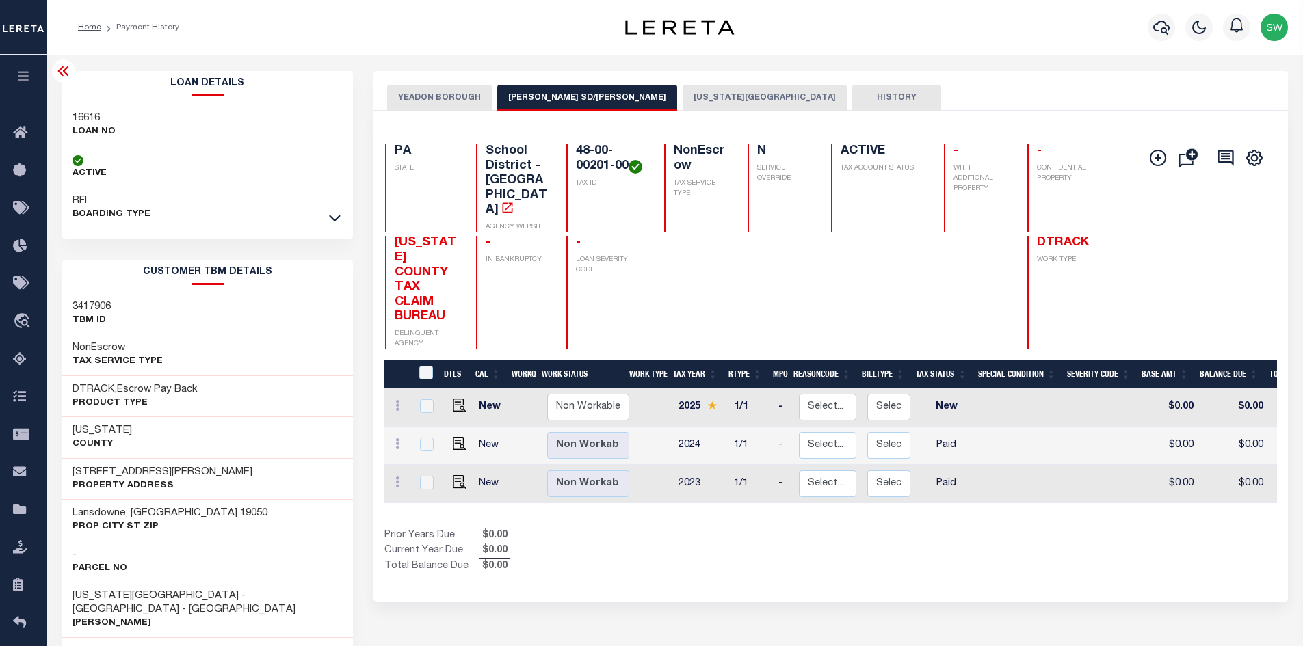
click at [855, 529] on div "Show Tax Lines before Bill Release Date Prior Years Due $0.00 Current Year Due …" at bounding box center [830, 552] width 892 height 46
drag, startPoint x: 758, startPoint y: 522, endPoint x: 750, endPoint y: 515, distance: 10.7
click at [758, 529] on div "Prior Years Due $0.00 Current Year Due $0.00 Total Balance Due $0.00" at bounding box center [607, 552] width 446 height 46
click at [710, 98] on button "[US_STATE][GEOGRAPHIC_DATA]" at bounding box center [764, 98] width 164 height 26
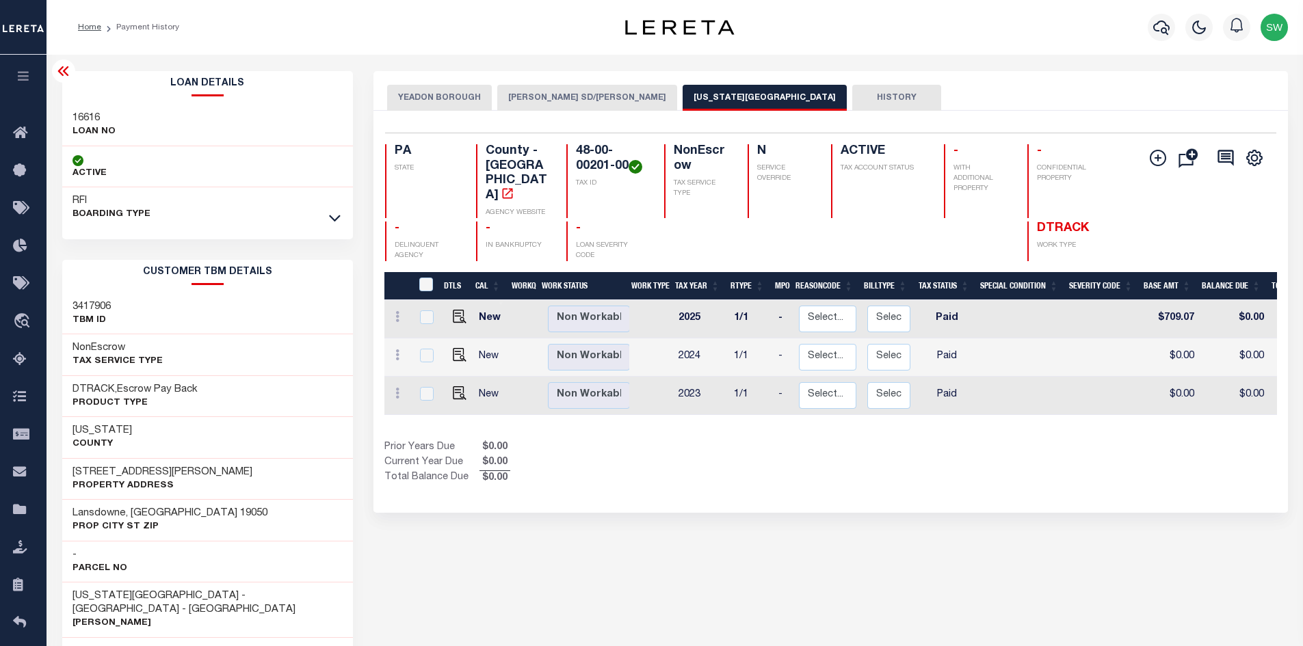
click at [460, 95] on button "YEADON BOROUGH" at bounding box center [439, 98] width 105 height 26
